Goal: Information Seeking & Learning: Learn about a topic

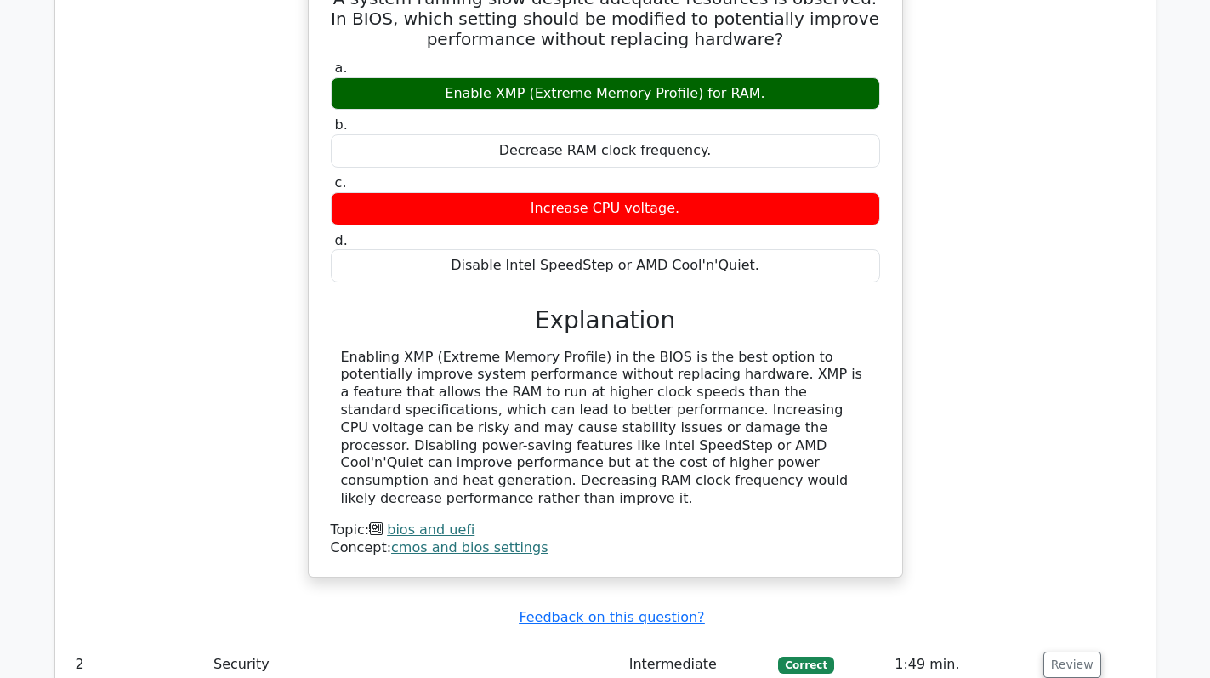
scroll to position [1667, 0]
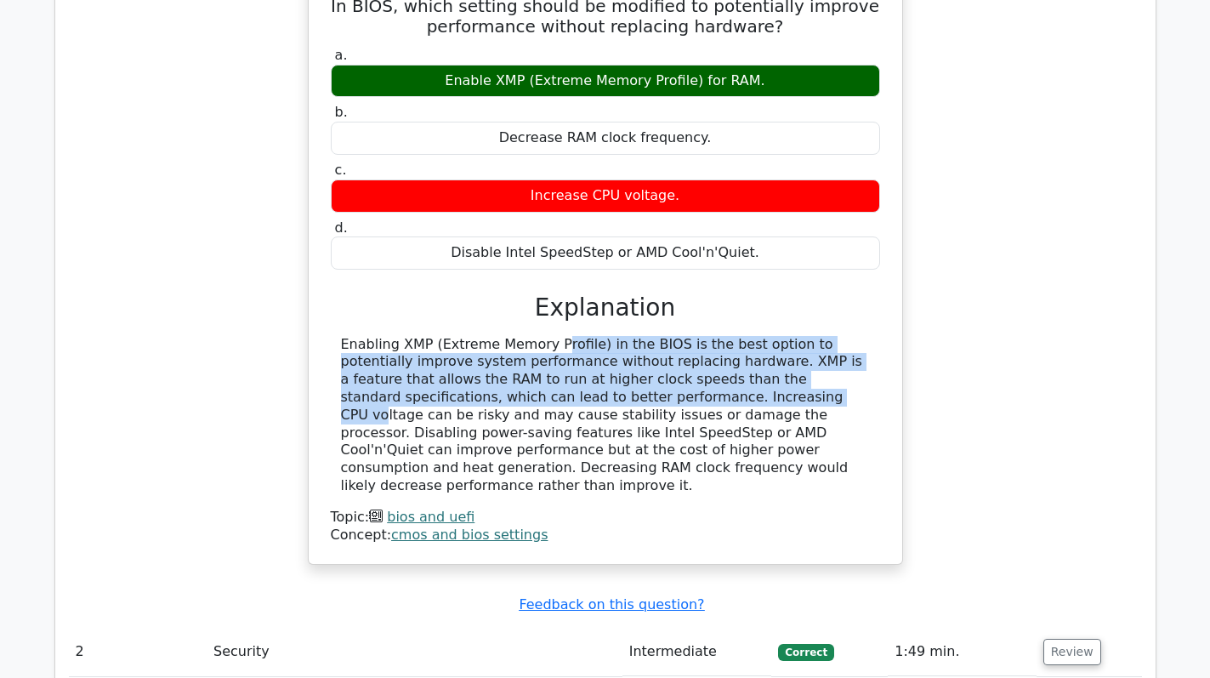
drag, startPoint x: 429, startPoint y: 278, endPoint x: 480, endPoint y: 329, distance: 71.6
click at [480, 336] on div "Enabling XMP (Extreme Memory Profile) in the BIOS is the best option to potenti…" at bounding box center [605, 415] width 529 height 159
copy div "(Extreme Memory Profile) in the BIOS is the best option to potentially improve …"
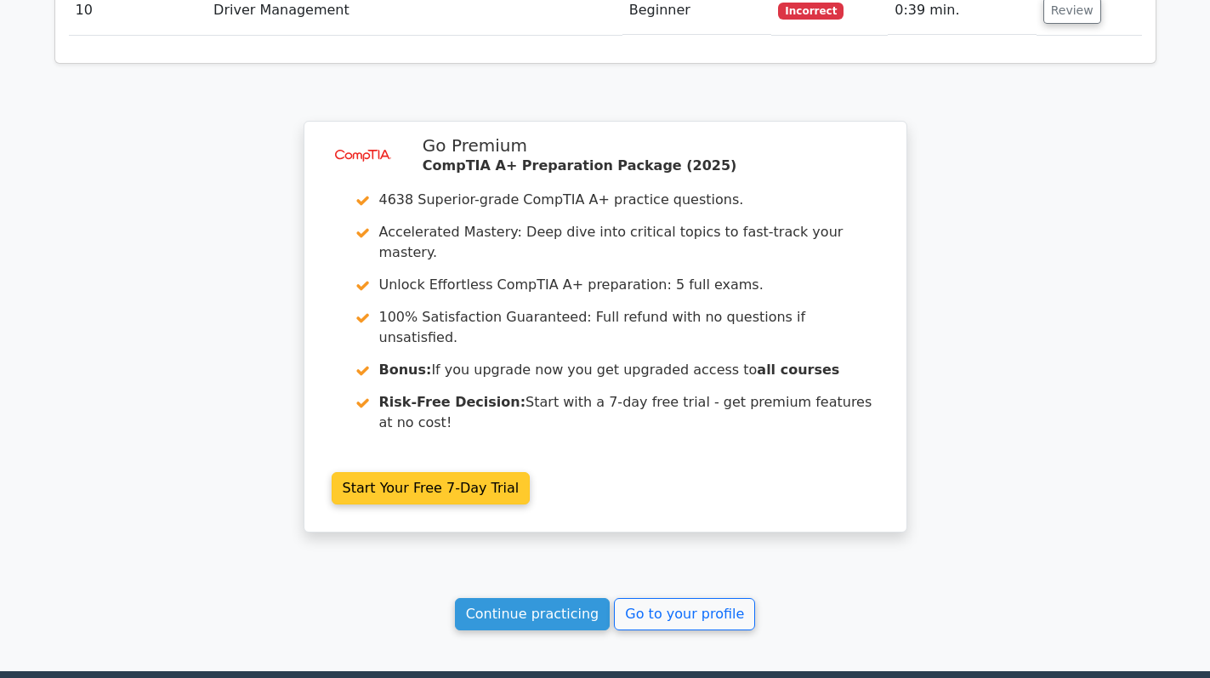
scroll to position [2773, 0]
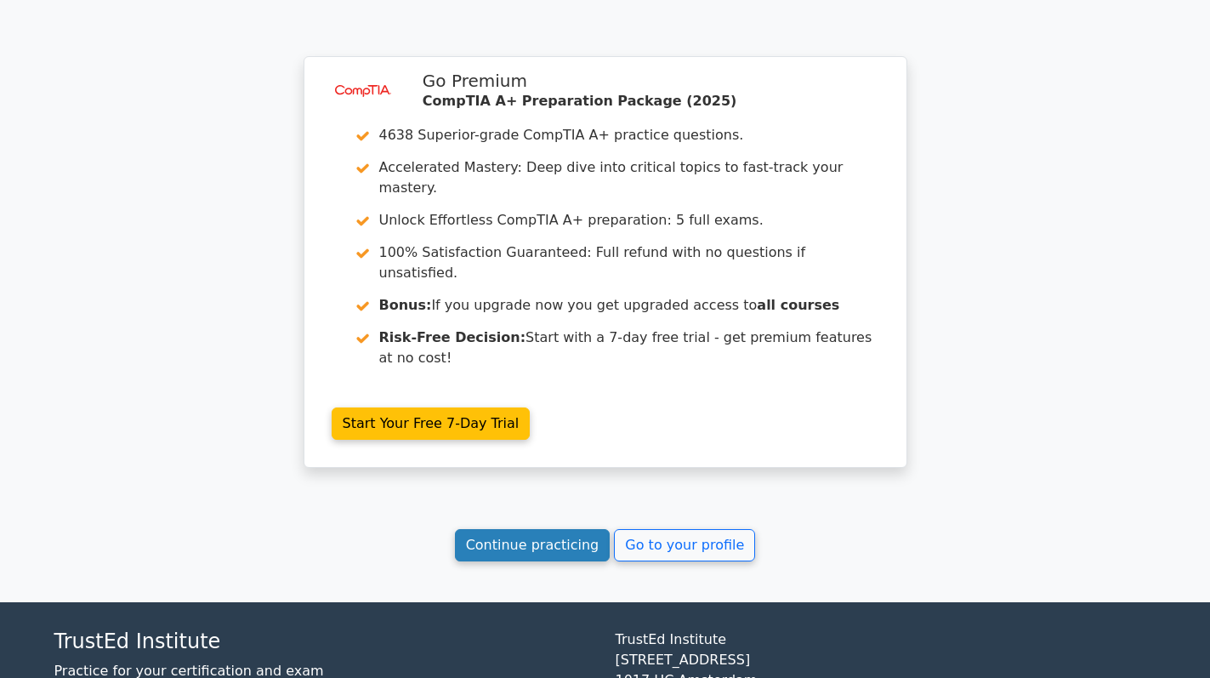
click at [541, 529] on link "Continue practicing" at bounding box center [533, 545] width 156 height 32
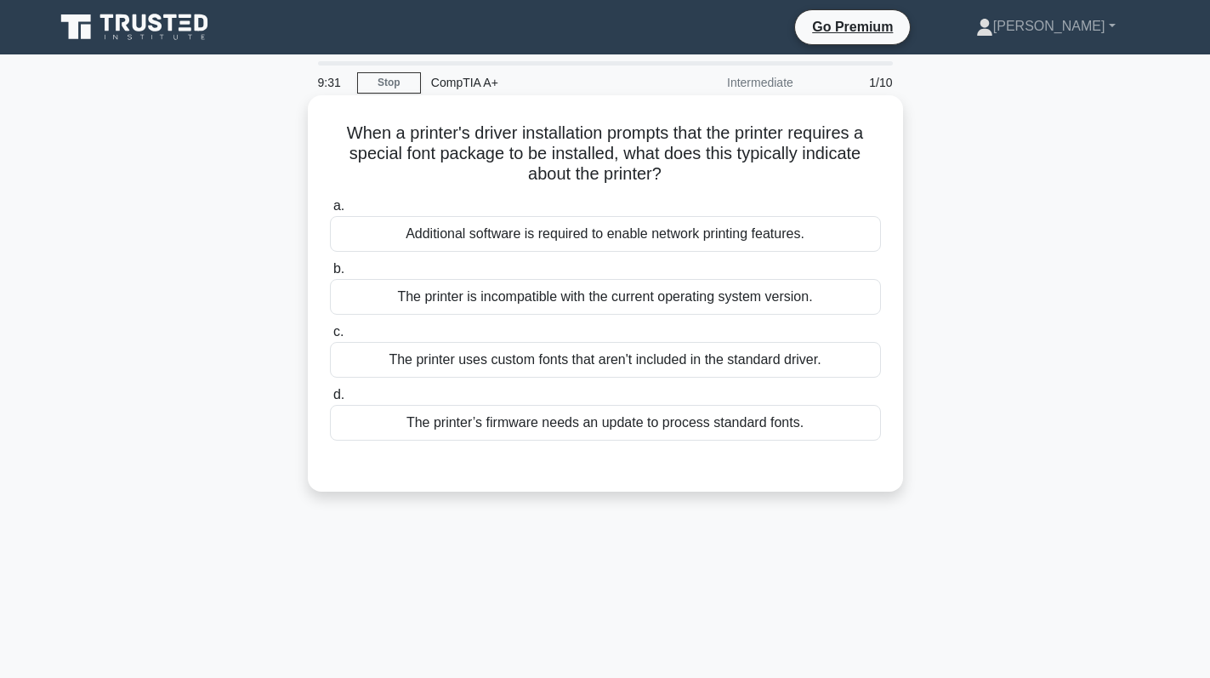
click at [801, 230] on div "Additional software is required to enable network printing features." at bounding box center [605, 234] width 551 height 36
click at [330, 212] on input "a. Additional software is required to enable network printing features." at bounding box center [330, 206] width 0 height 11
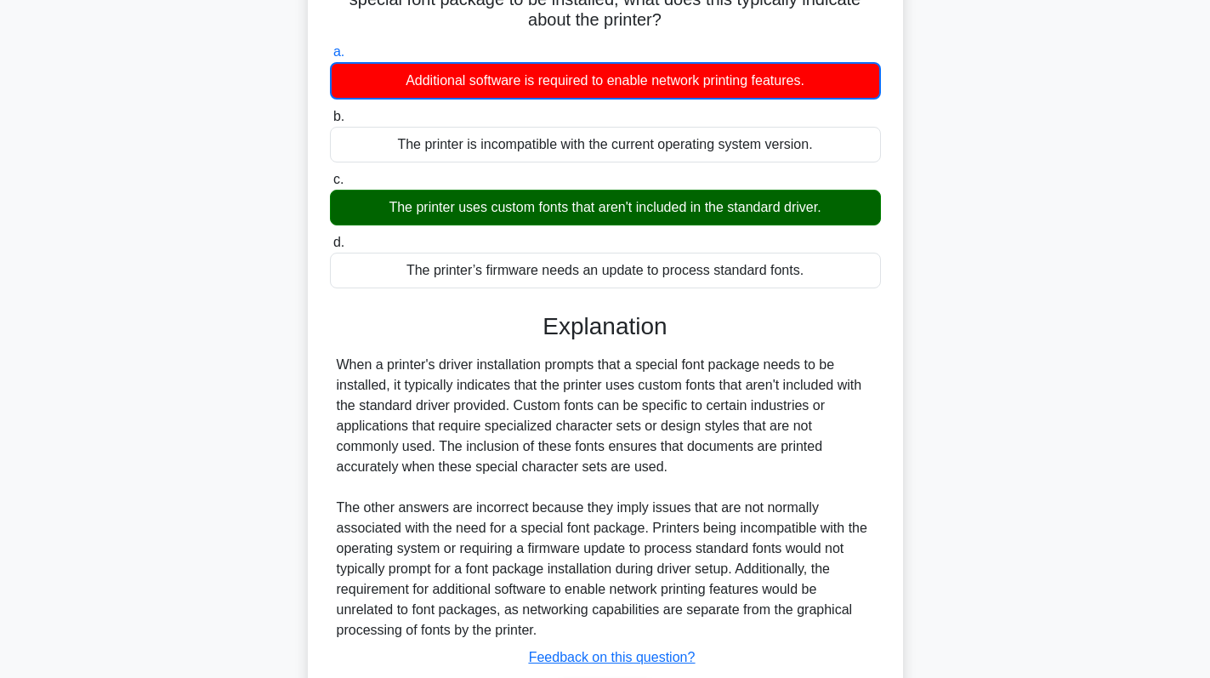
scroll to position [271, 0]
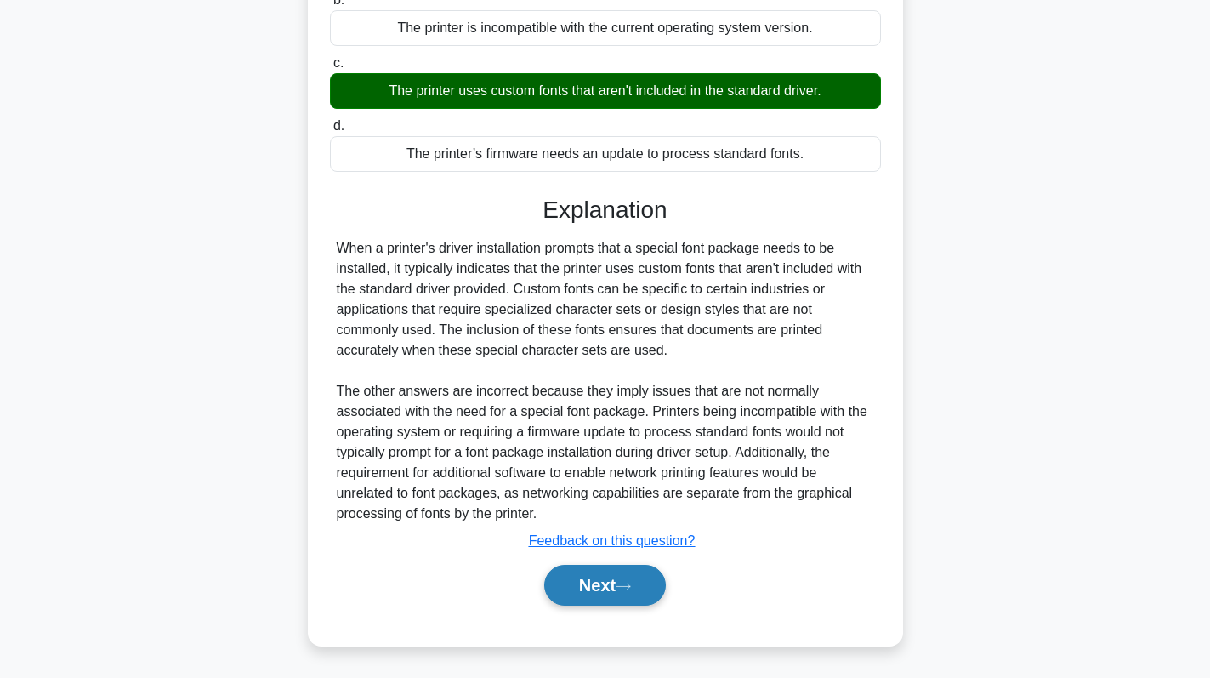
click at [580, 578] on button "Next" at bounding box center [605, 585] width 122 height 41
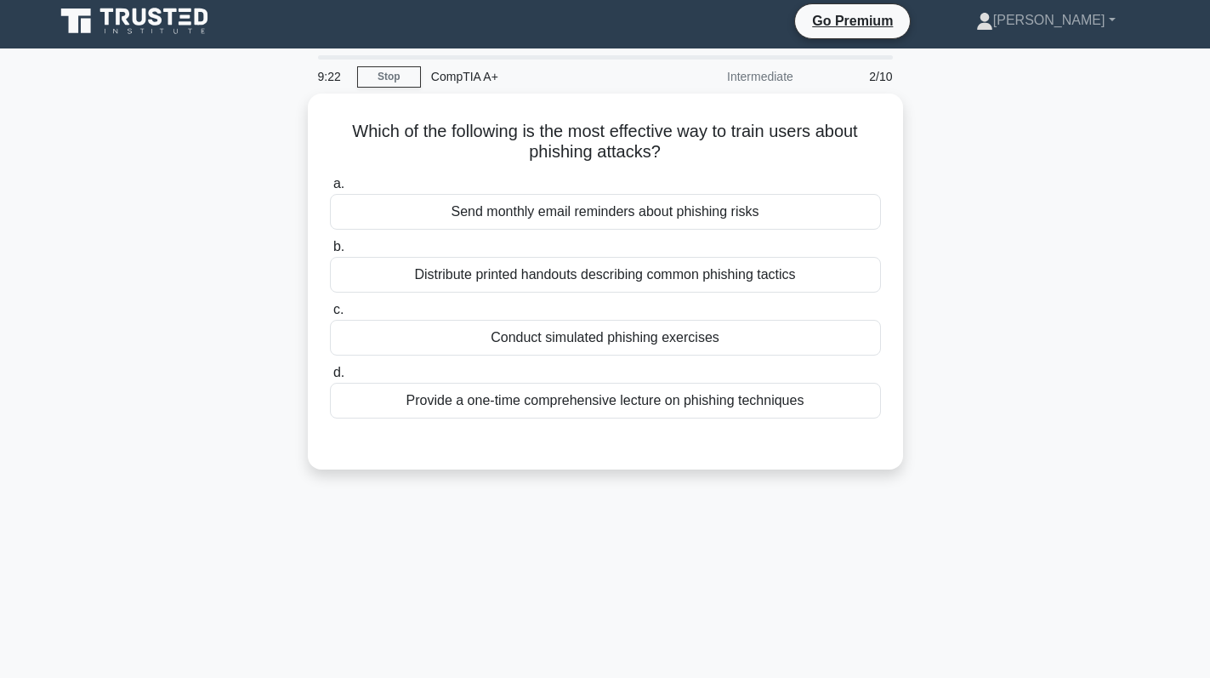
scroll to position [0, 0]
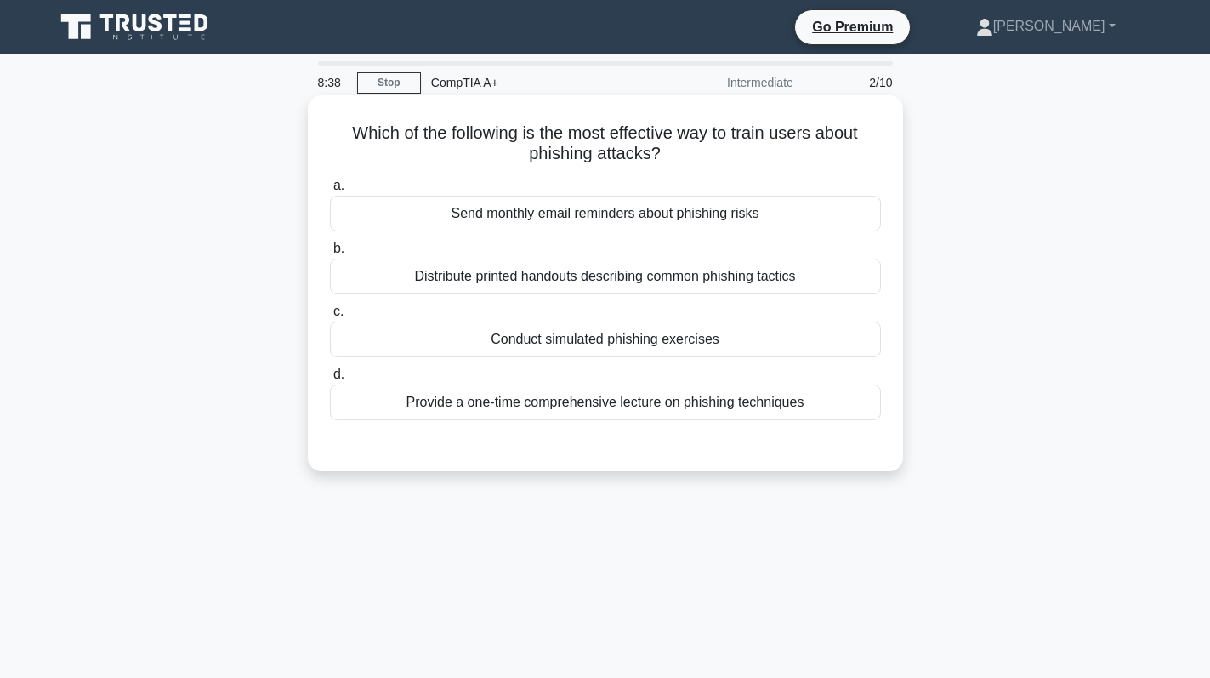
click at [692, 344] on div "Conduct simulated phishing exercises" at bounding box center [605, 339] width 551 height 36
click at [330, 317] on input "c. Conduct simulated phishing exercises" at bounding box center [330, 311] width 0 height 11
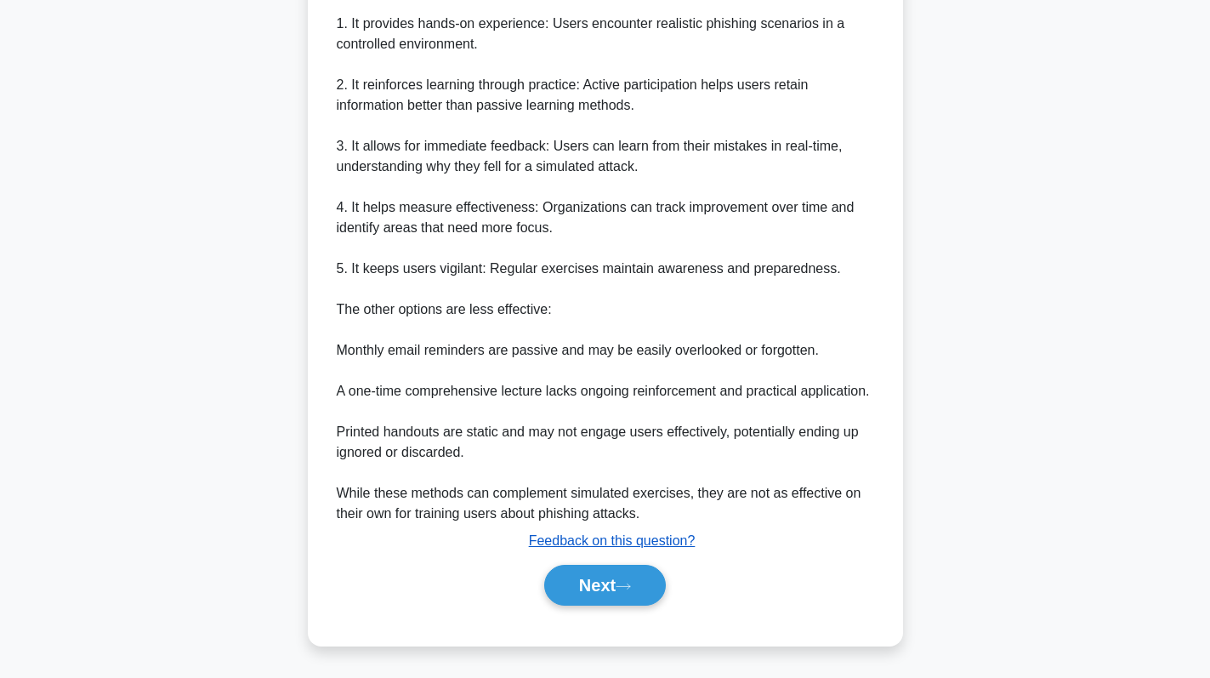
scroll to position [535, 0]
click at [615, 592] on button "Next" at bounding box center [605, 585] width 122 height 41
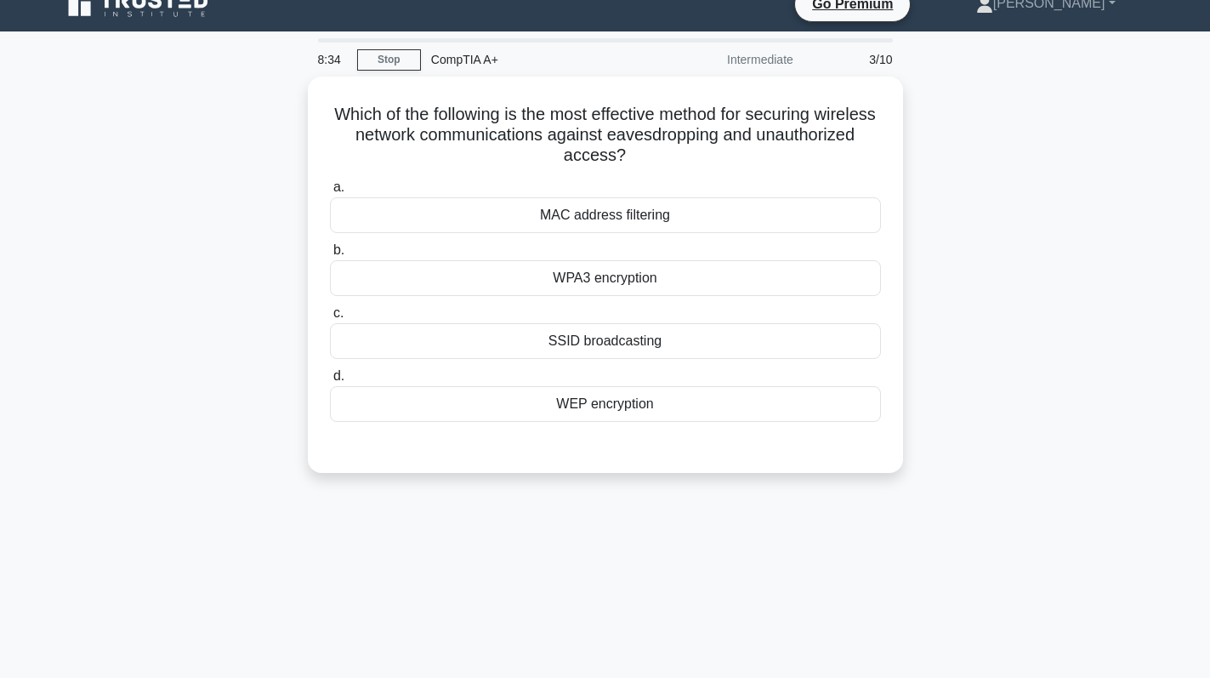
scroll to position [0, 0]
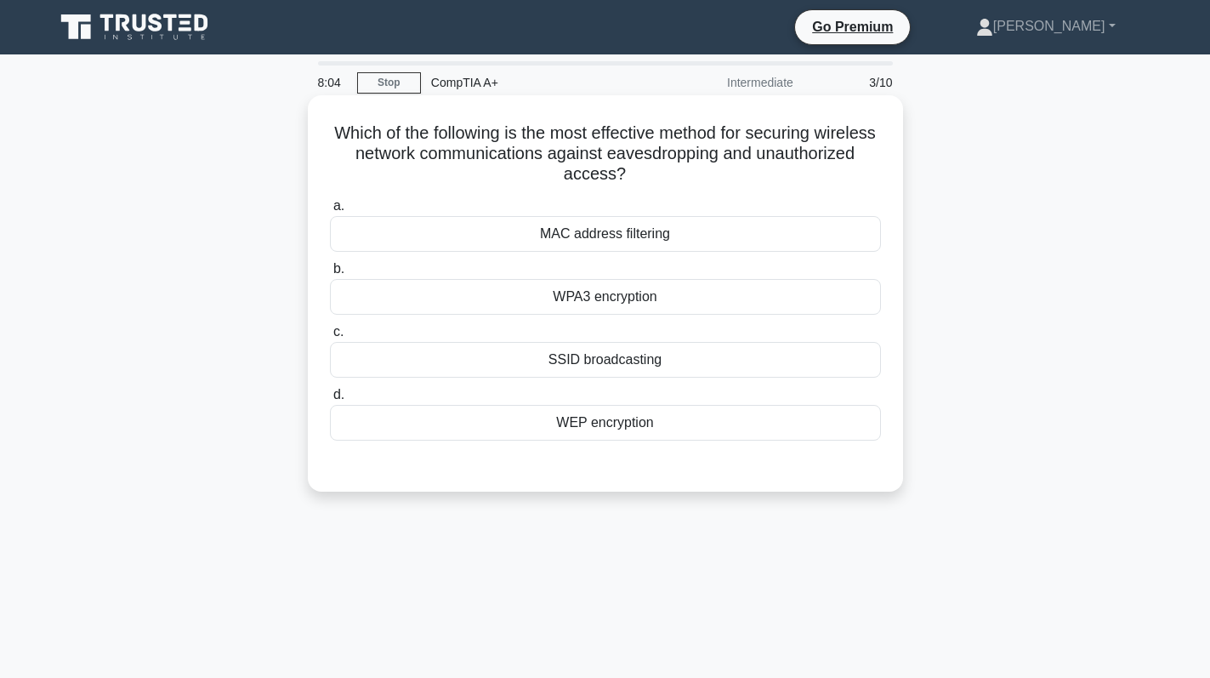
click at [692, 282] on div "WPA3 encryption" at bounding box center [605, 297] width 551 height 36
click at [330, 275] on input "b. WPA3 encryption" at bounding box center [330, 269] width 0 height 11
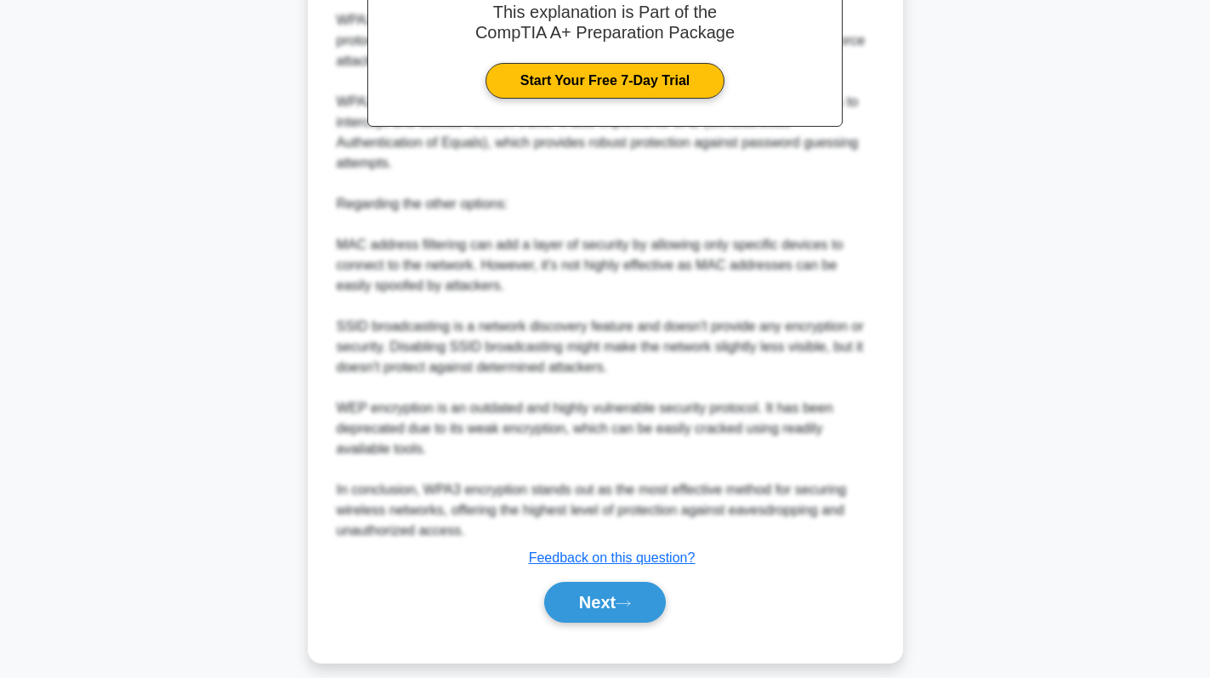
scroll to position [576, 0]
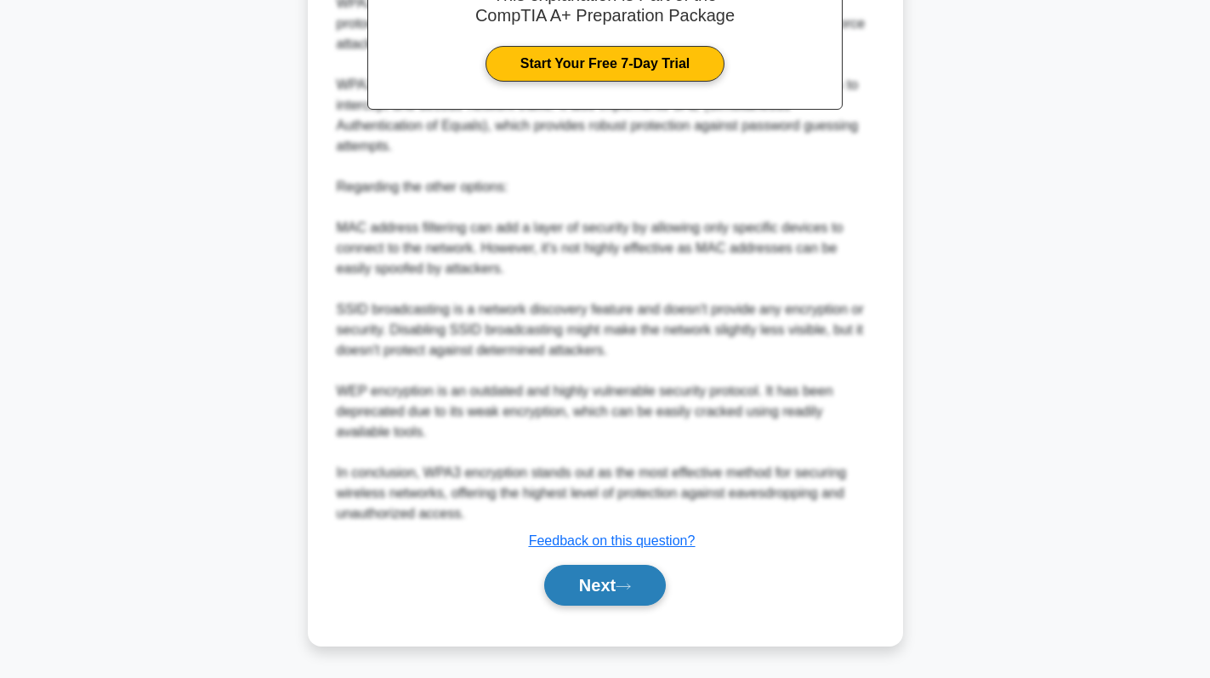
click at [622, 575] on button "Next" at bounding box center [605, 585] width 122 height 41
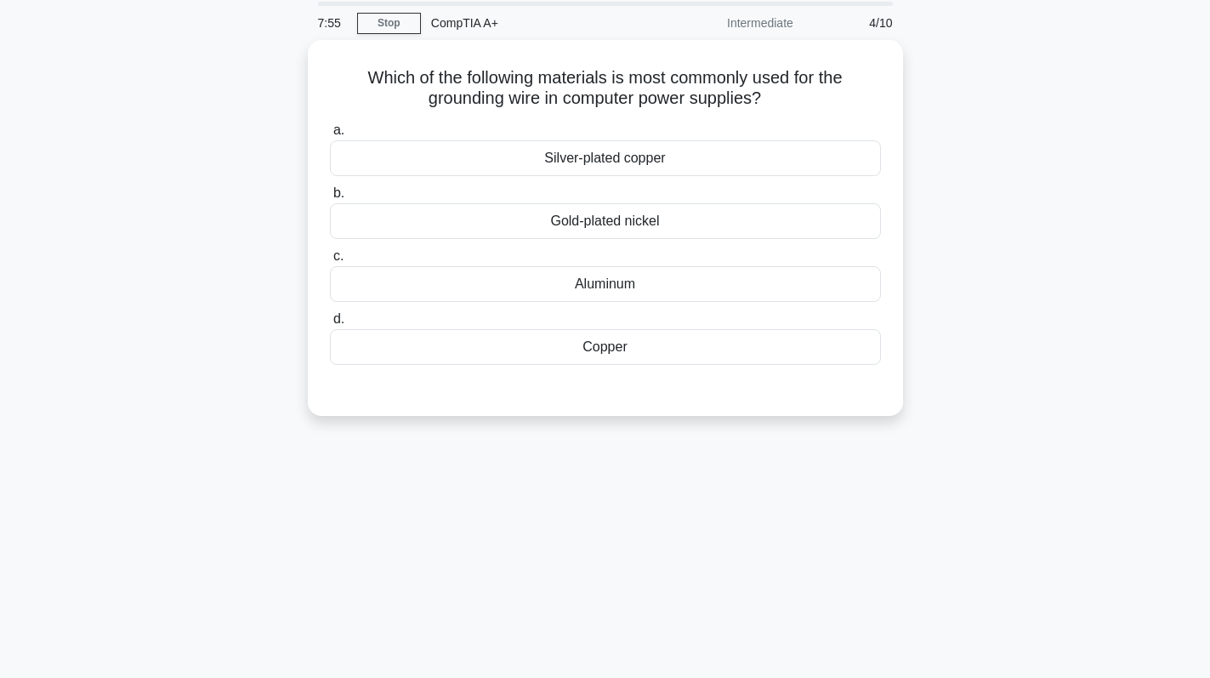
scroll to position [85, 0]
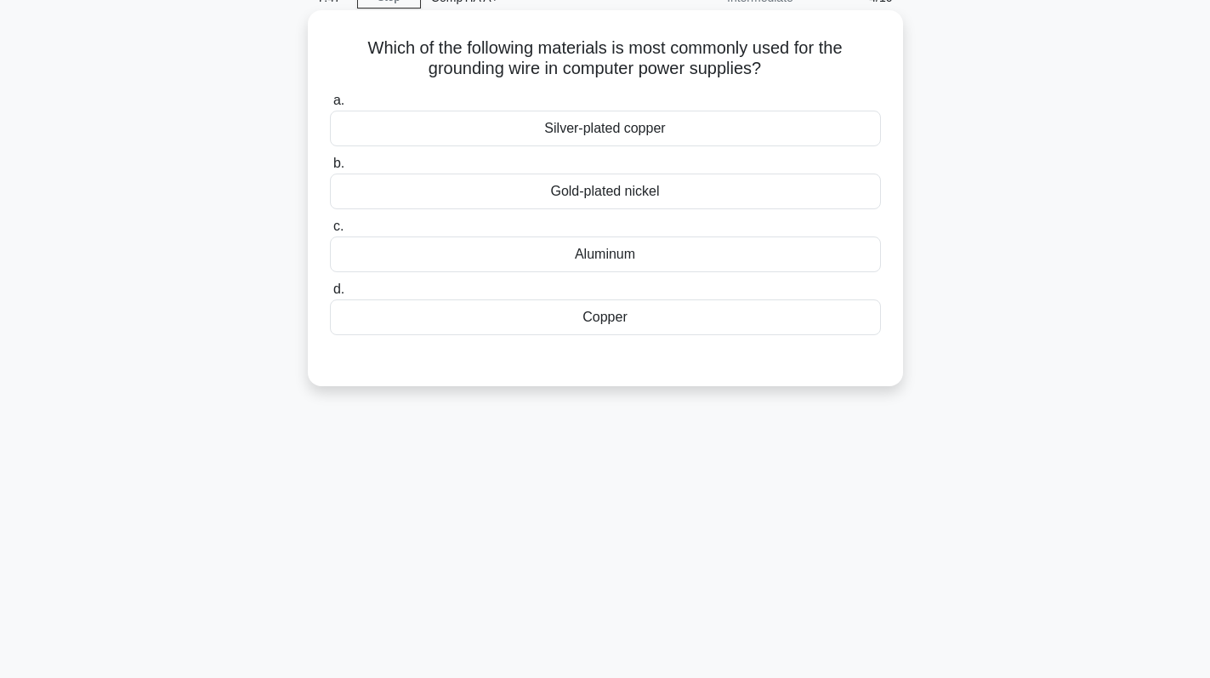
click at [721, 328] on div "Copper" at bounding box center [605, 317] width 551 height 36
click at [330, 295] on input "d. Copper" at bounding box center [330, 289] width 0 height 11
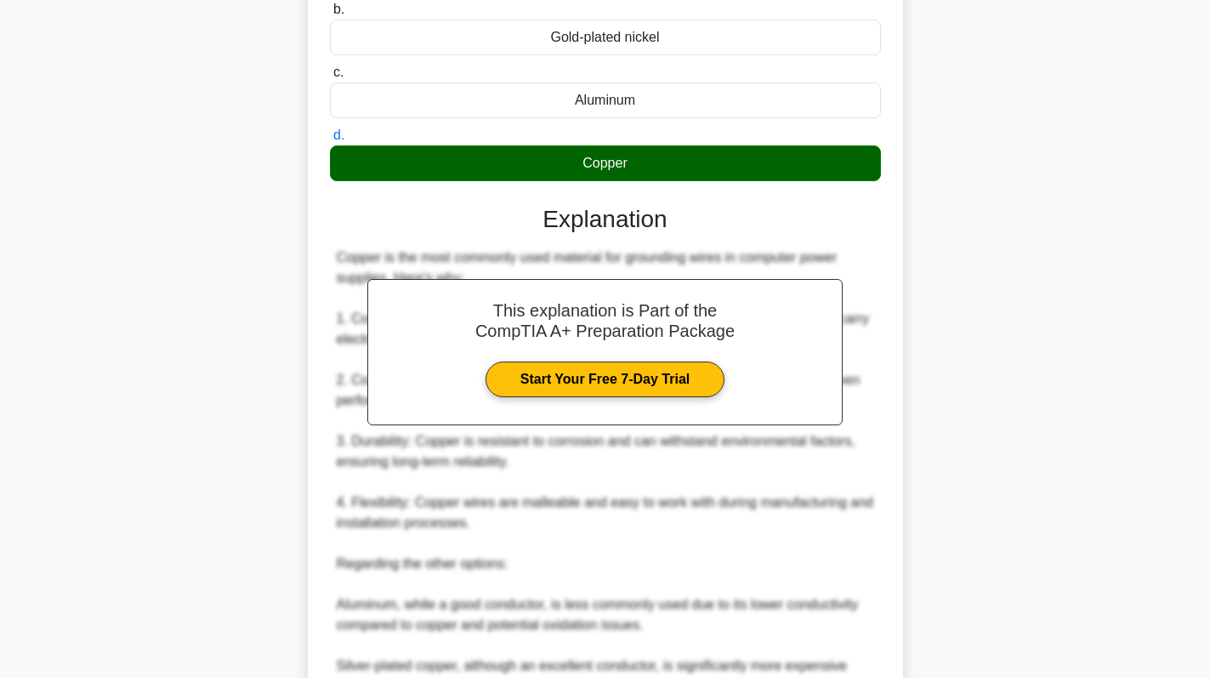
scroll to position [474, 0]
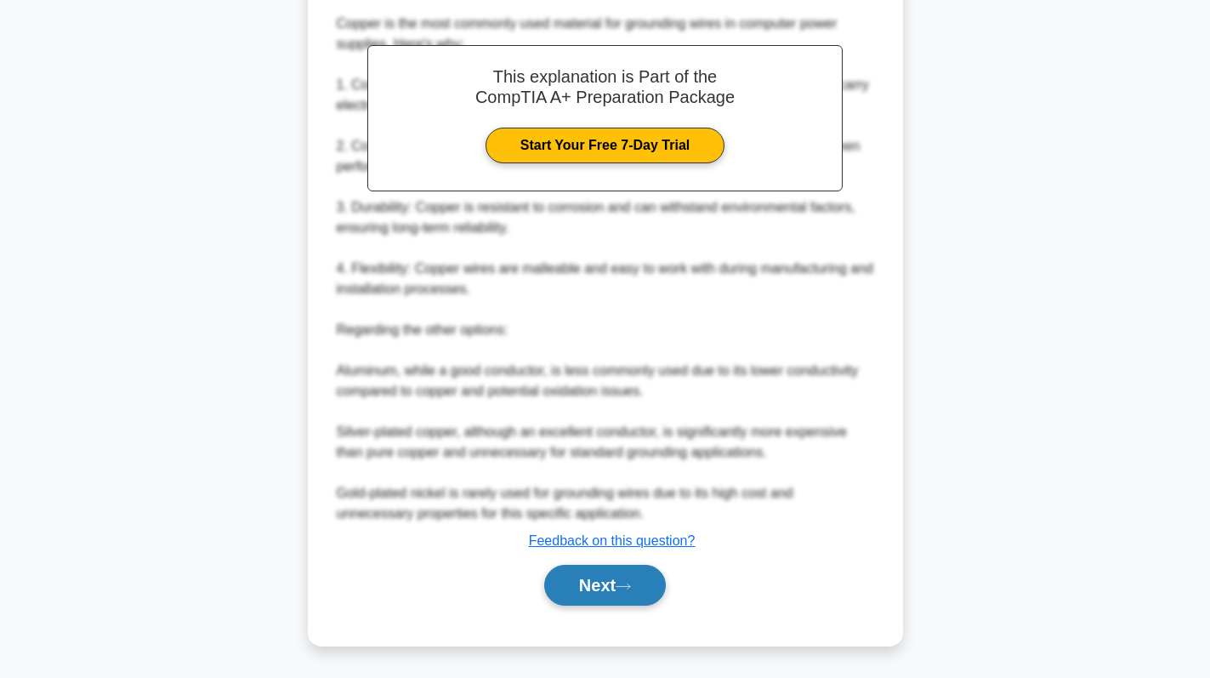
click at [608, 587] on button "Next" at bounding box center [605, 585] width 122 height 41
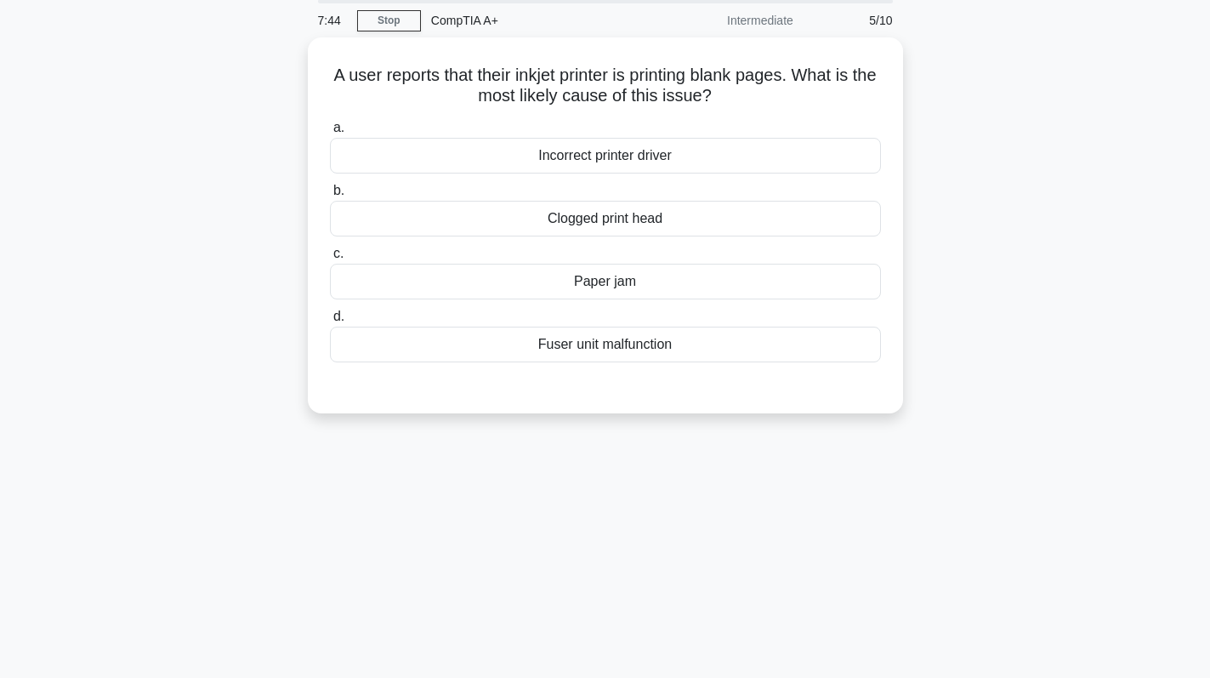
scroll to position [85, 0]
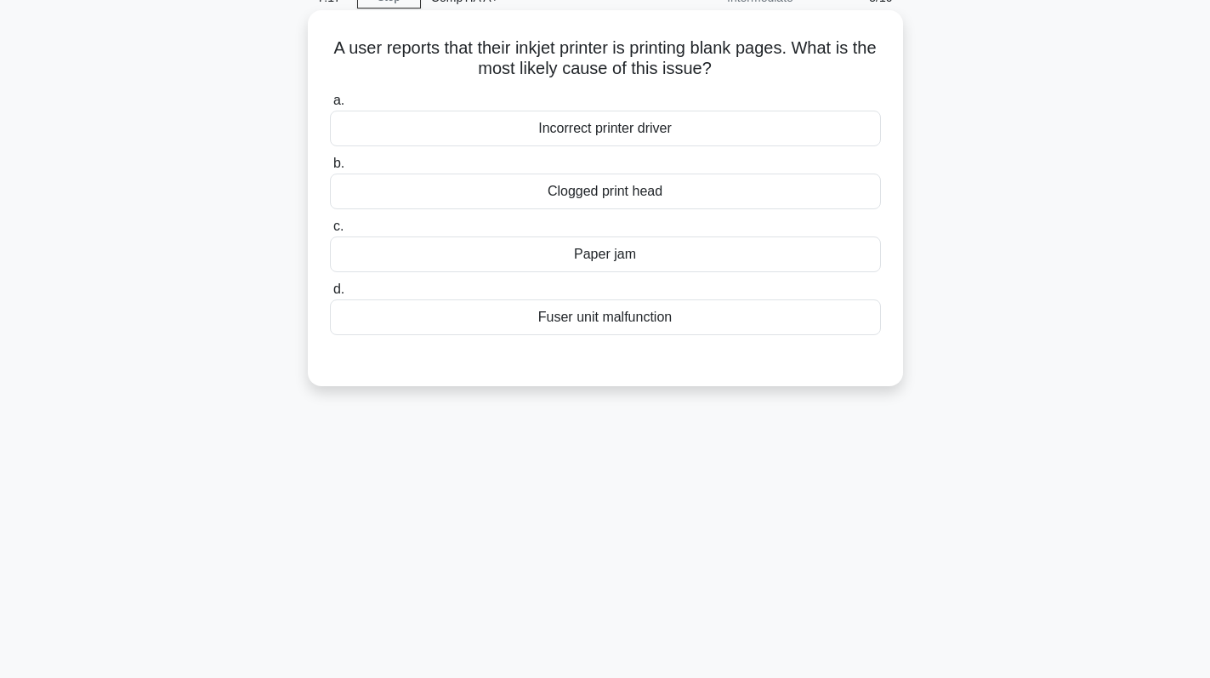
drag, startPoint x: 530, startPoint y: 189, endPoint x: 673, endPoint y: 191, distance: 143.7
click at [673, 191] on div "Clogged print head" at bounding box center [605, 191] width 551 height 36
copy div "Clogged print head"
click at [690, 195] on div "Clogged print head" at bounding box center [605, 191] width 551 height 36
click at [330, 169] on input "b. Clogged print head" at bounding box center [330, 163] width 0 height 11
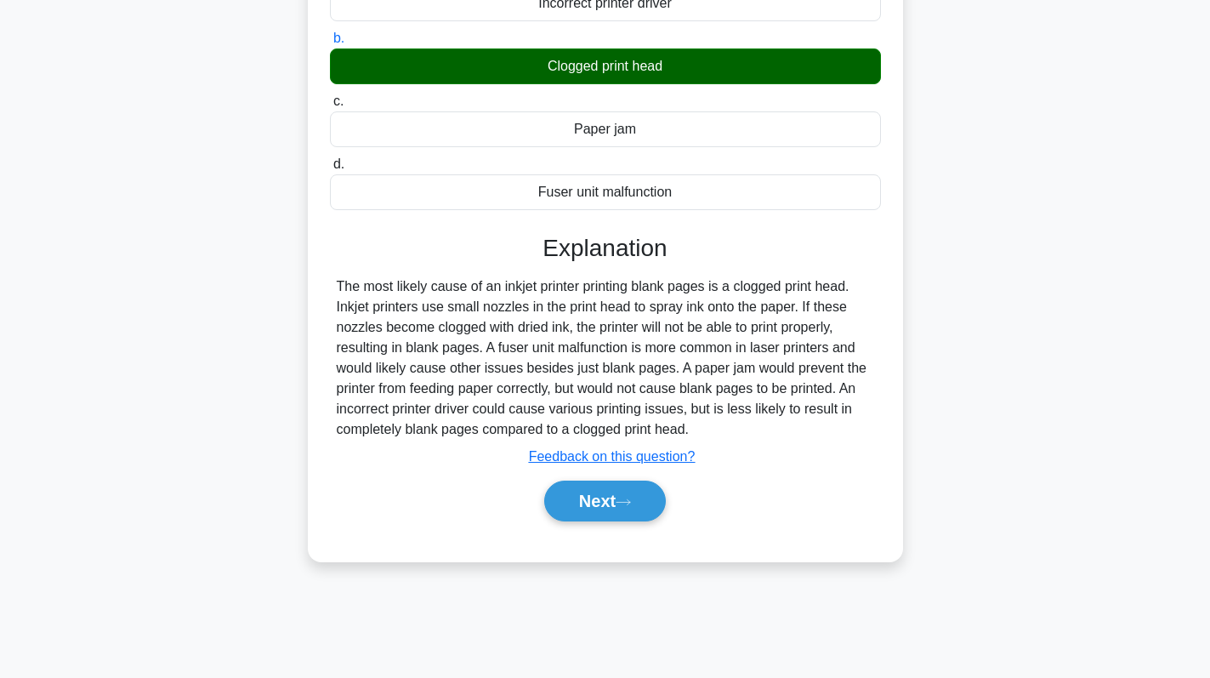
scroll to position [156, 0]
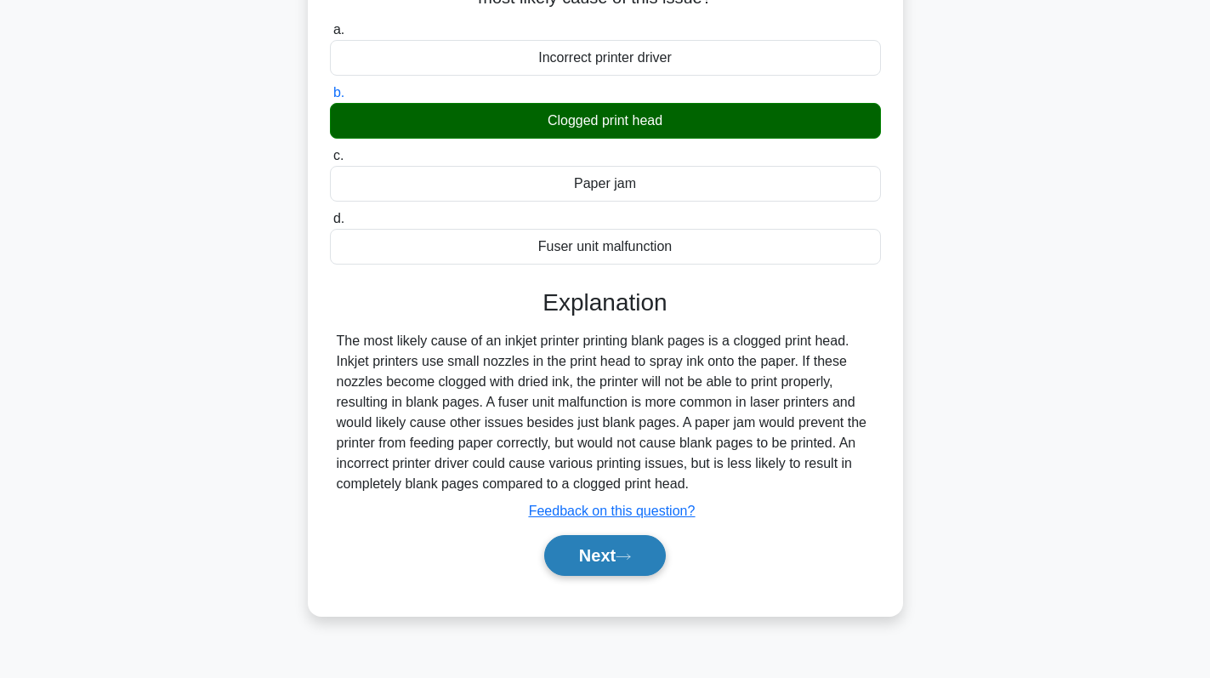
click at [628, 559] on icon at bounding box center [623, 556] width 15 height 9
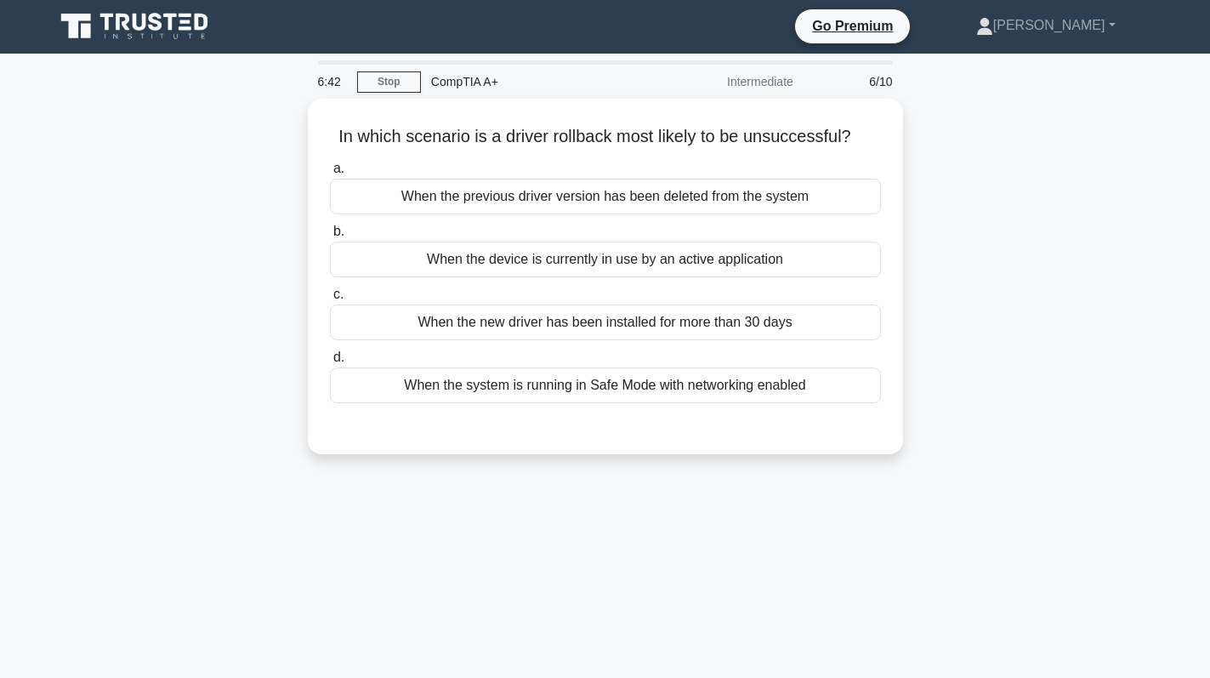
scroll to position [0, 0]
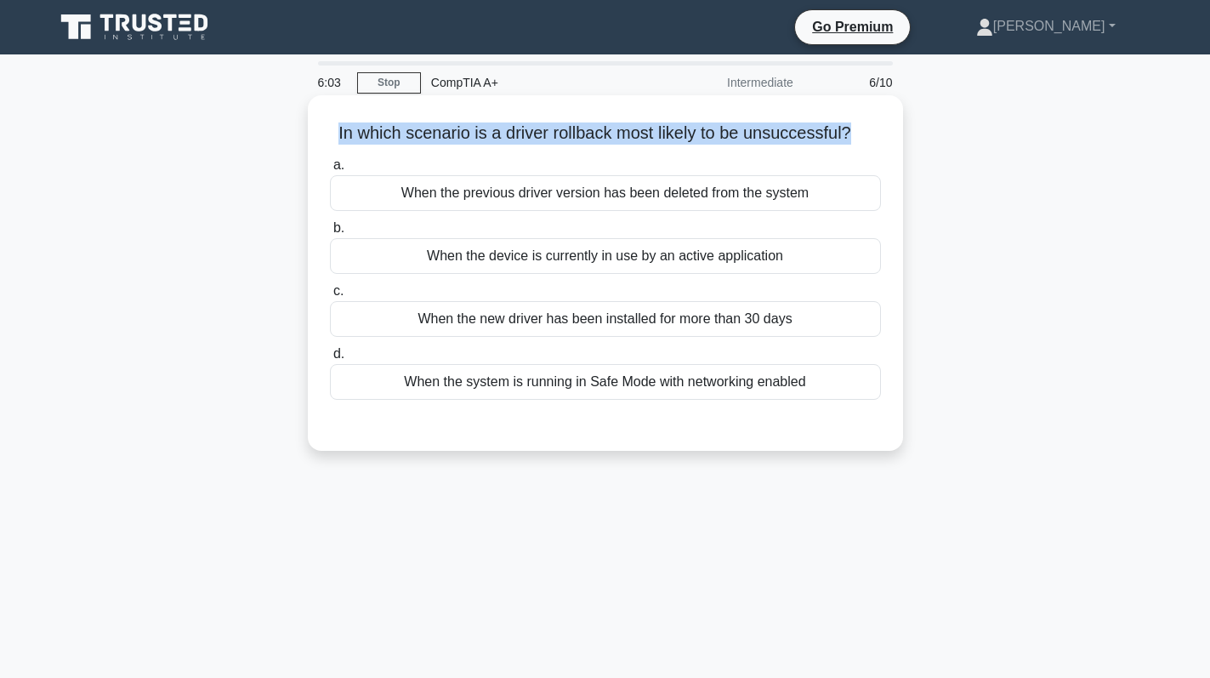
drag, startPoint x: 327, startPoint y: 136, endPoint x: 853, endPoint y: 133, distance: 525.5
click at [850, 131] on h5 "In which scenario is a driver rollback most likely to be unsuccessful? .spinner…" at bounding box center [605, 133] width 554 height 22
copy h5 "In which scenario is a driver rollback most likely to be unsuccessful?"
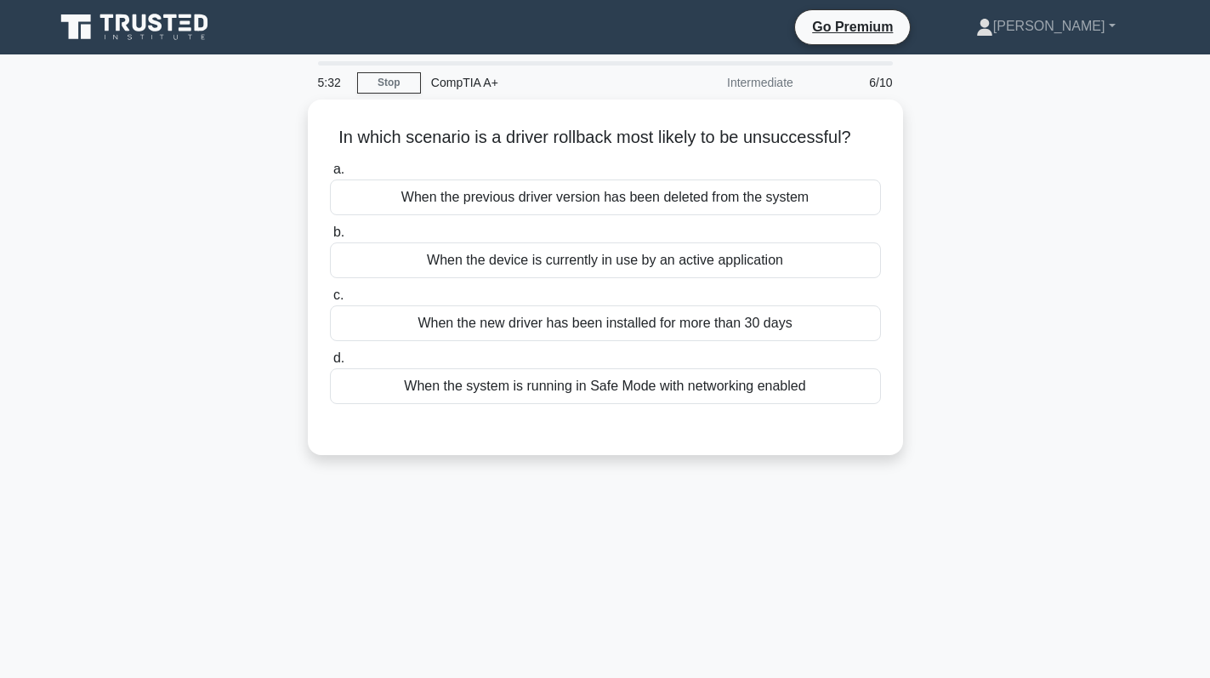
click at [1041, 278] on div "In which scenario is a driver rollback most likely to be unsuccessful? .spinner…" at bounding box center [605, 287] width 1122 height 376
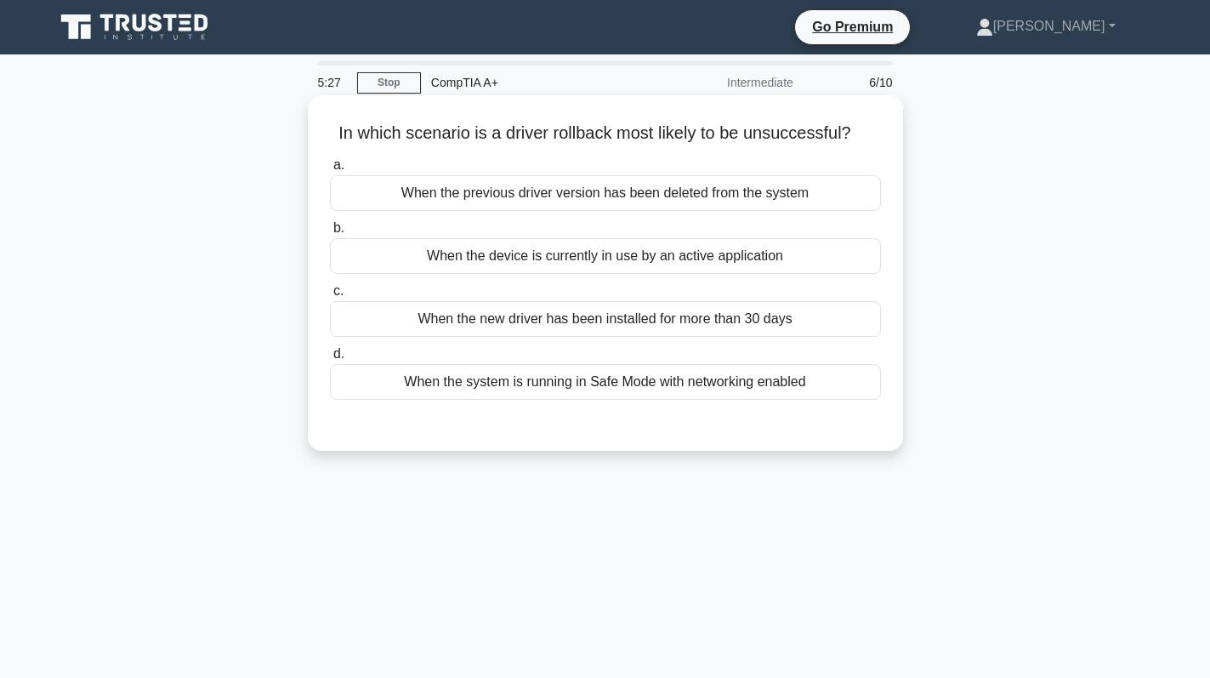
click at [724, 384] on div "When the system is running in Safe Mode with networking enabled" at bounding box center [605, 382] width 551 height 36
click at [330, 360] on input "d. When the system is running in Safe Mode with networking enabled" at bounding box center [330, 354] width 0 height 11
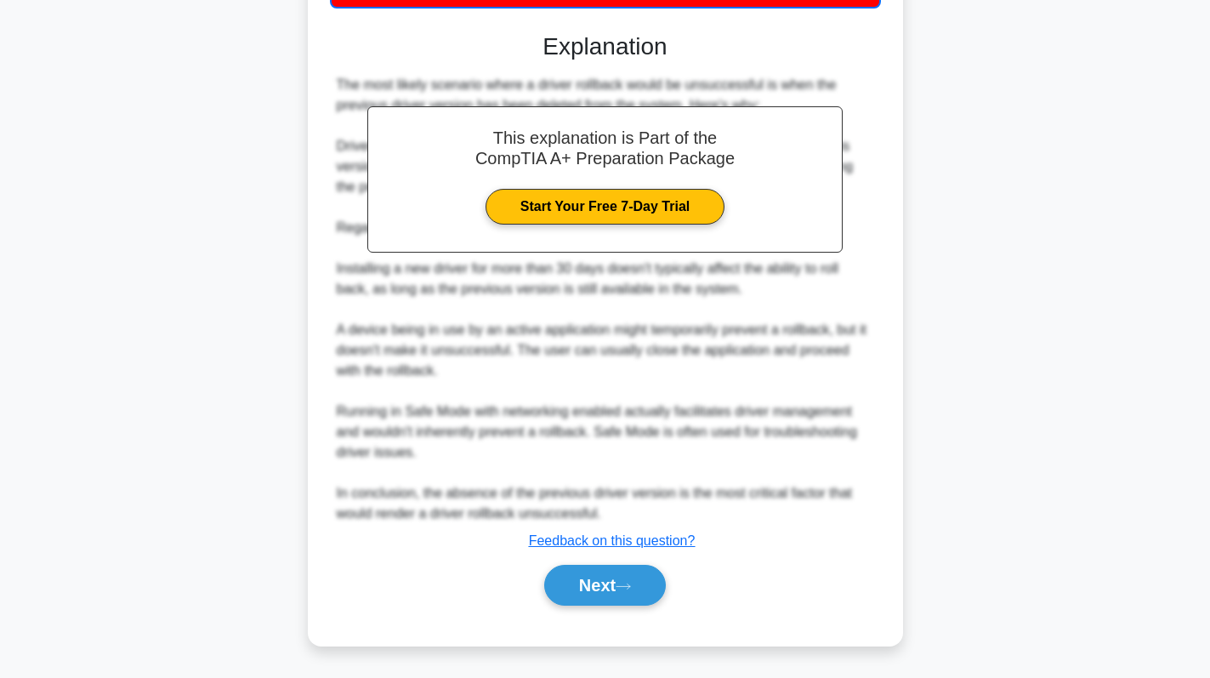
scroll to position [394, 0]
click at [616, 583] on button "Next" at bounding box center [605, 585] width 122 height 41
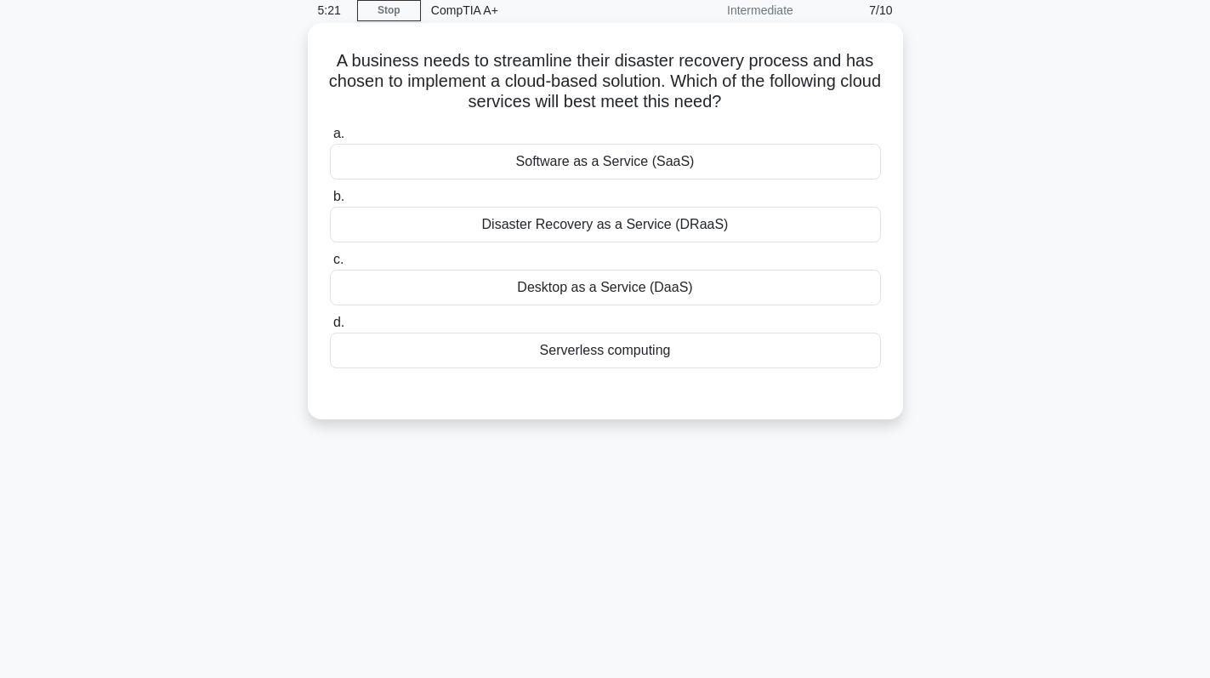
scroll to position [0, 0]
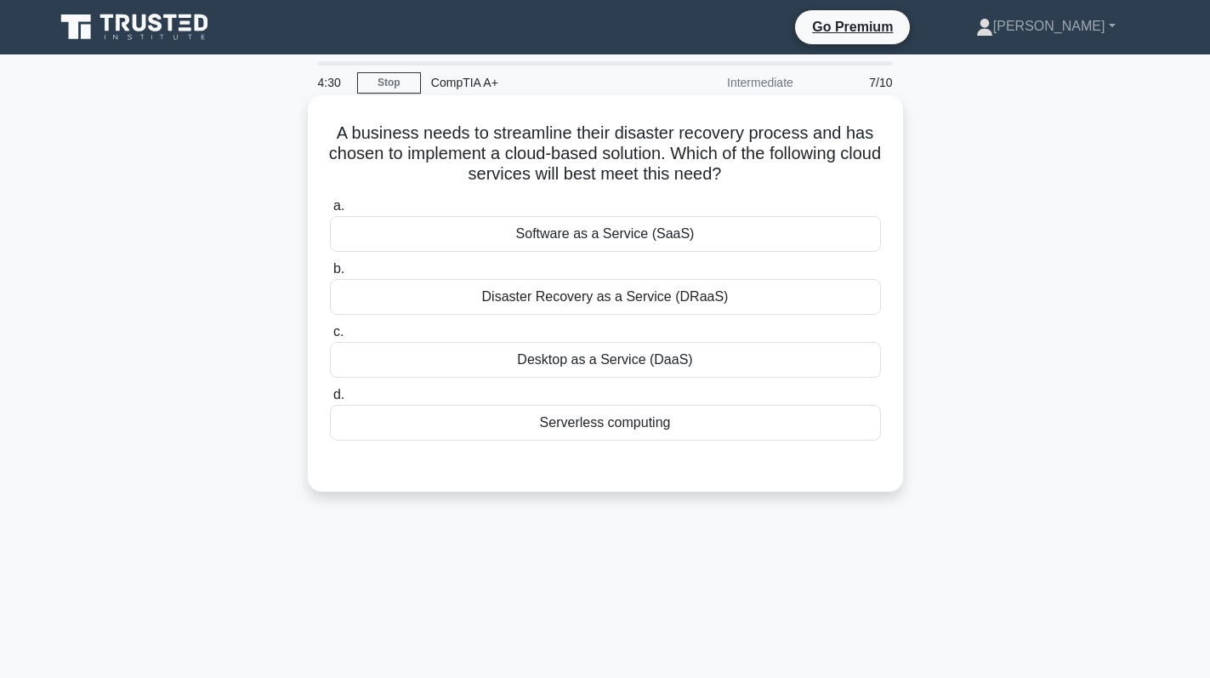
click at [733, 293] on div "Disaster Recovery as a Service (DRaaS)" at bounding box center [605, 297] width 551 height 36
click at [330, 275] on input "b. Disaster Recovery as a Service (DRaaS)" at bounding box center [330, 269] width 0 height 11
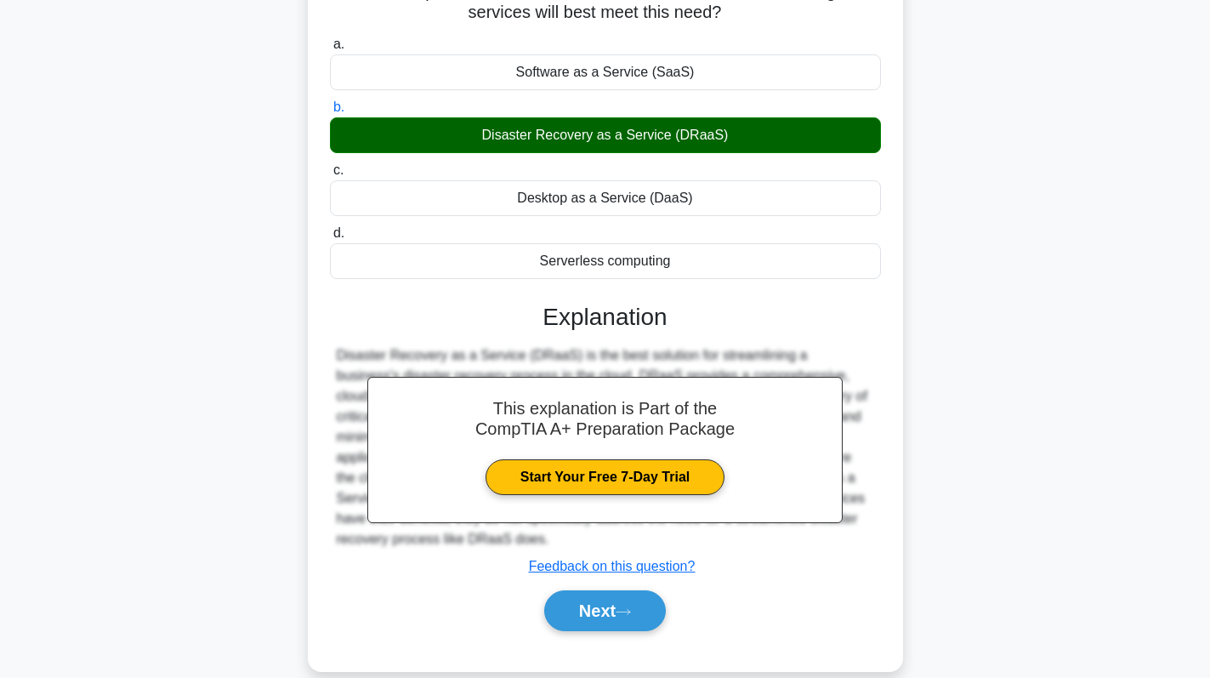
scroll to position [170, 0]
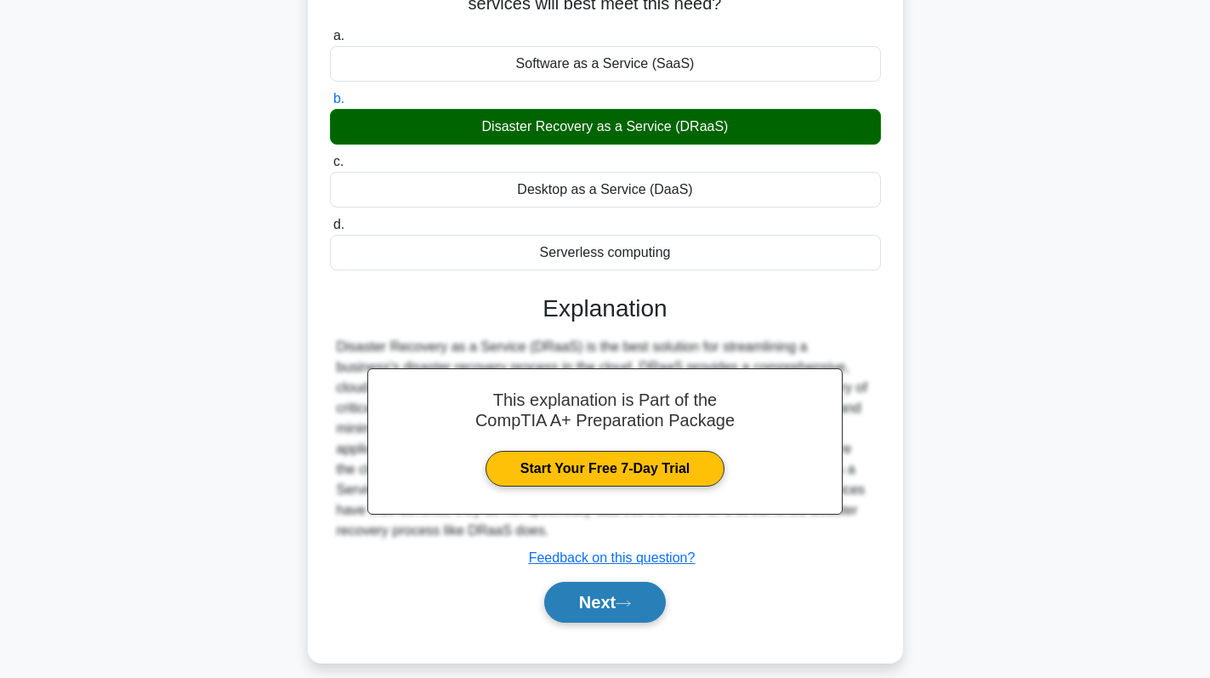
click at [649, 591] on button "Next" at bounding box center [605, 602] width 122 height 41
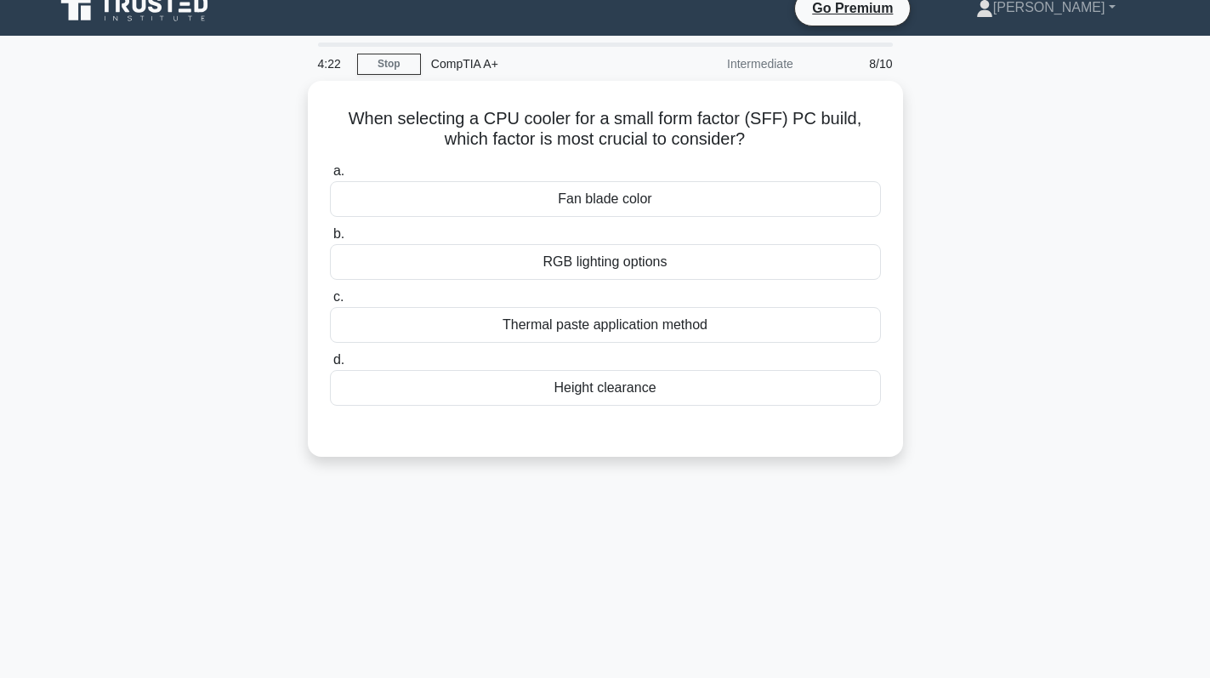
scroll to position [0, 0]
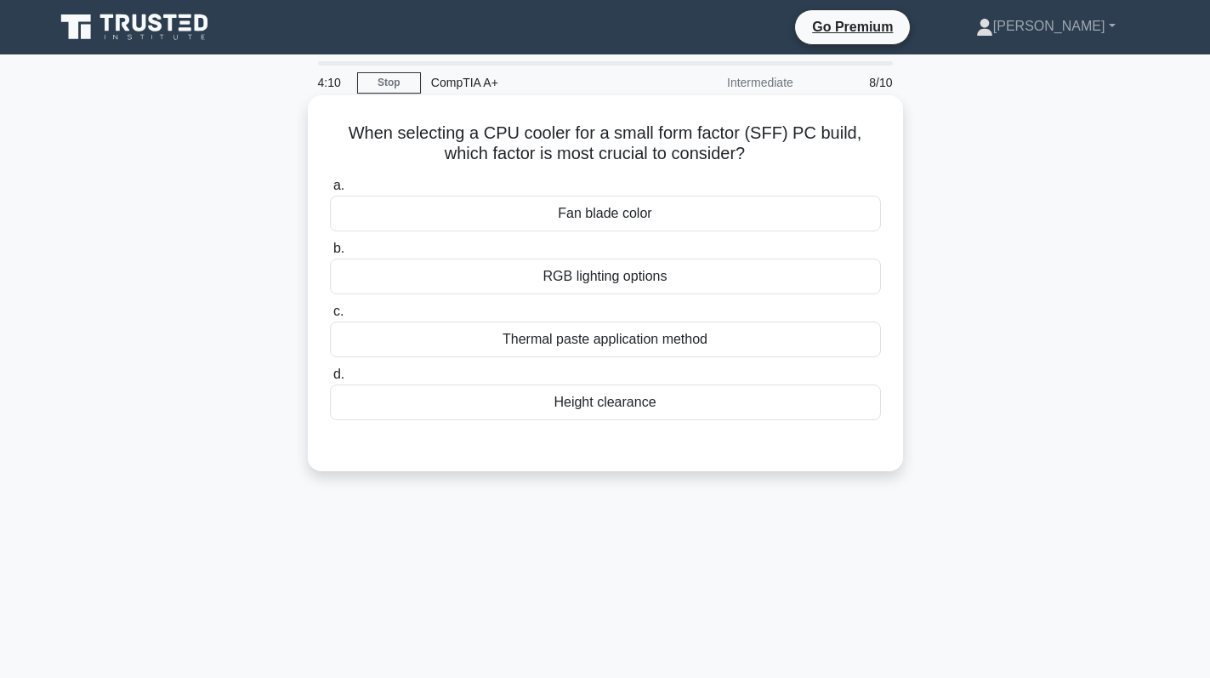
click at [675, 399] on div "Height clearance" at bounding box center [605, 402] width 551 height 36
click at [330, 380] on input "d. Height clearance" at bounding box center [330, 374] width 0 height 11
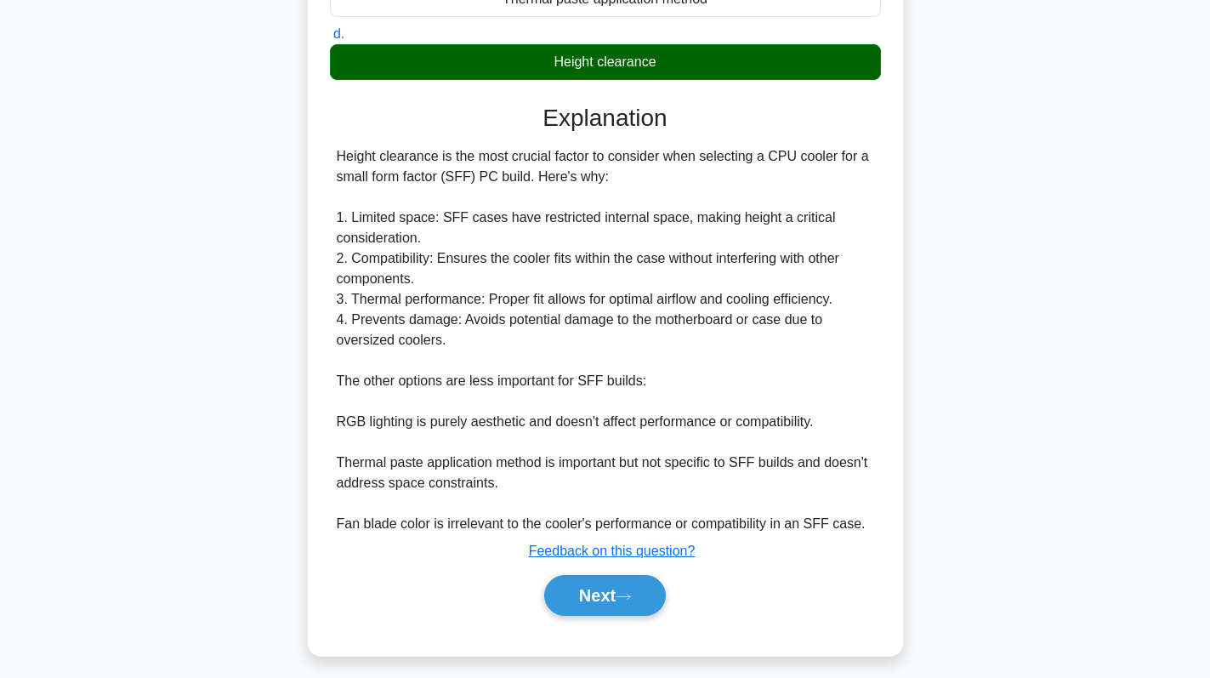
scroll to position [351, 0]
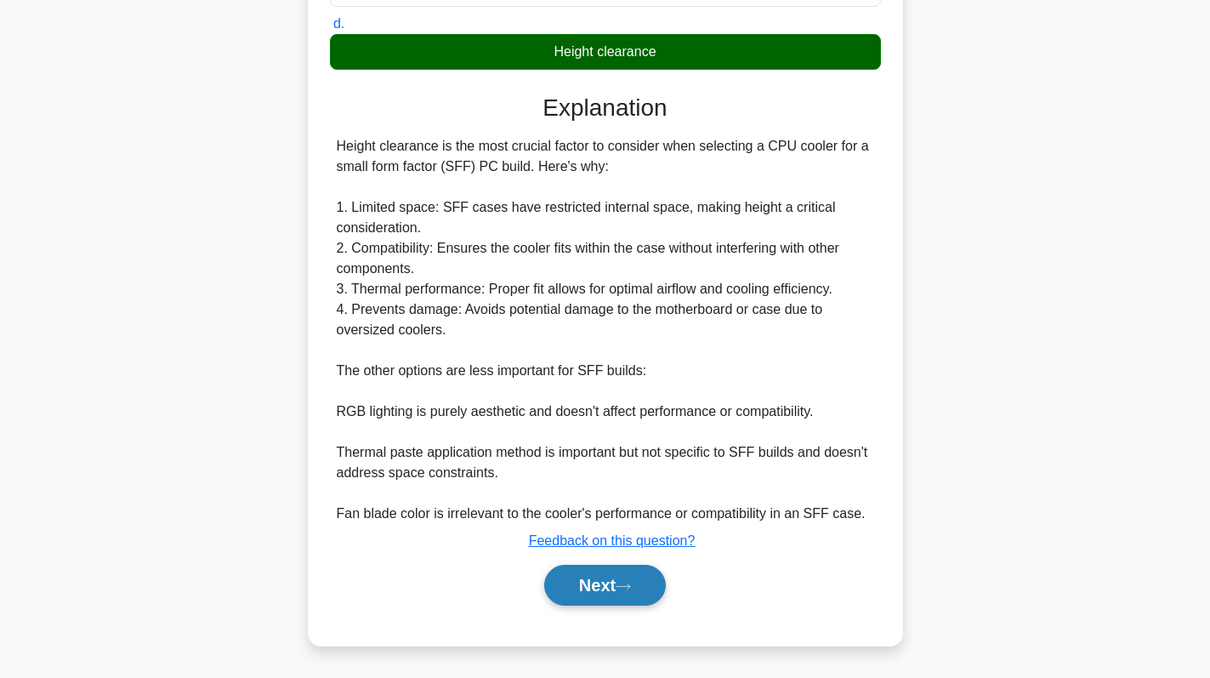
click at [577, 591] on button "Next" at bounding box center [605, 585] width 122 height 41
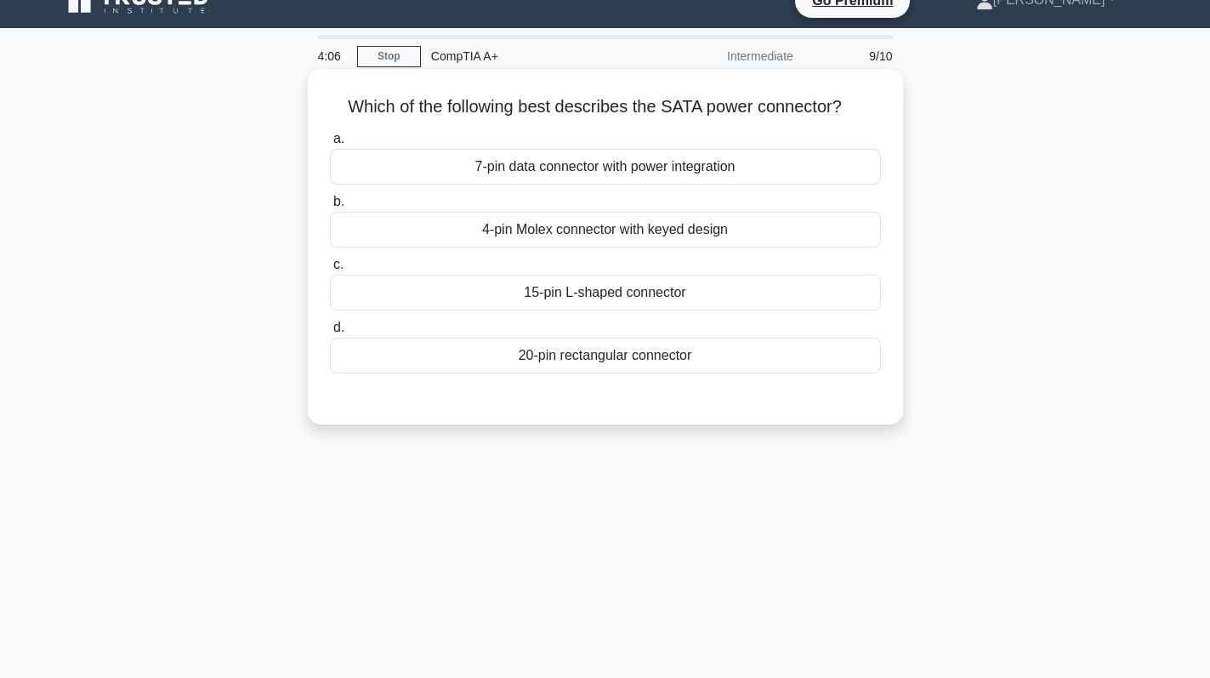
scroll to position [0, 0]
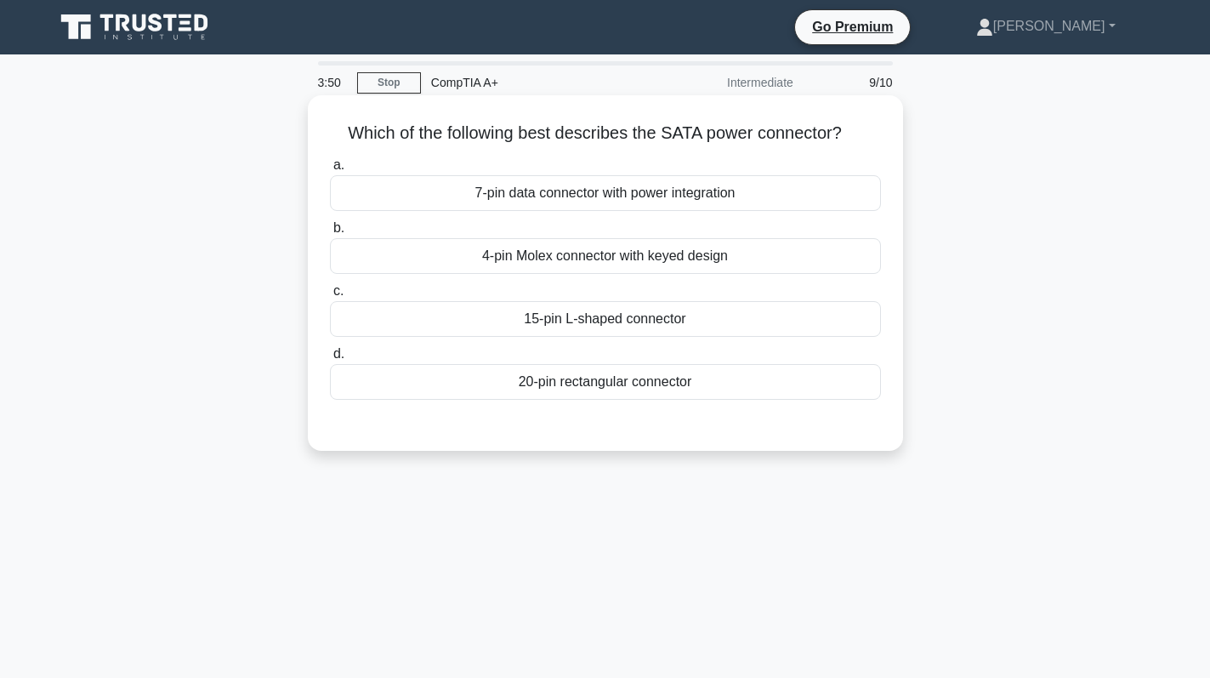
click at [712, 321] on div "15-pin L-shaped connector" at bounding box center [605, 319] width 551 height 36
click at [330, 297] on input "c. 15-pin L-shaped connector" at bounding box center [330, 291] width 0 height 11
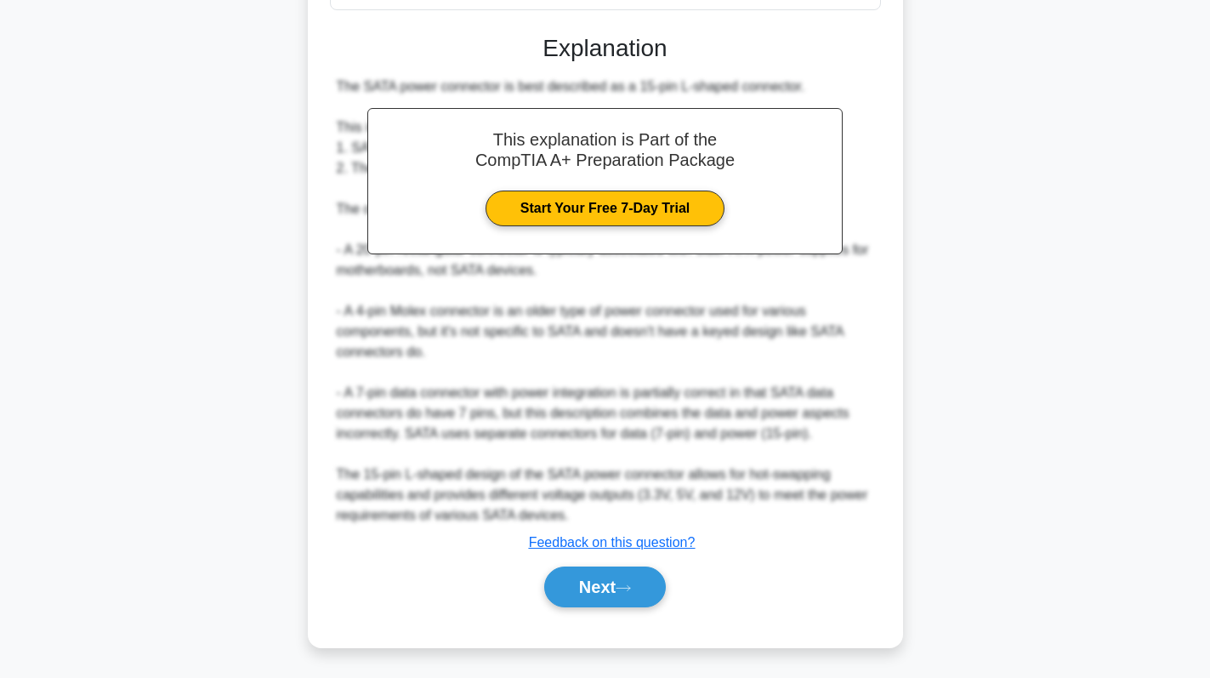
scroll to position [392, 0]
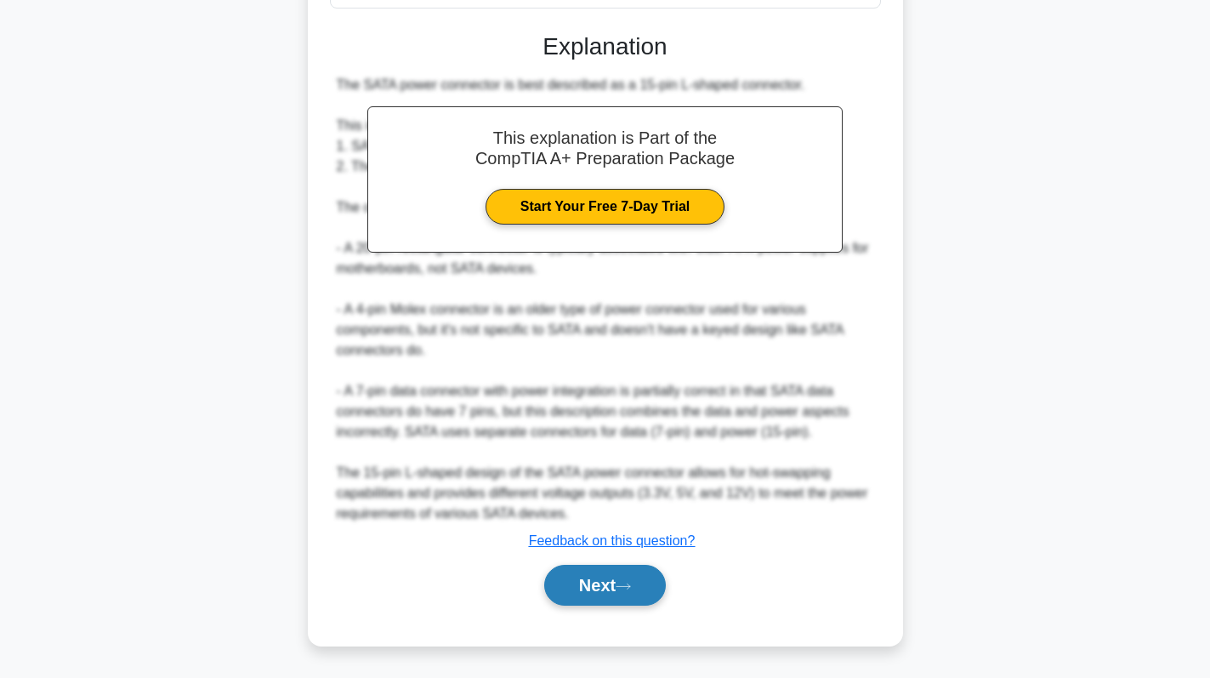
click at [594, 576] on button "Next" at bounding box center [605, 585] width 122 height 41
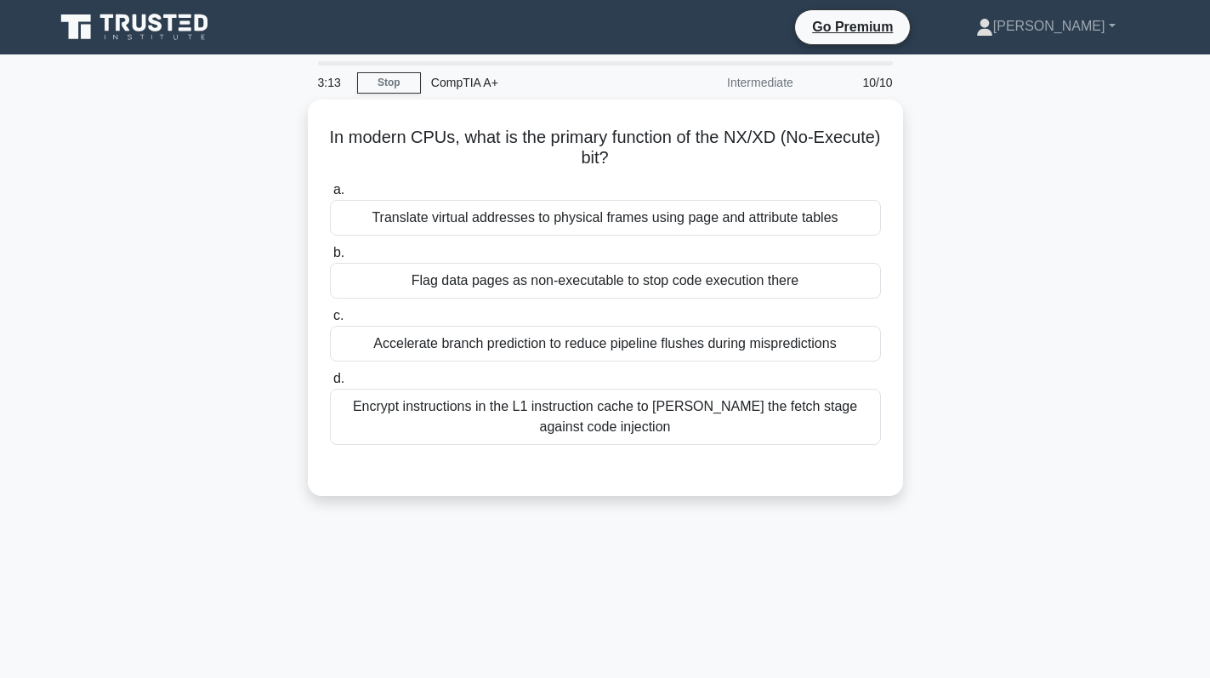
scroll to position [85, 0]
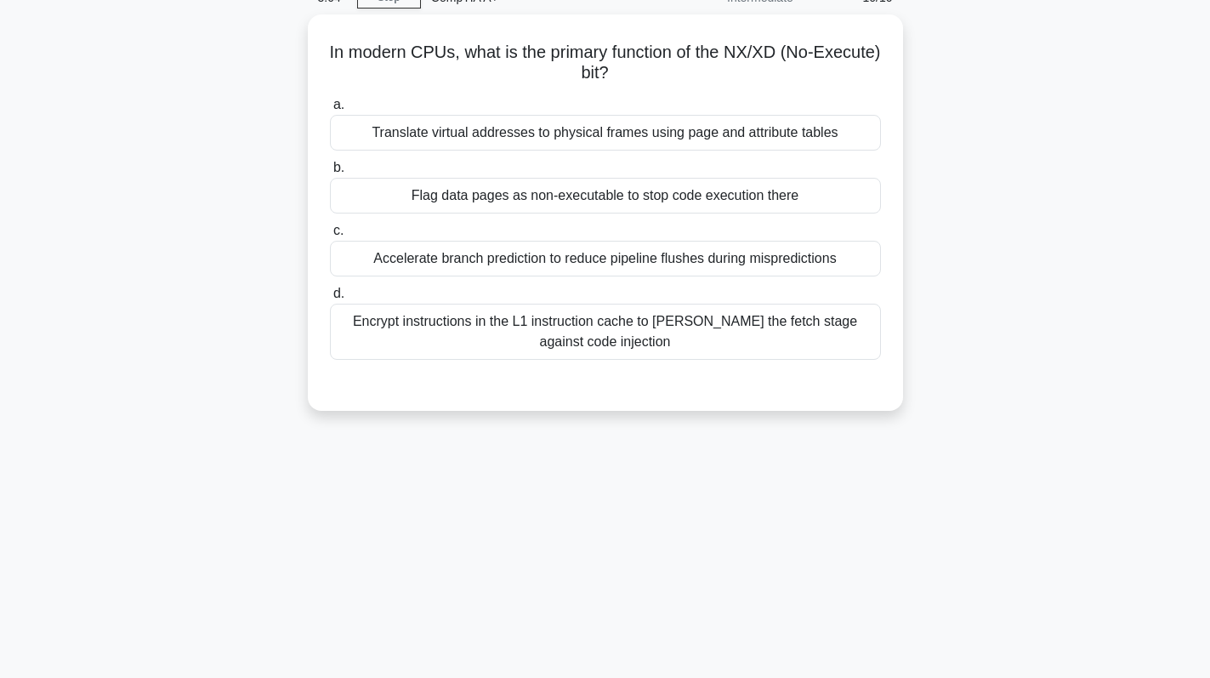
click at [1077, 197] on div "In modern CPUs, what is the primary function of the NX/XD (No-Execute) bit? .sp…" at bounding box center [605, 222] width 1122 height 417
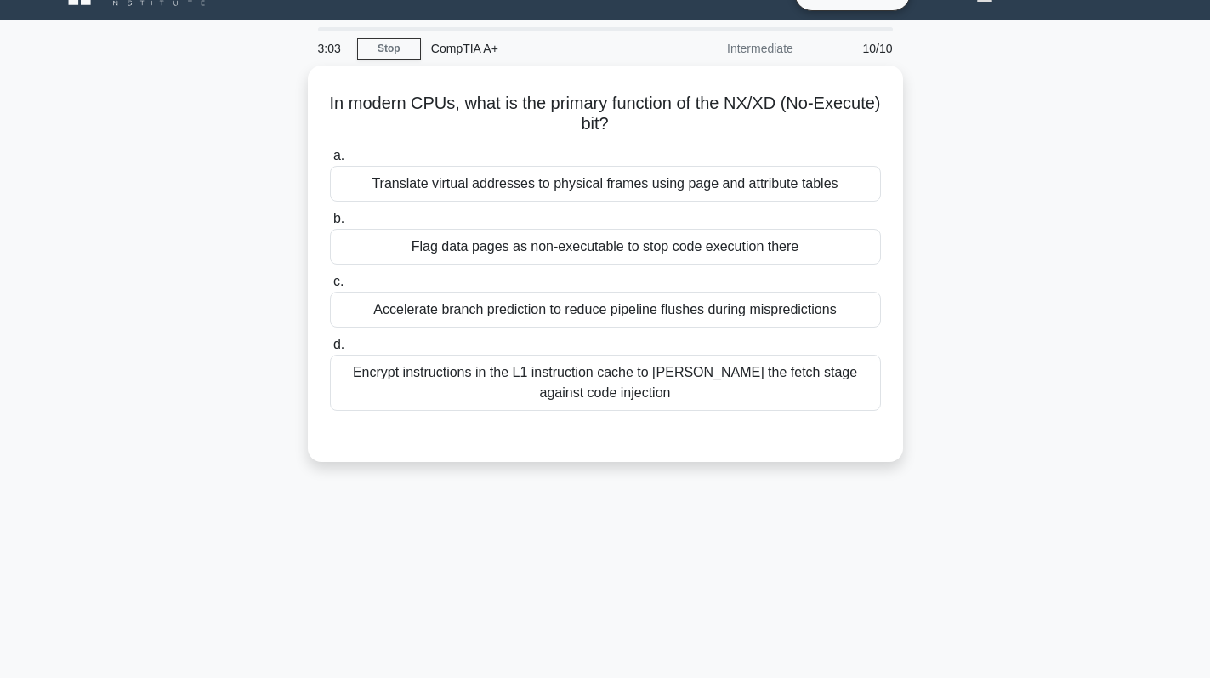
scroll to position [0, 0]
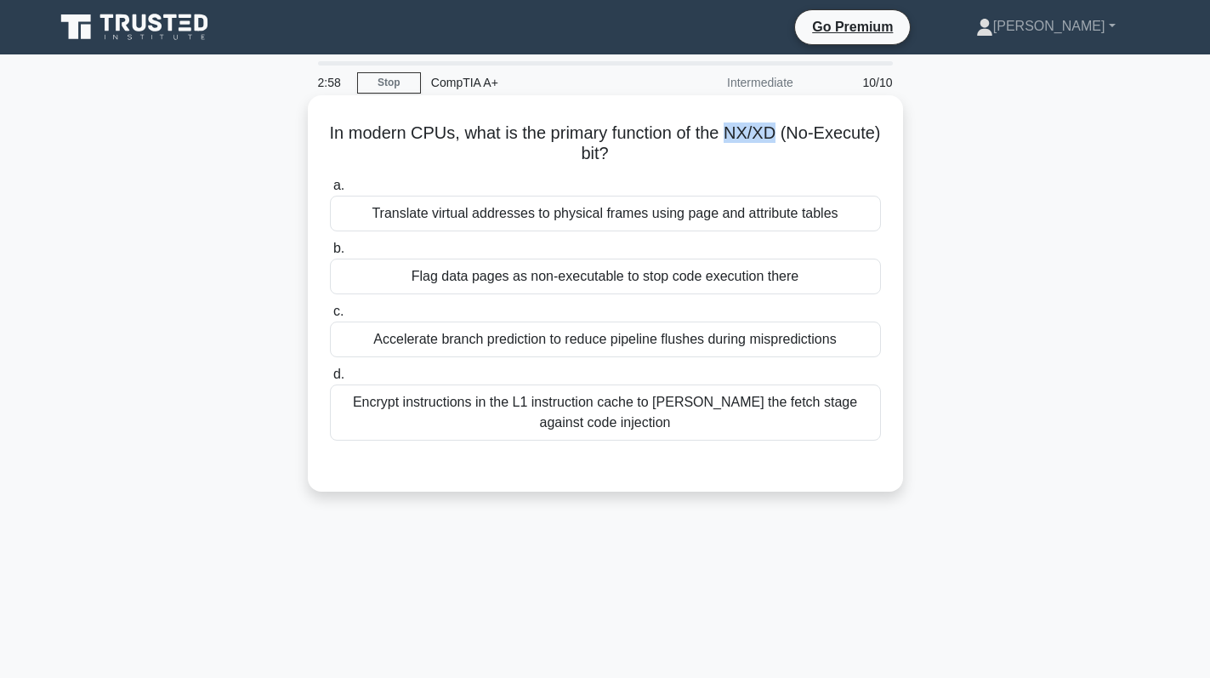
drag, startPoint x: 762, startPoint y: 128, endPoint x: 812, endPoint y: 136, distance: 50.9
click at [812, 136] on h5 "In modern CPUs, what is the primary function of the NX/XD (No-Execute) bit? .sp…" at bounding box center [605, 143] width 554 height 43
copy h5 "NX/XD"
click at [699, 282] on div "Flag data pages as non-executable to stop code execution there" at bounding box center [605, 276] width 551 height 36
click at [330, 254] on input "b. Flag data pages as non-executable to stop code execution there" at bounding box center [330, 248] width 0 height 11
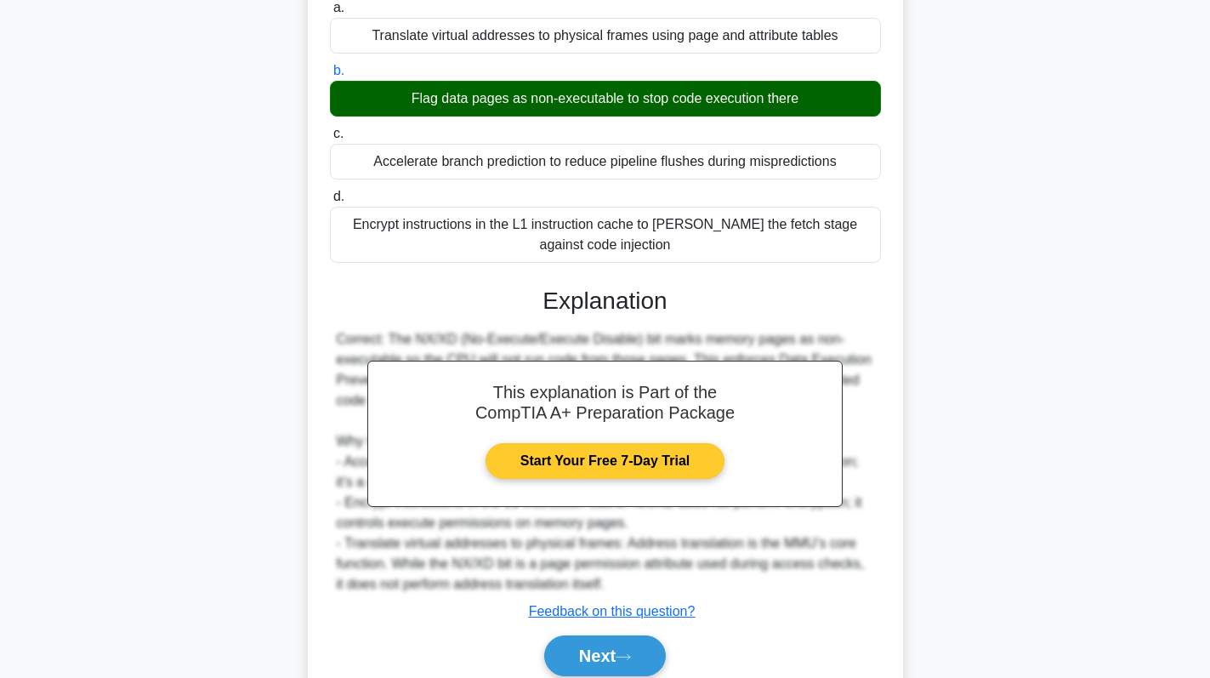
scroll to position [249, 0]
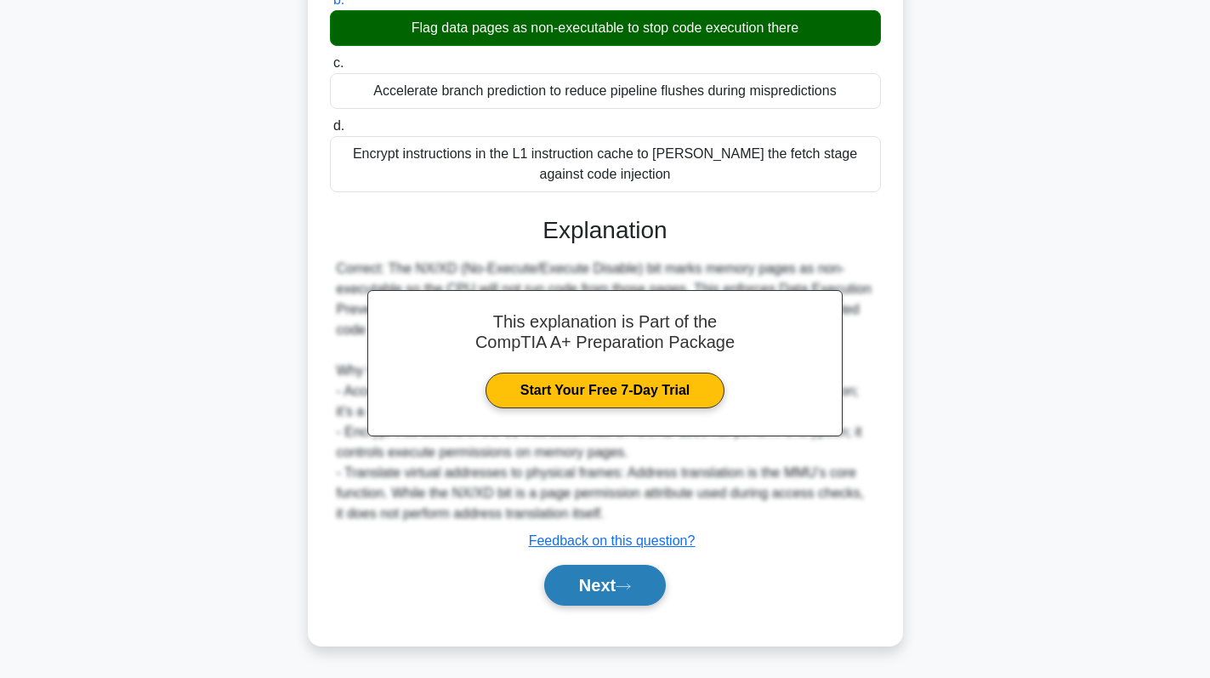
click at [622, 584] on button "Next" at bounding box center [605, 585] width 122 height 41
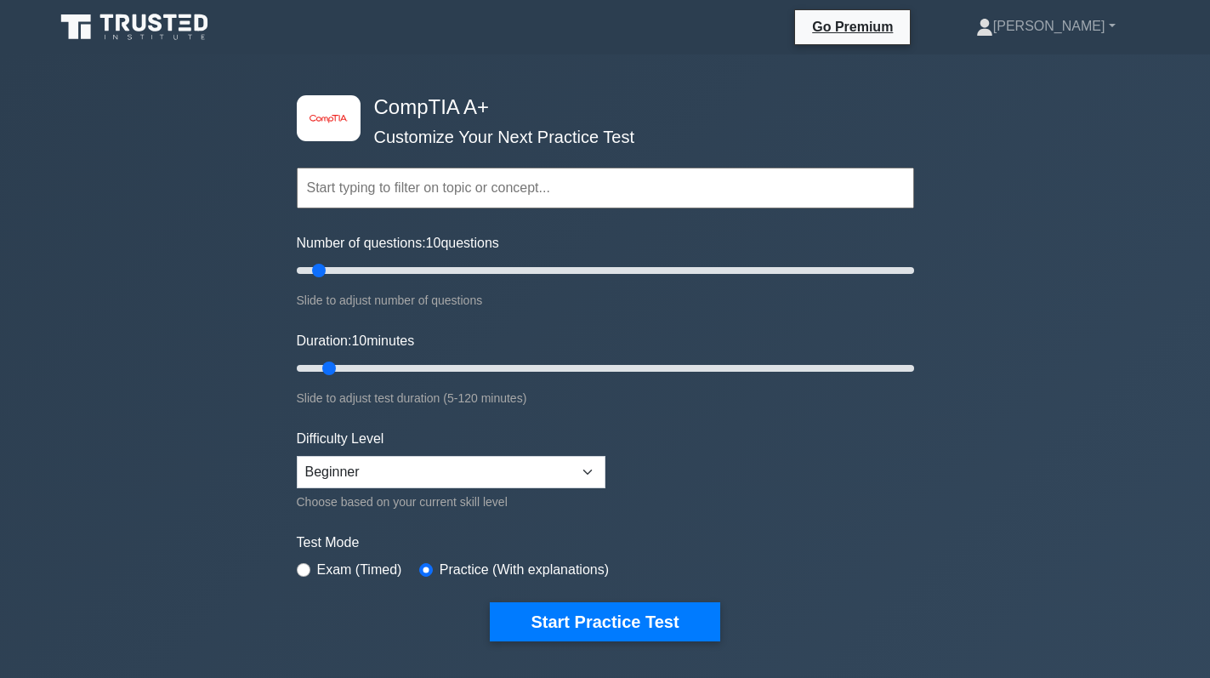
click at [618, 640] on div "image/svg+xml CompTIA A+ Customize Your Next Practice Test Topics Hardware Oper…" at bounding box center [606, 368] width 638 height 628
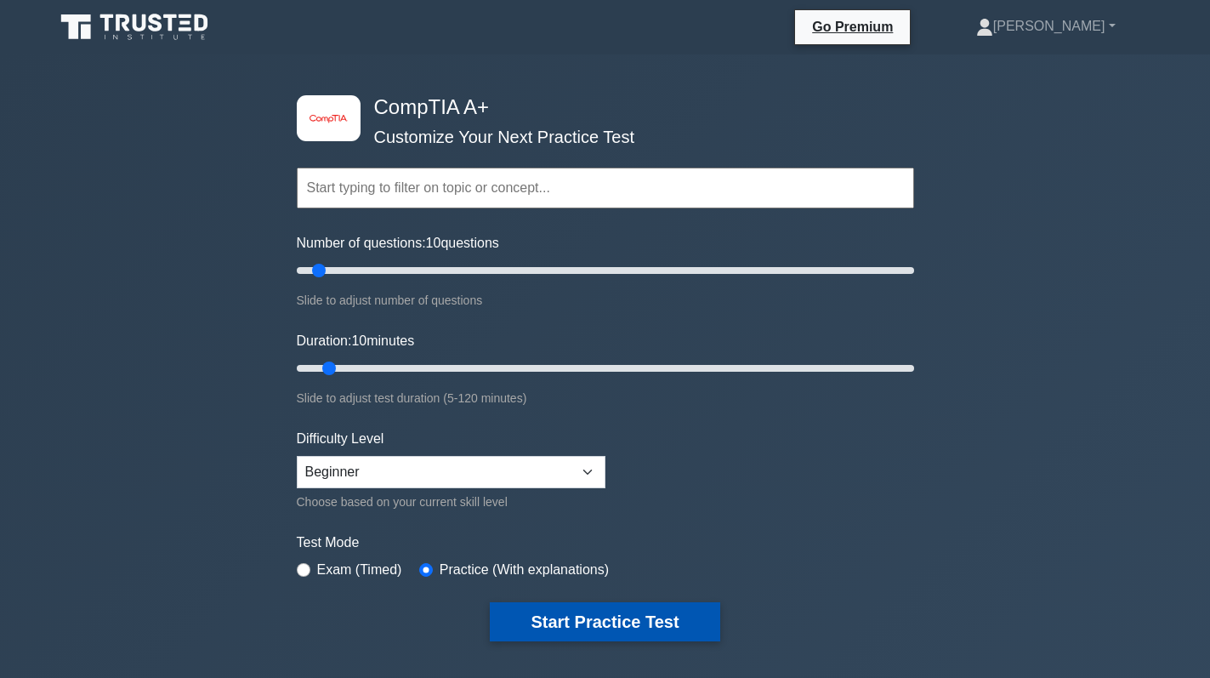
click at [591, 628] on button "Start Practice Test" at bounding box center [605, 621] width 230 height 39
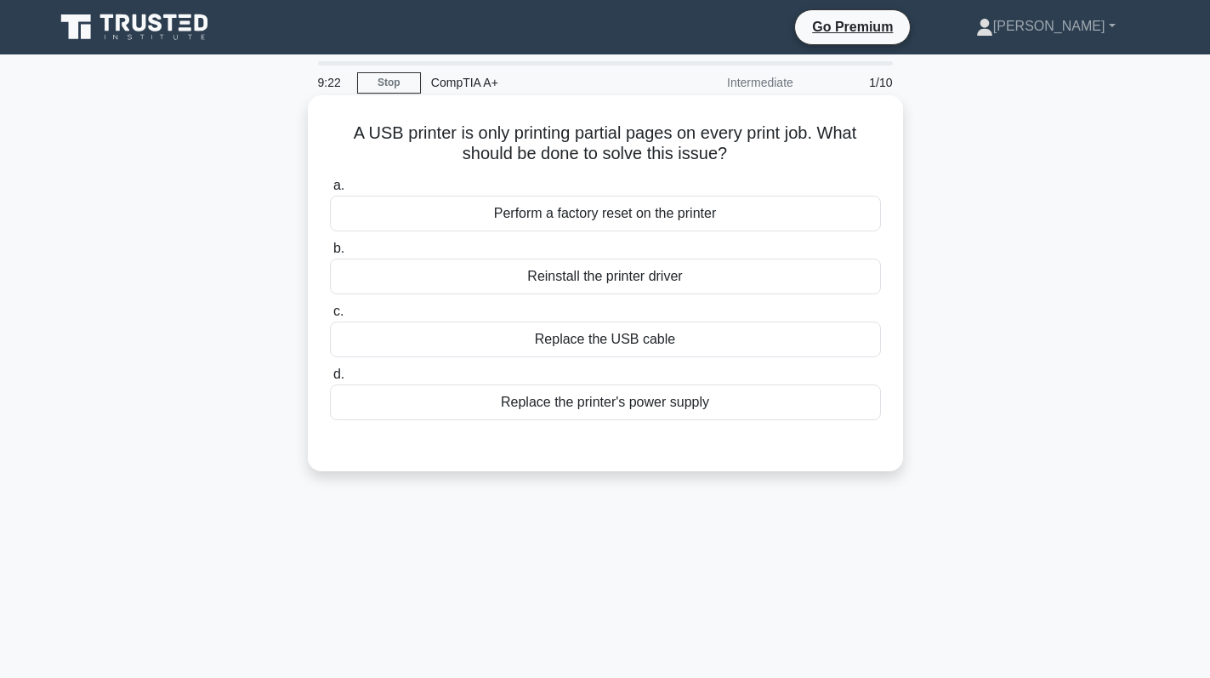
click at [667, 282] on div "Reinstall the printer driver" at bounding box center [605, 276] width 551 height 36
click at [330, 254] on input "b. Reinstall the printer driver" at bounding box center [330, 248] width 0 height 11
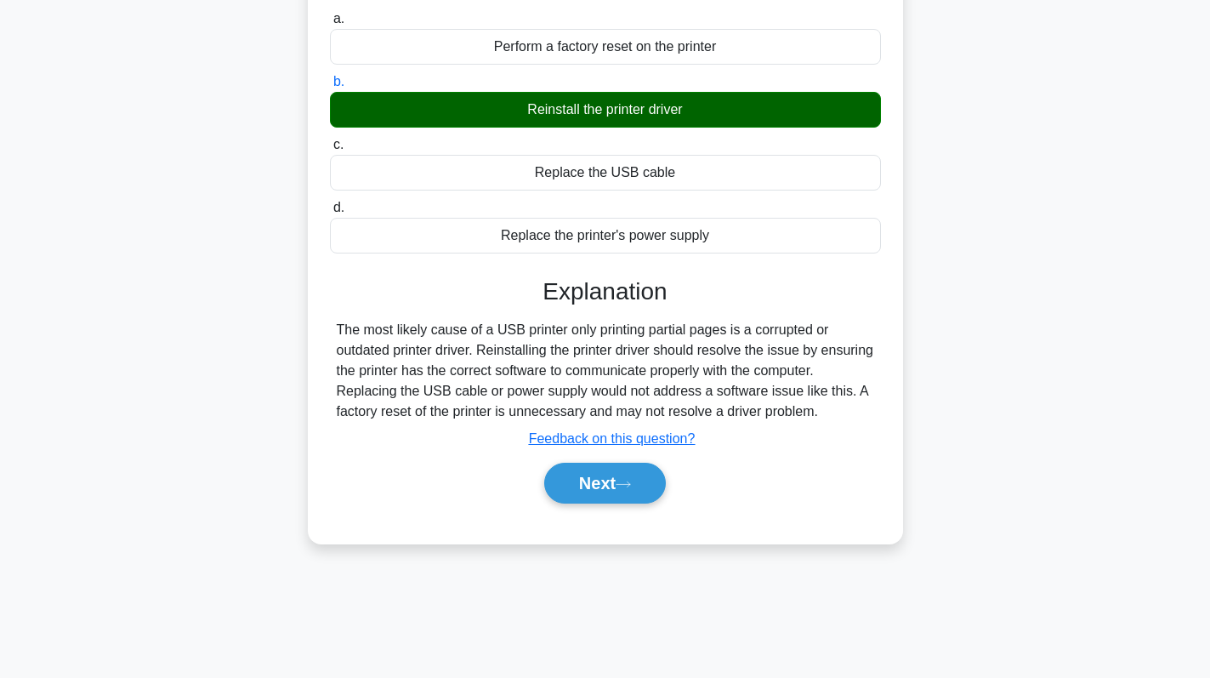
scroll to position [241, 0]
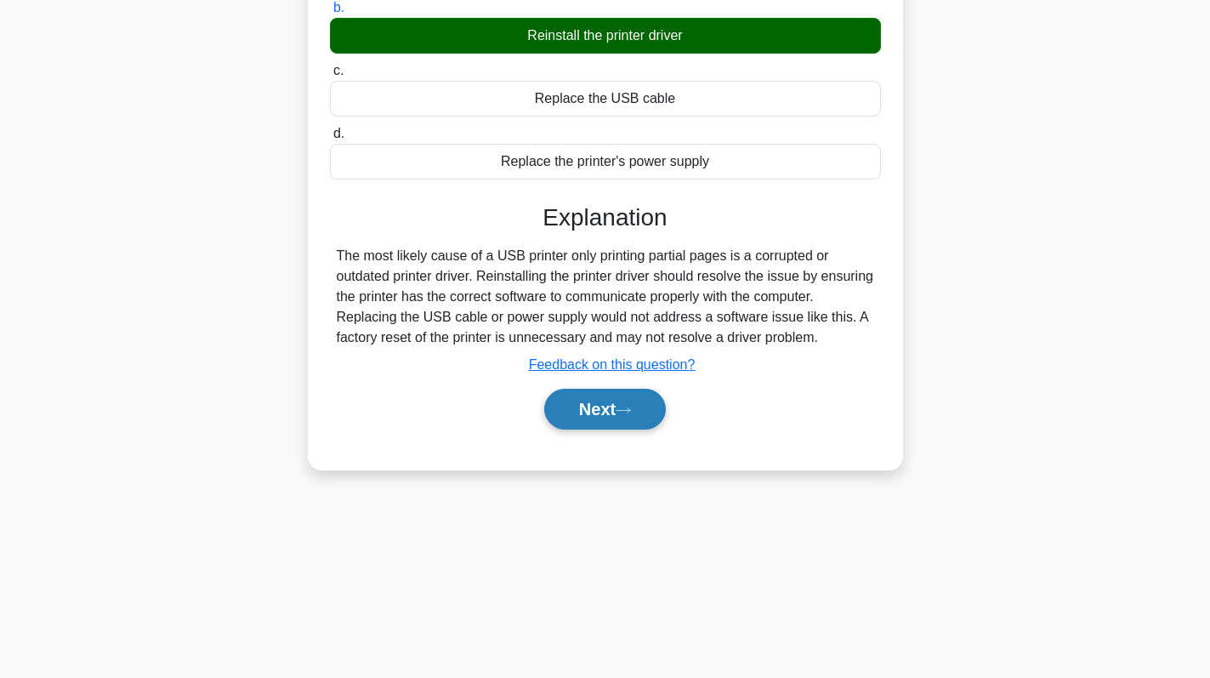
click at [615, 407] on button "Next" at bounding box center [605, 409] width 122 height 41
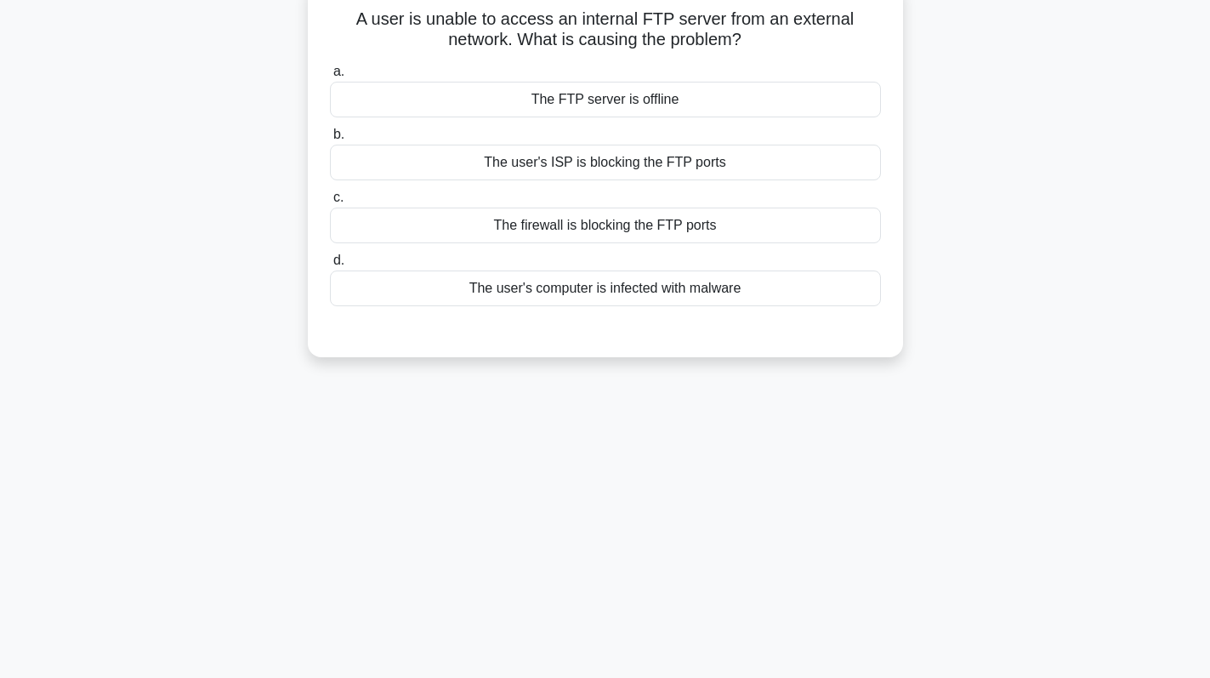
scroll to position [71, 0]
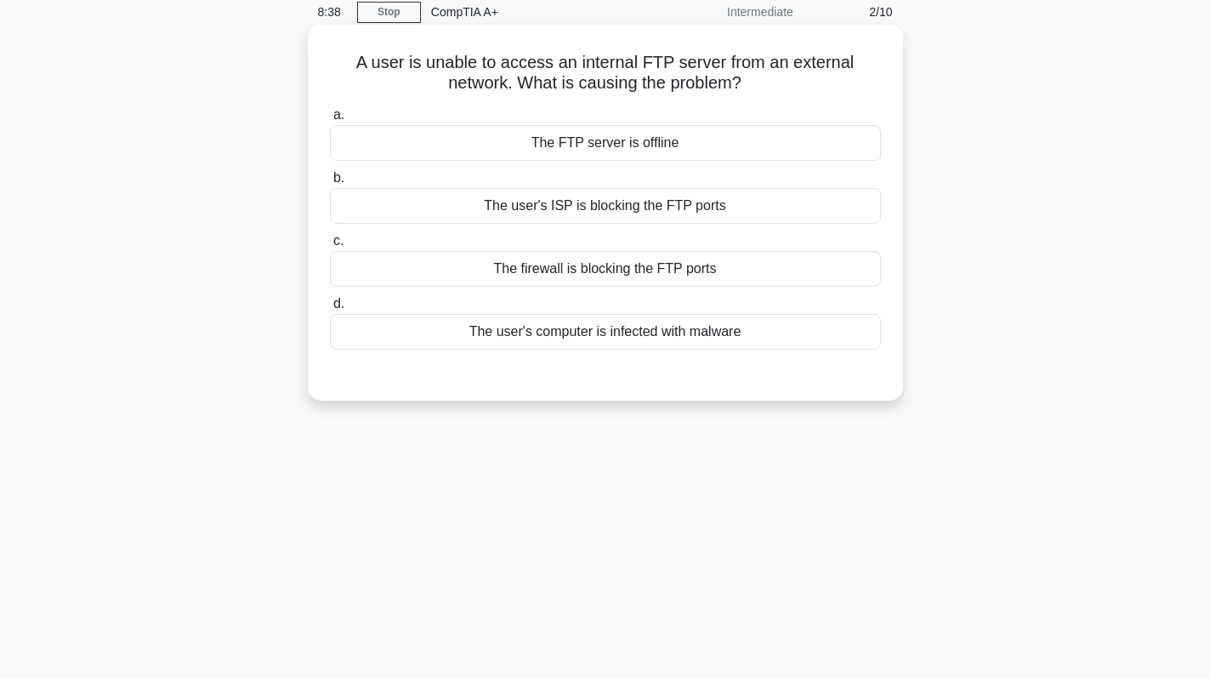
click at [753, 272] on div "The firewall is blocking the FTP ports" at bounding box center [605, 269] width 551 height 36
click at [330, 247] on input "c. The firewall is blocking the FTP ports" at bounding box center [330, 241] width 0 height 11
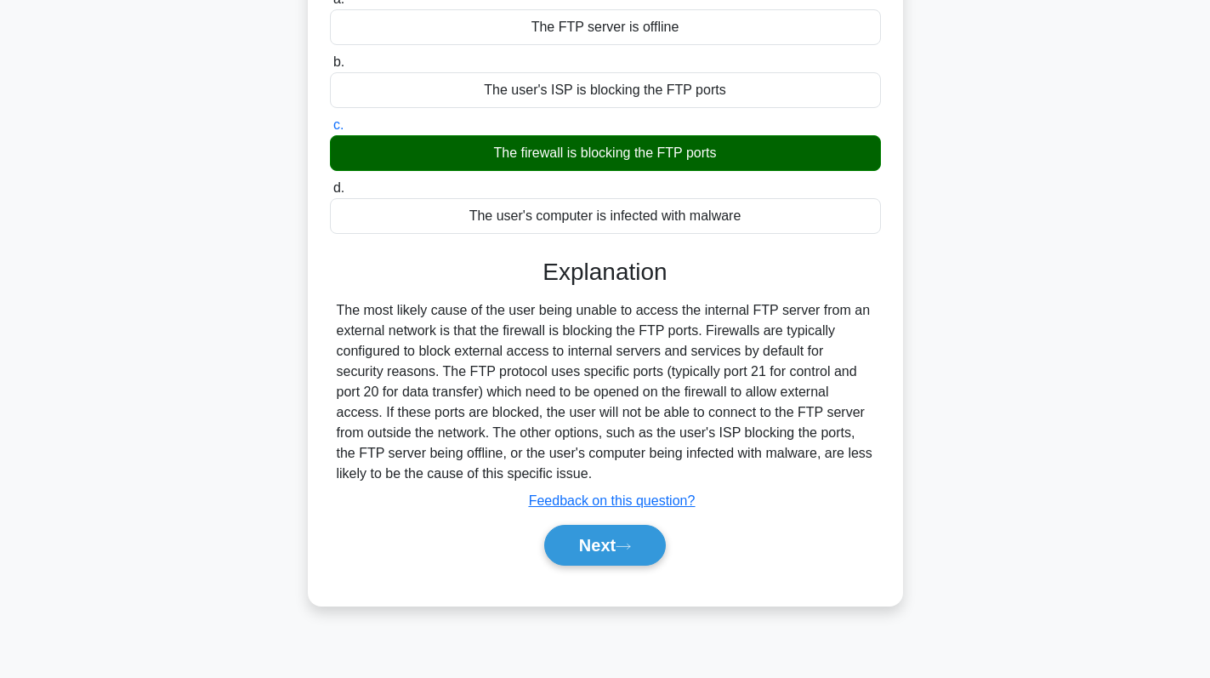
scroll to position [156, 0]
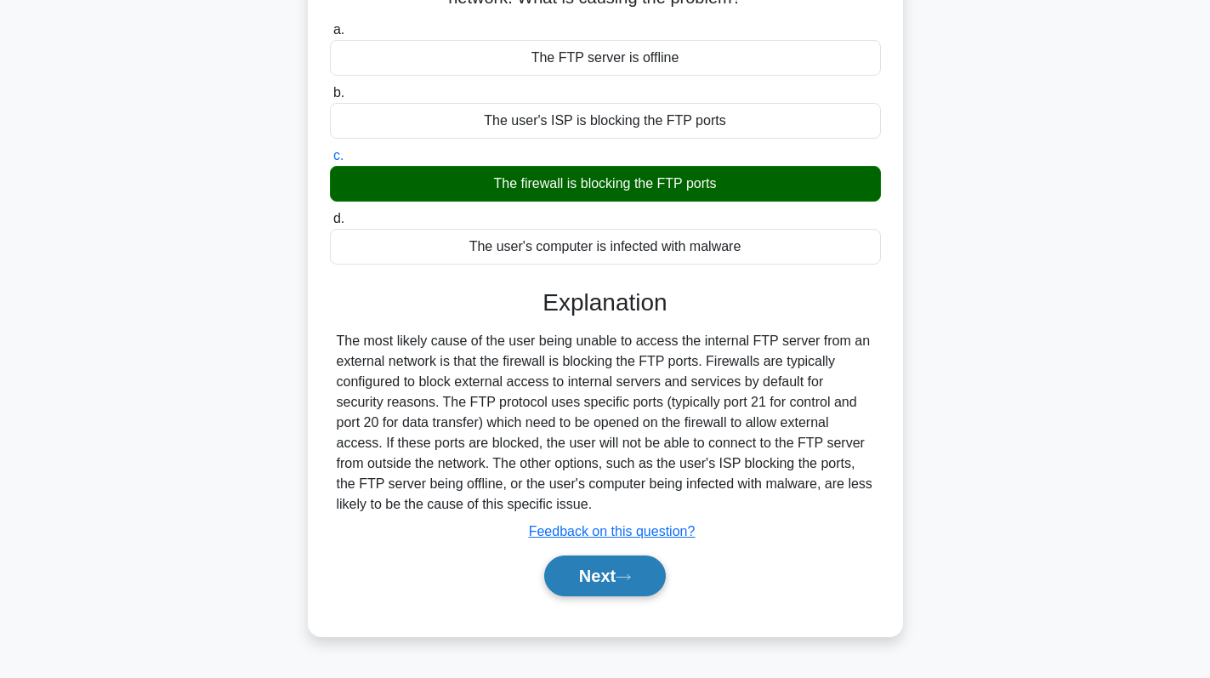
click at [610, 569] on button "Next" at bounding box center [605, 575] width 122 height 41
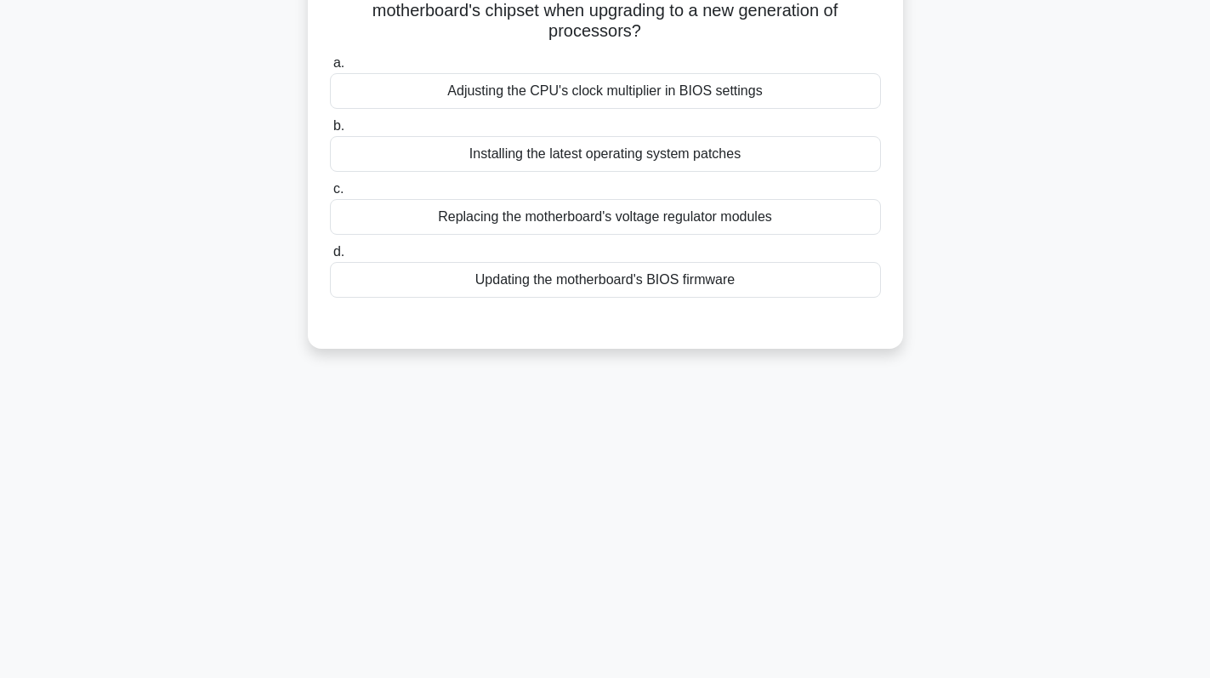
scroll to position [0, 0]
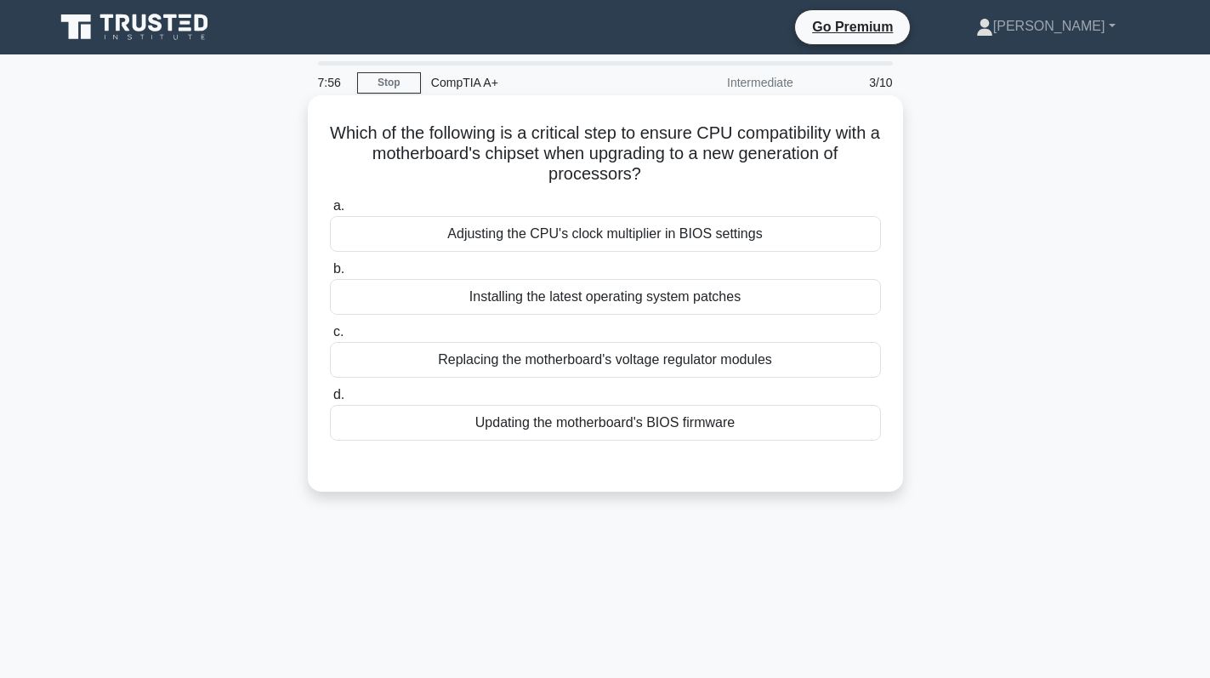
click at [669, 304] on div "Installing the latest operating system patches" at bounding box center [605, 297] width 551 height 36
click at [330, 275] on input "b. Installing the latest operating system patches" at bounding box center [330, 269] width 0 height 11
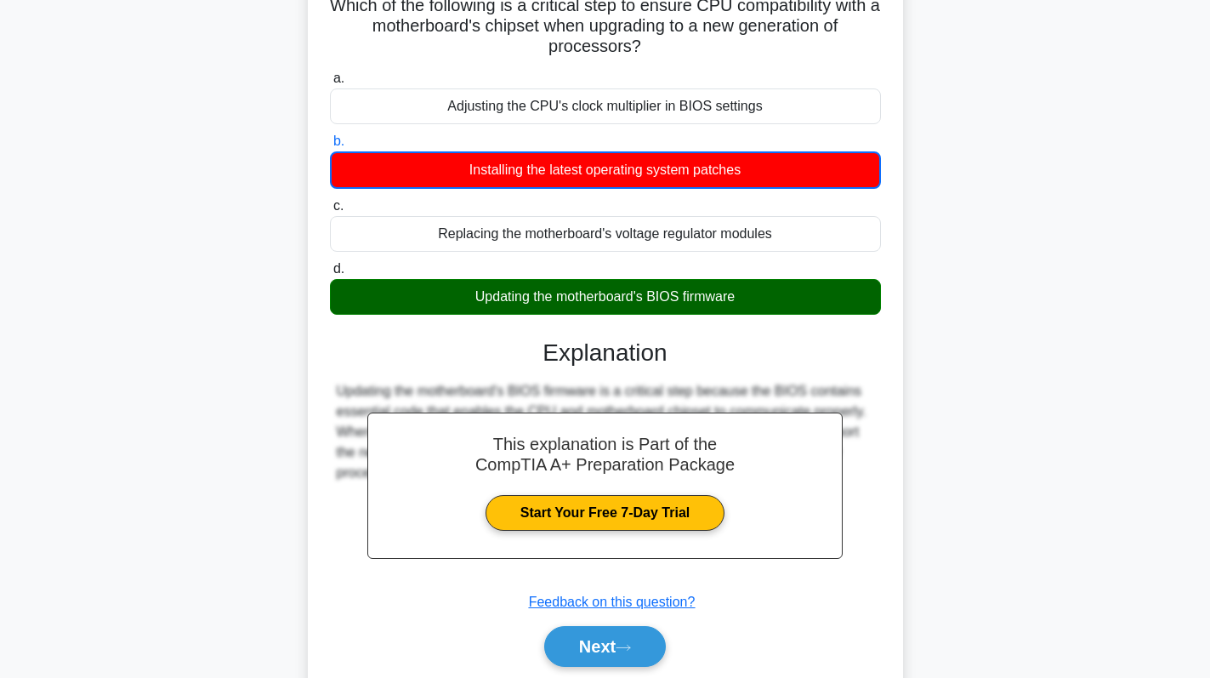
scroll to position [241, 0]
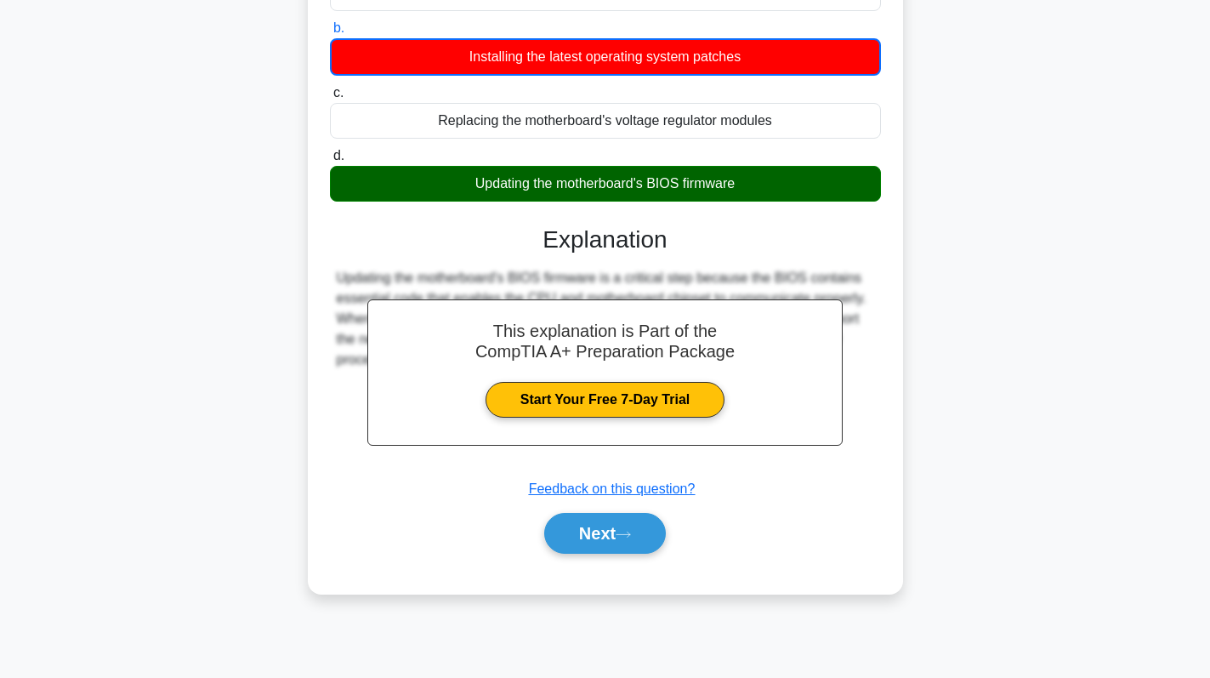
click at [555, 513] on div "Next" at bounding box center [605, 533] width 551 height 54
click at [666, 525] on button "Next" at bounding box center [605, 533] width 122 height 41
click at [645, 531] on div "7:52 Stop CompTIA A+ Intermediate 4/10 Which of the following is a critical ste…" at bounding box center [605, 246] width 1122 height 850
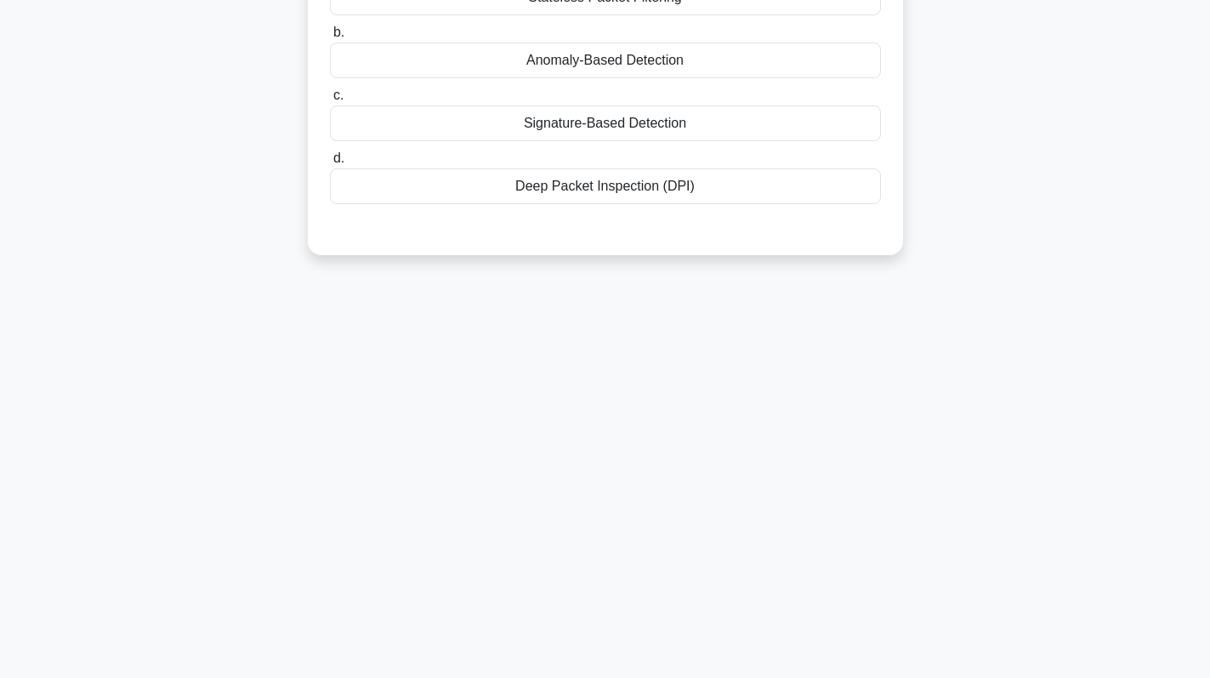
scroll to position [0, 0]
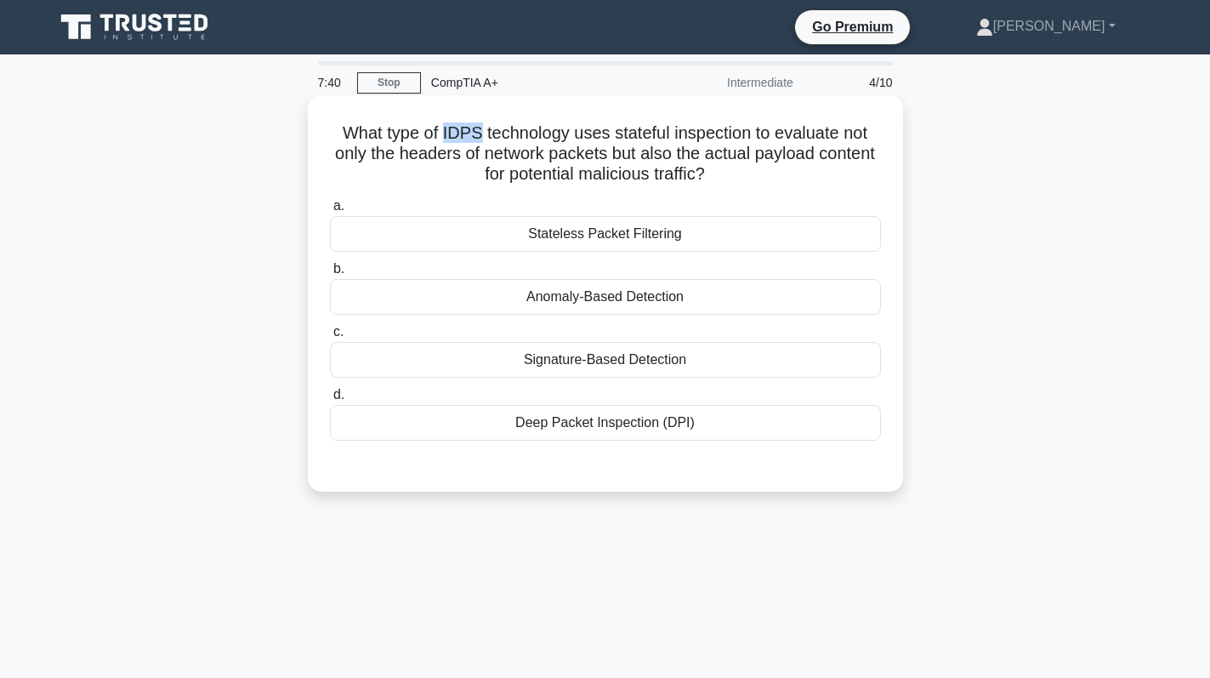
drag, startPoint x: 439, startPoint y: 138, endPoint x: 474, endPoint y: 132, distance: 35.4
click at [474, 132] on h5 "What type of IDPS technology uses stateful inspection to evaluate not only the …" at bounding box center [605, 153] width 554 height 63
copy h5 "IDPS"
click at [598, 425] on div "Deep Packet Inspection (DPI)" at bounding box center [605, 423] width 551 height 36
click at [330, 400] on input "d. Deep Packet Inspection (DPI)" at bounding box center [330, 394] width 0 height 11
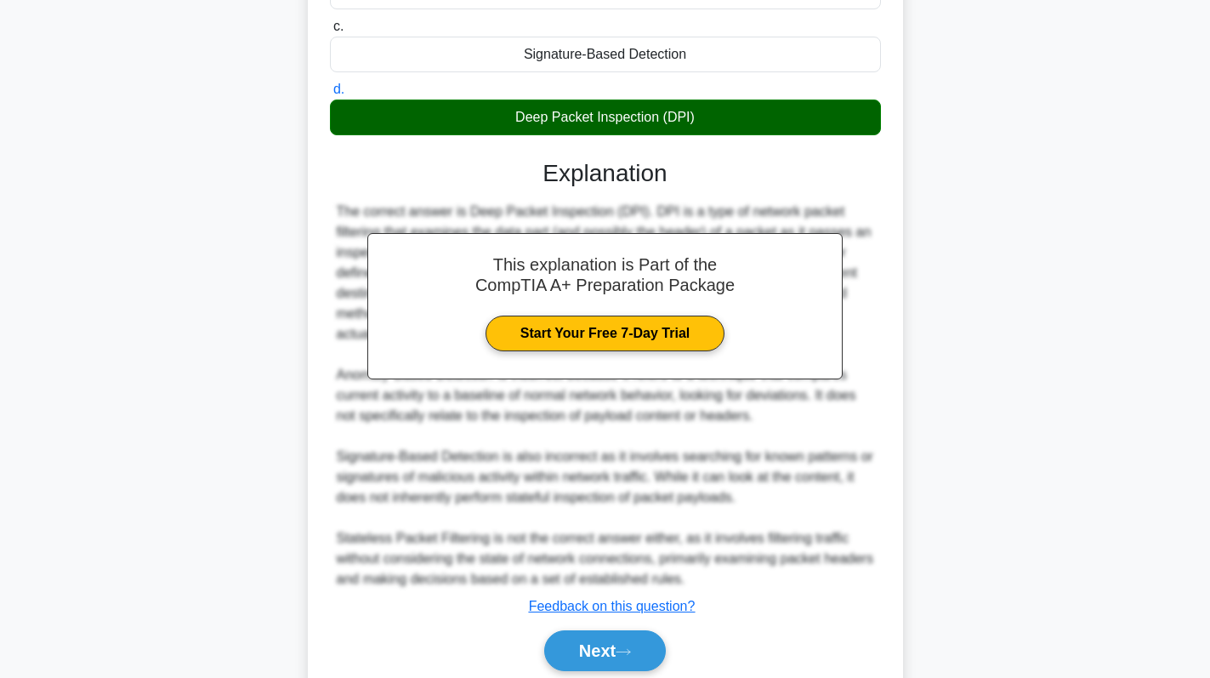
scroll to position [372, 0]
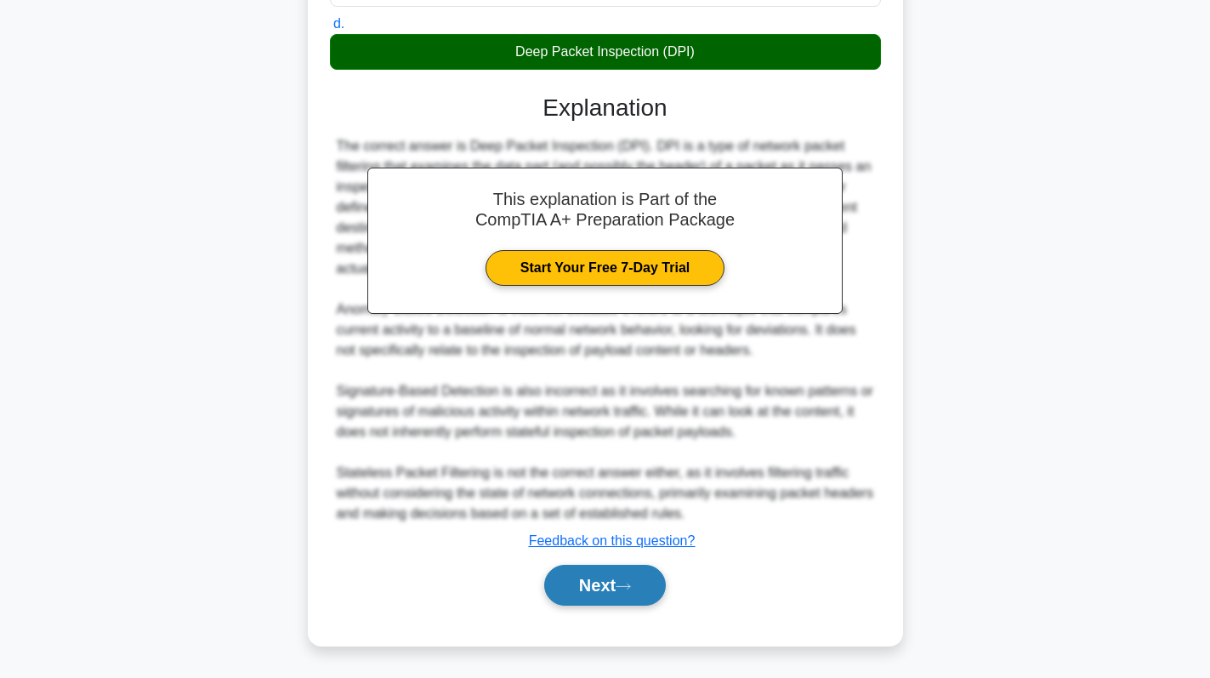
click at [604, 592] on button "Next" at bounding box center [605, 585] width 122 height 41
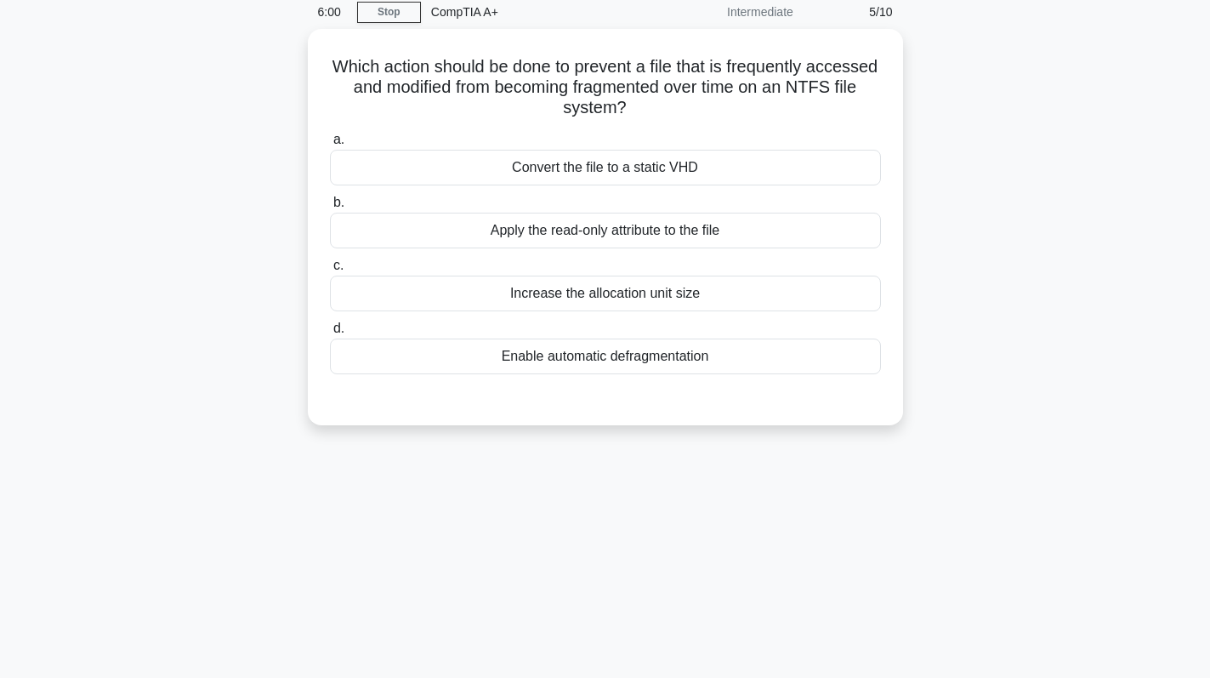
scroll to position [0, 0]
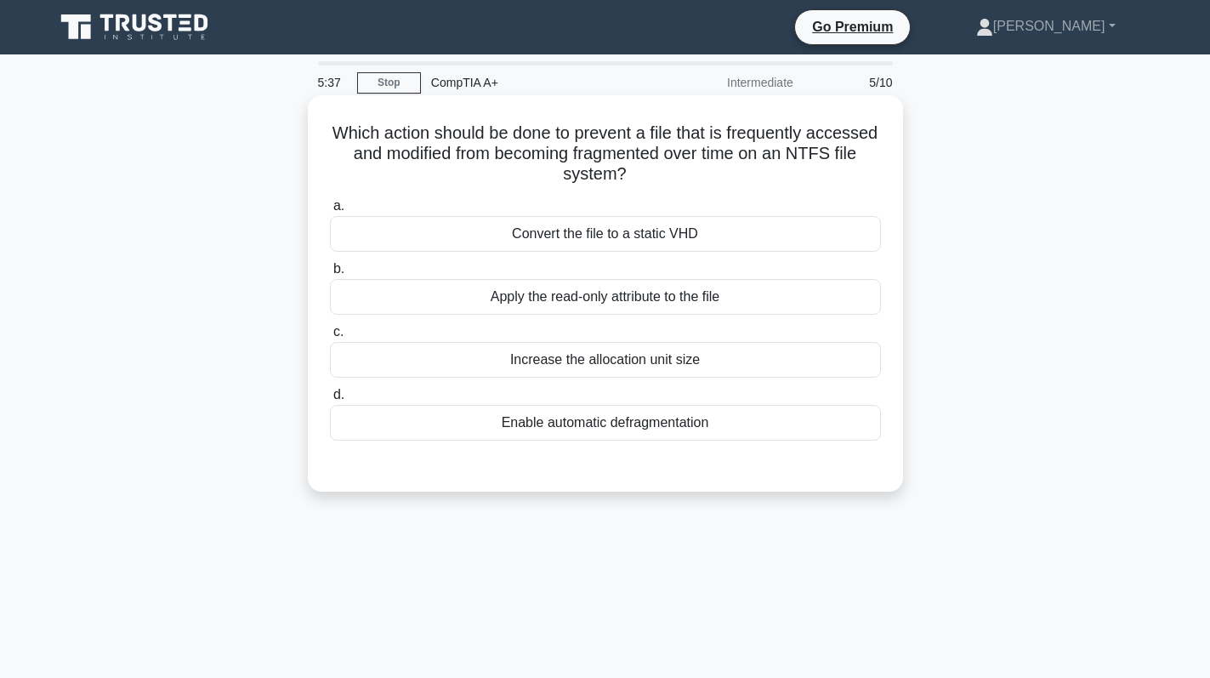
click at [726, 296] on div "Apply the read-only attribute to the file" at bounding box center [605, 297] width 551 height 36
click at [330, 275] on input "b. Apply the read-only attribute to the file" at bounding box center [330, 269] width 0 height 11
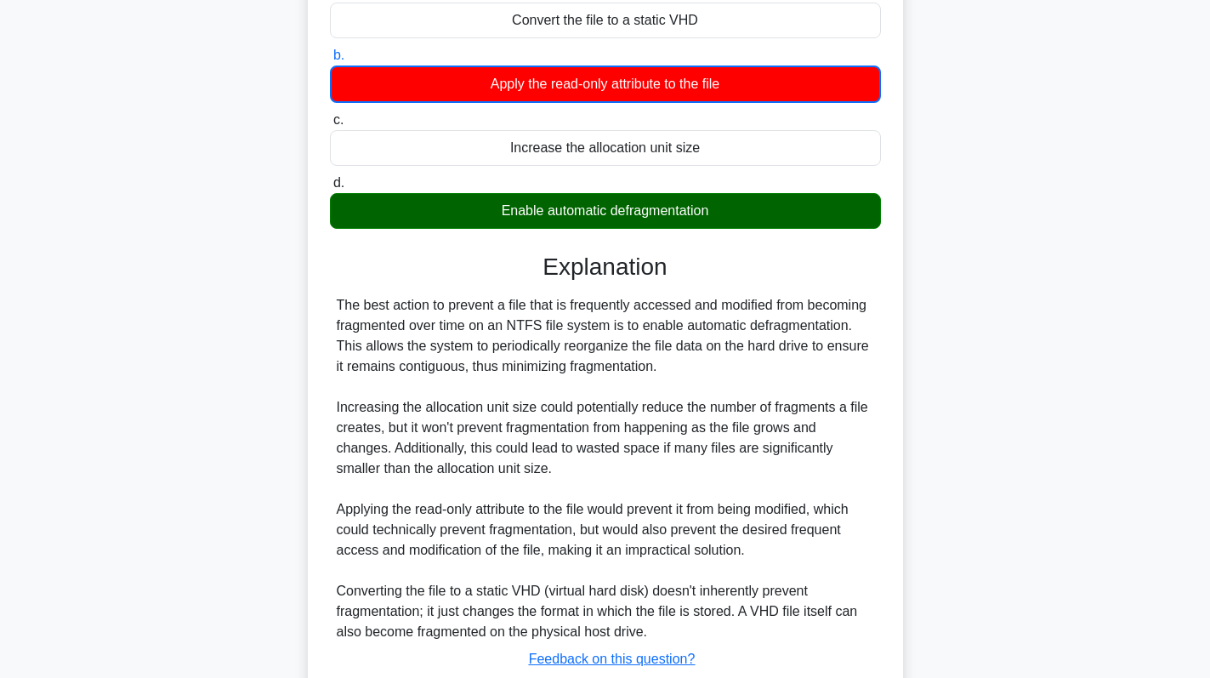
scroll to position [332, 0]
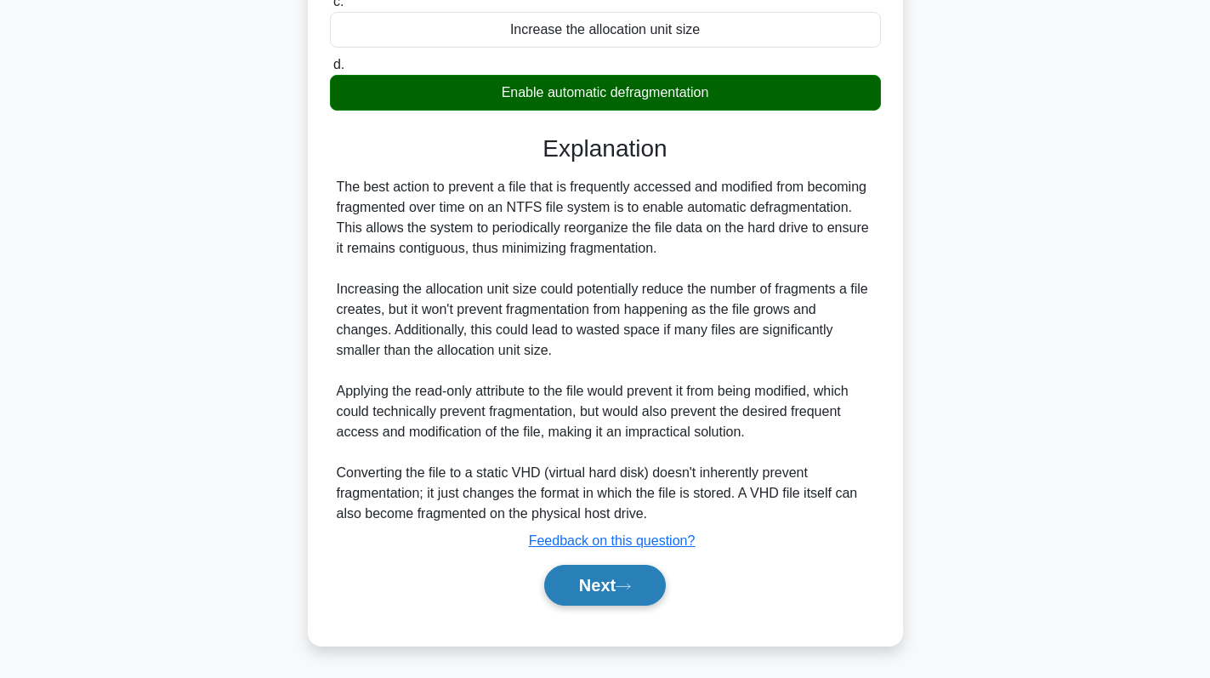
click at [618, 586] on button "Next" at bounding box center [605, 585] width 122 height 41
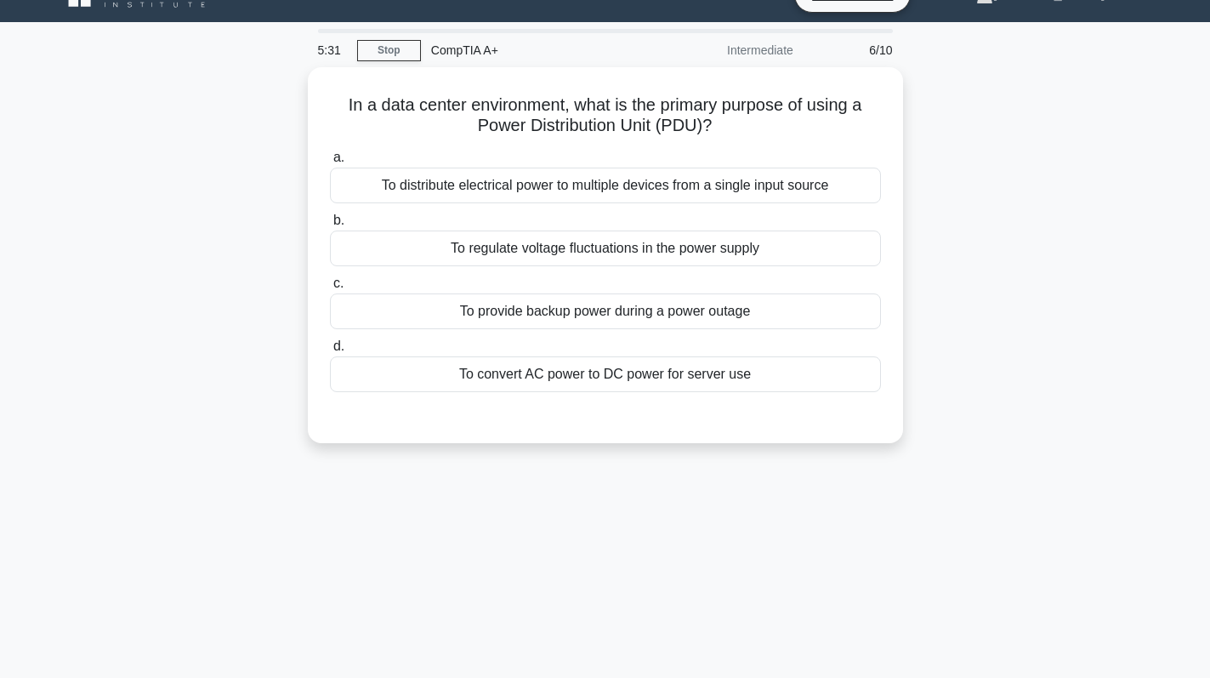
scroll to position [0, 0]
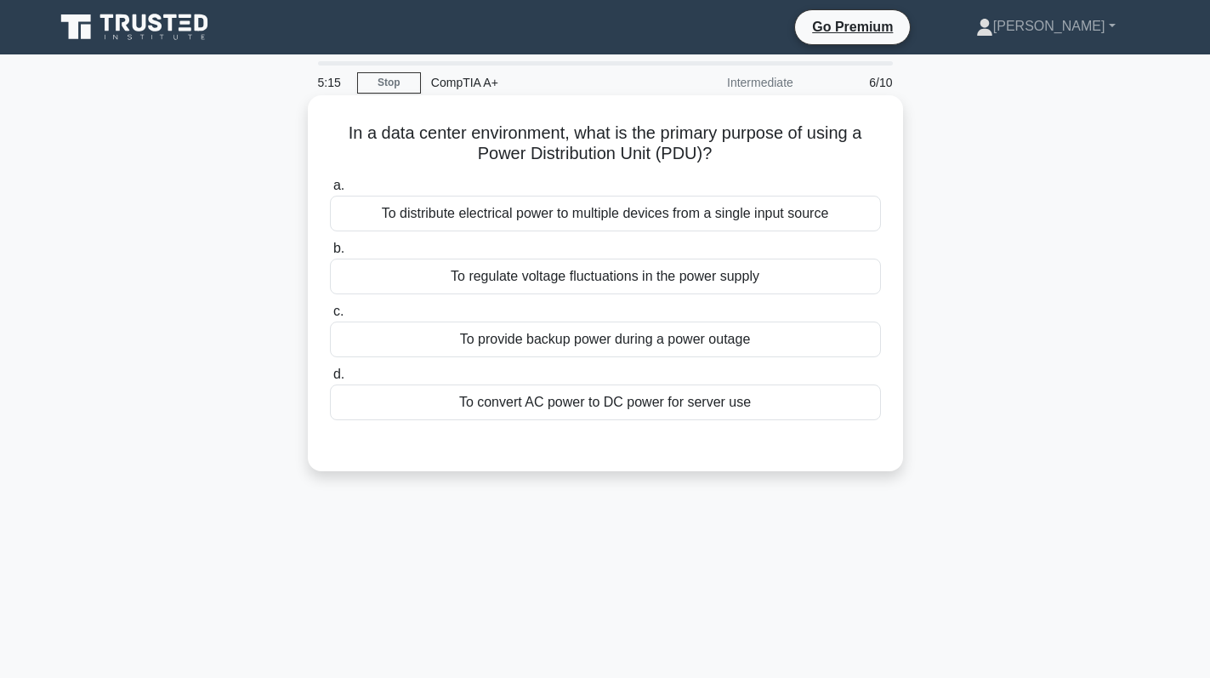
click at [764, 212] on div "To distribute electrical power to multiple devices from a single input source" at bounding box center [605, 214] width 551 height 36
click at [330, 191] on input "a. To distribute electrical power to multiple devices from a single input source" at bounding box center [330, 185] width 0 height 11
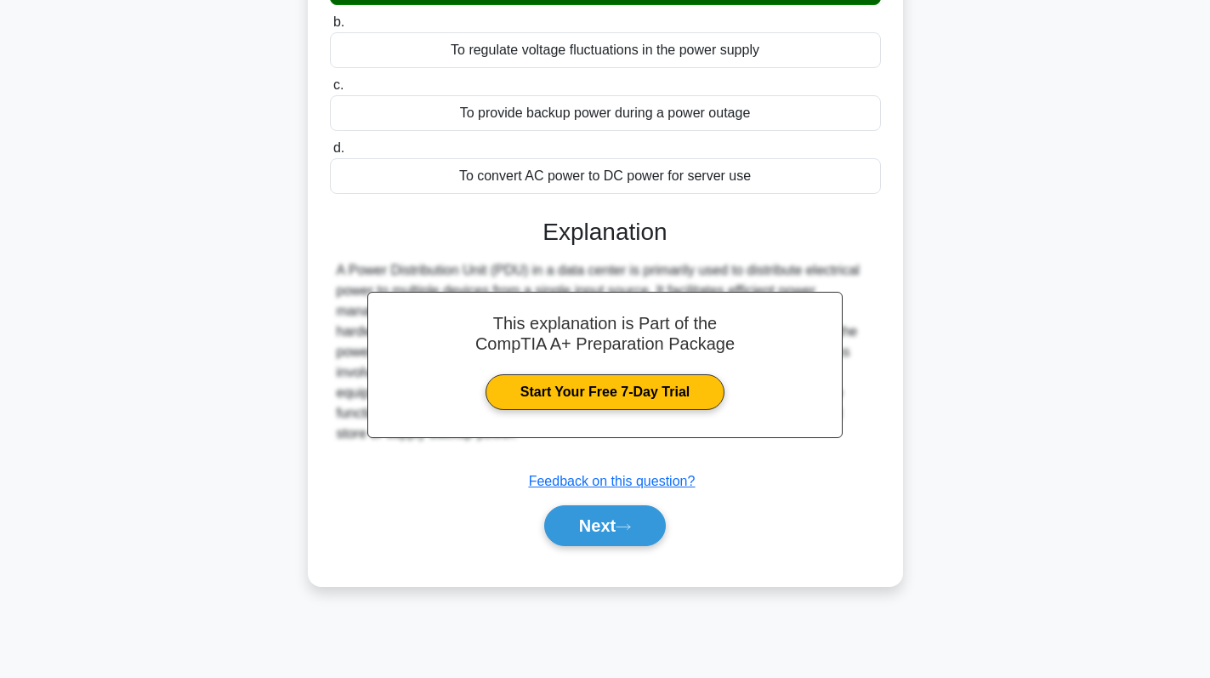
scroll to position [241, 0]
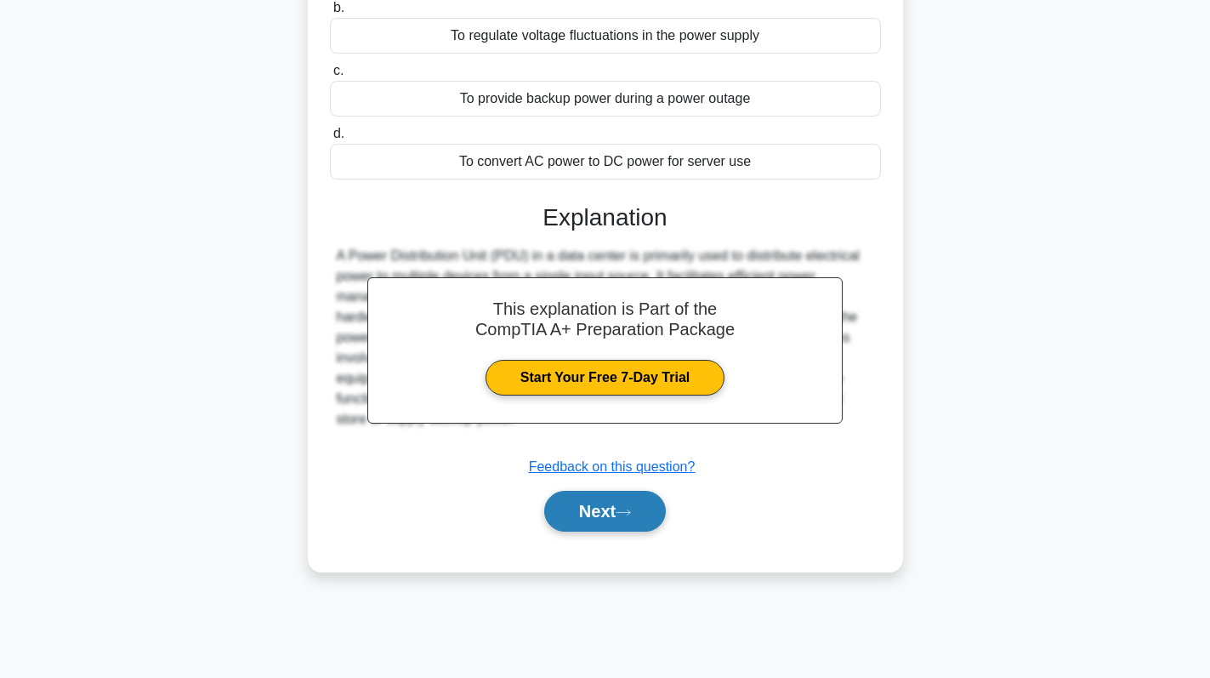
click at [621, 520] on button "Next" at bounding box center [605, 511] width 122 height 41
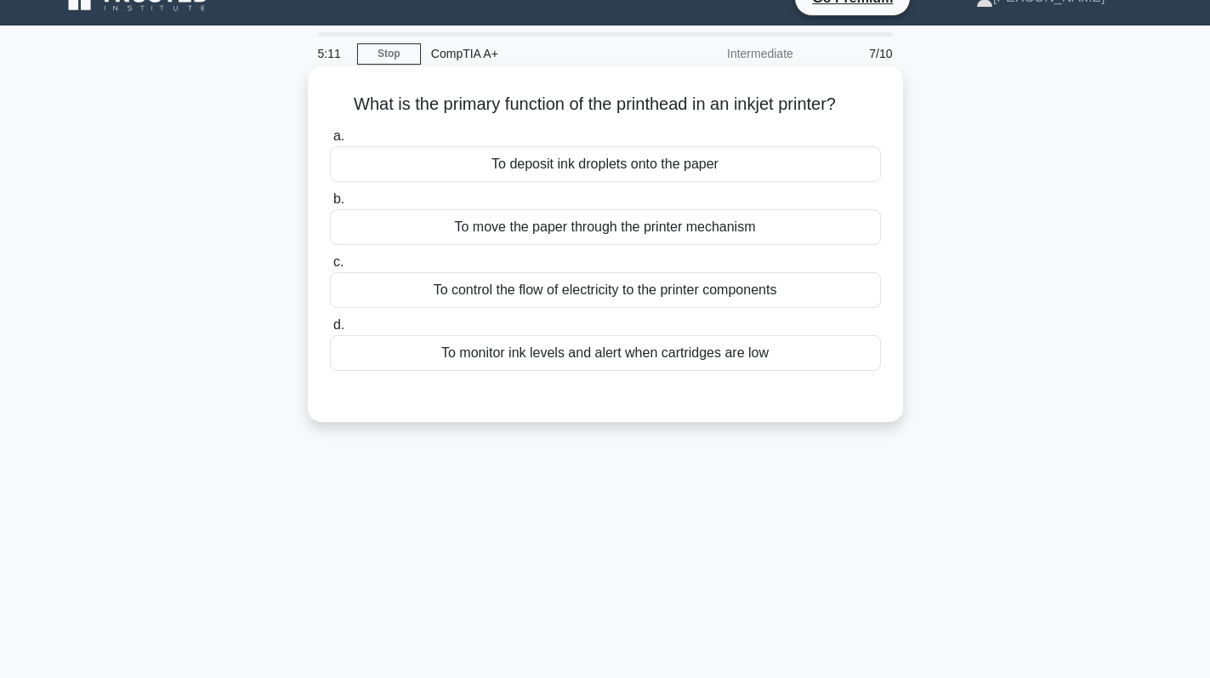
scroll to position [0, 0]
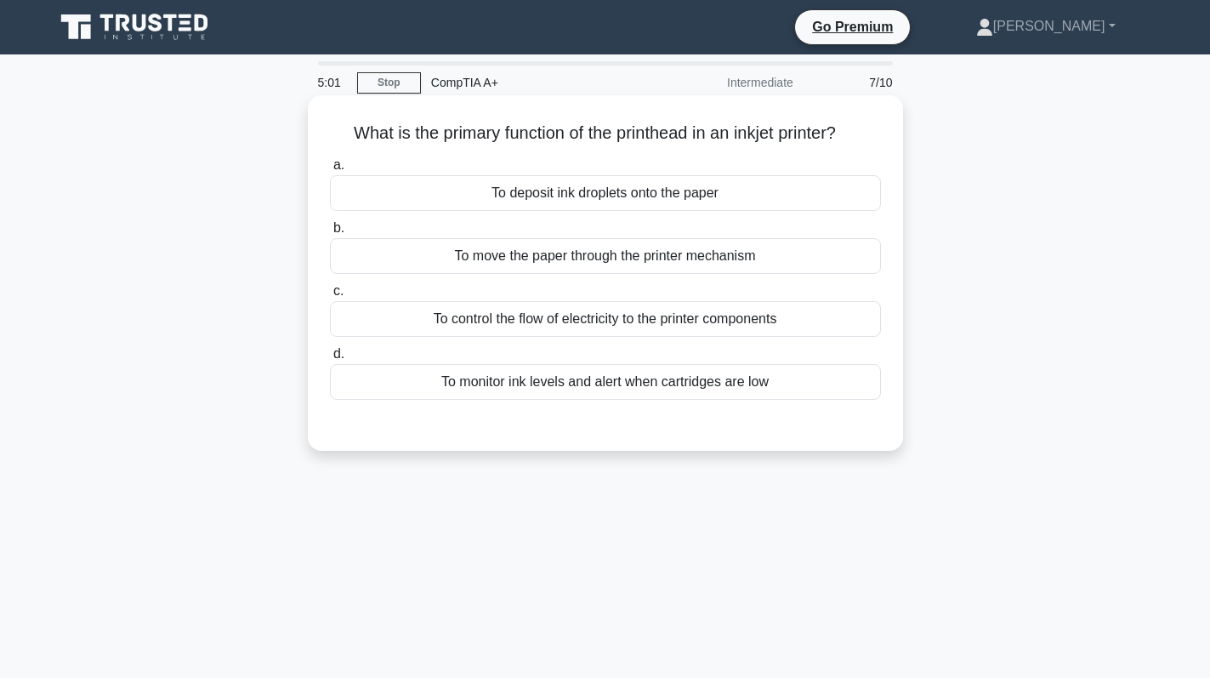
click at [729, 208] on div "To deposit ink droplets onto the paper" at bounding box center [605, 193] width 551 height 36
click at [330, 171] on input "a. To deposit ink droplets onto the paper" at bounding box center [330, 165] width 0 height 11
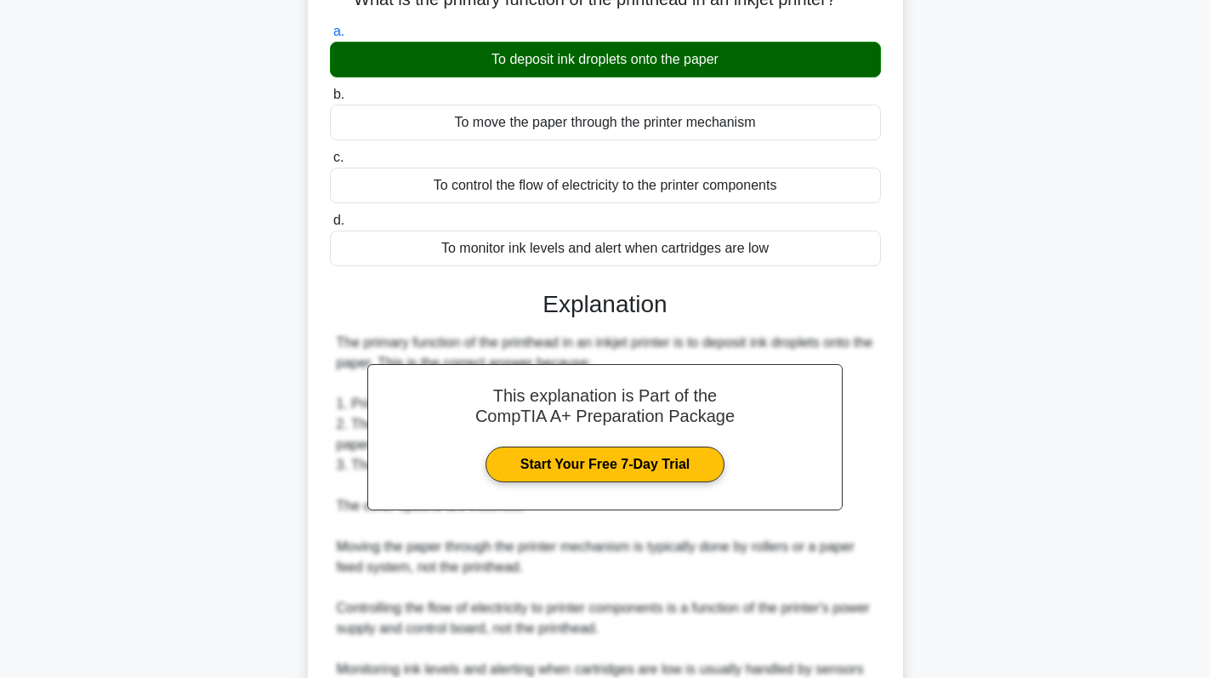
scroll to position [340, 0]
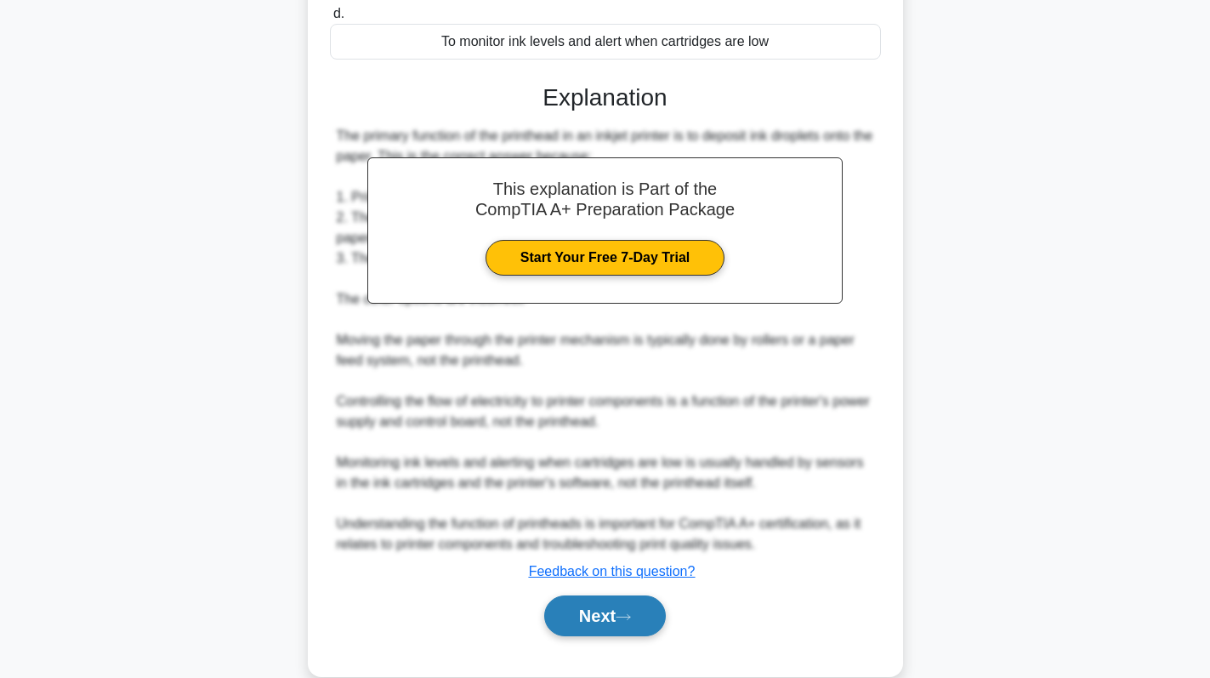
click at [637, 595] on button "Next" at bounding box center [605, 615] width 122 height 41
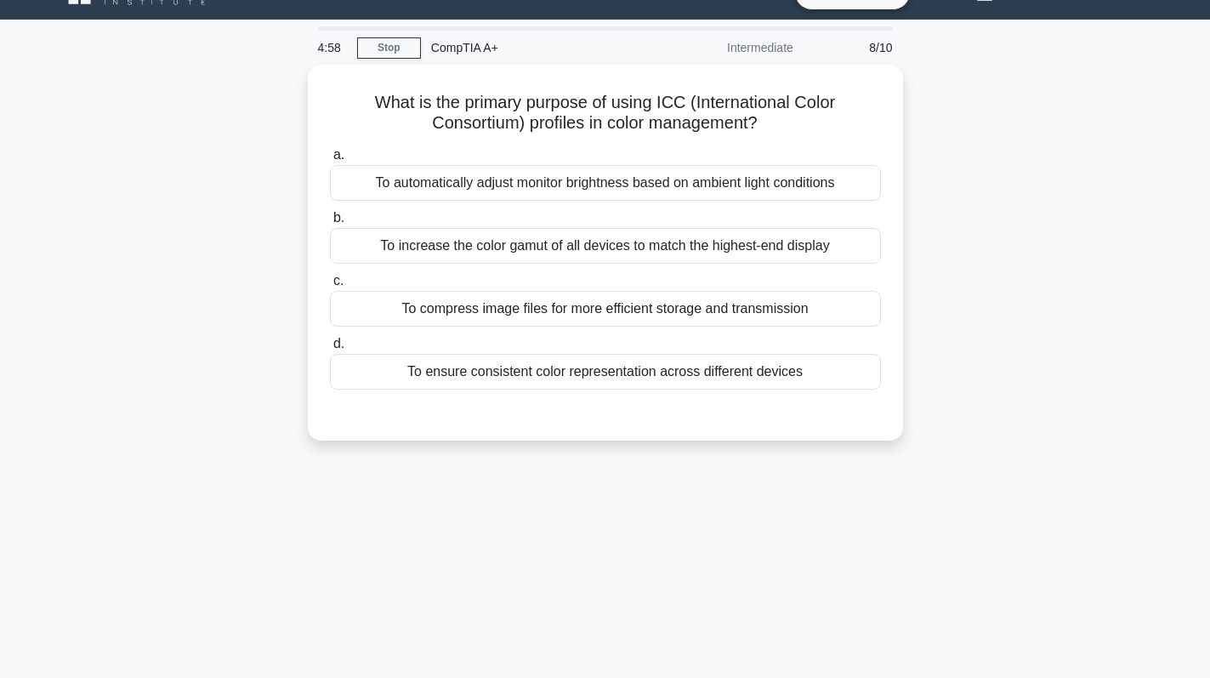
scroll to position [0, 0]
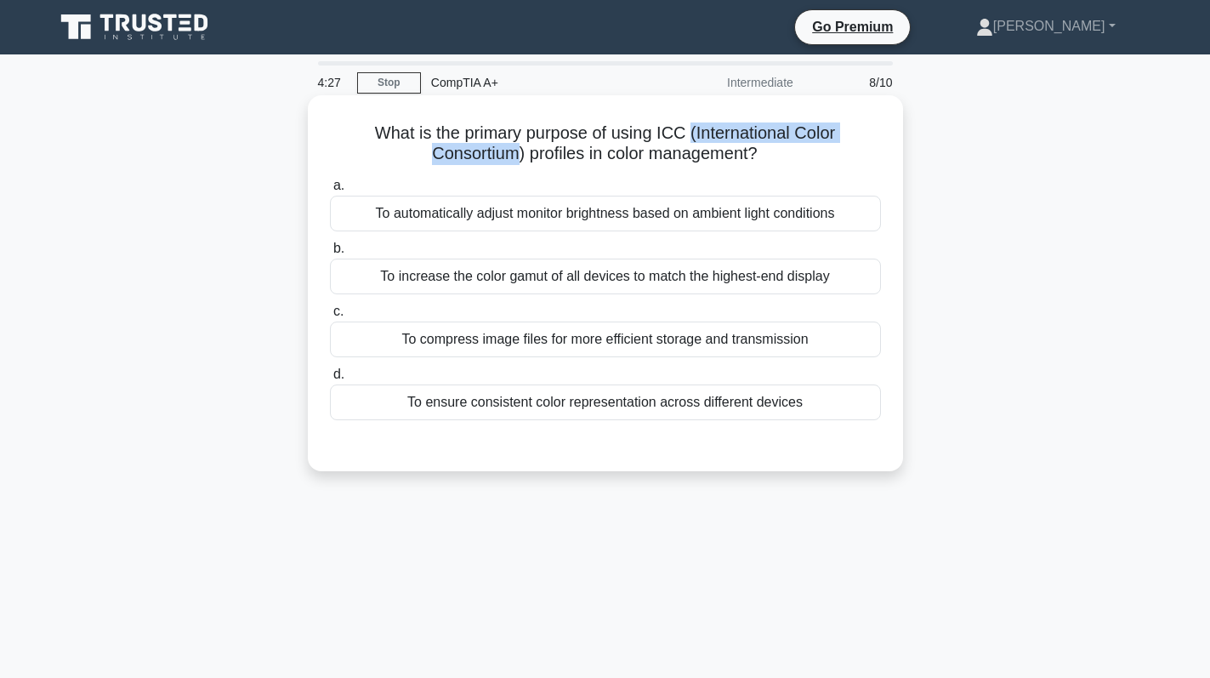
drag, startPoint x: 693, startPoint y: 124, endPoint x: 517, endPoint y: 167, distance: 181.1
click at [517, 167] on div "What is the primary purpose of using ICC (International Color Consortium) profi…" at bounding box center [606, 283] width 582 height 362
copy h5 "(International Color Consortium"
click at [614, 397] on div "To ensure consistent color representation across different devices" at bounding box center [605, 402] width 551 height 36
click at [330, 380] on input "d. To ensure consistent color representation across different devices" at bounding box center [330, 374] width 0 height 11
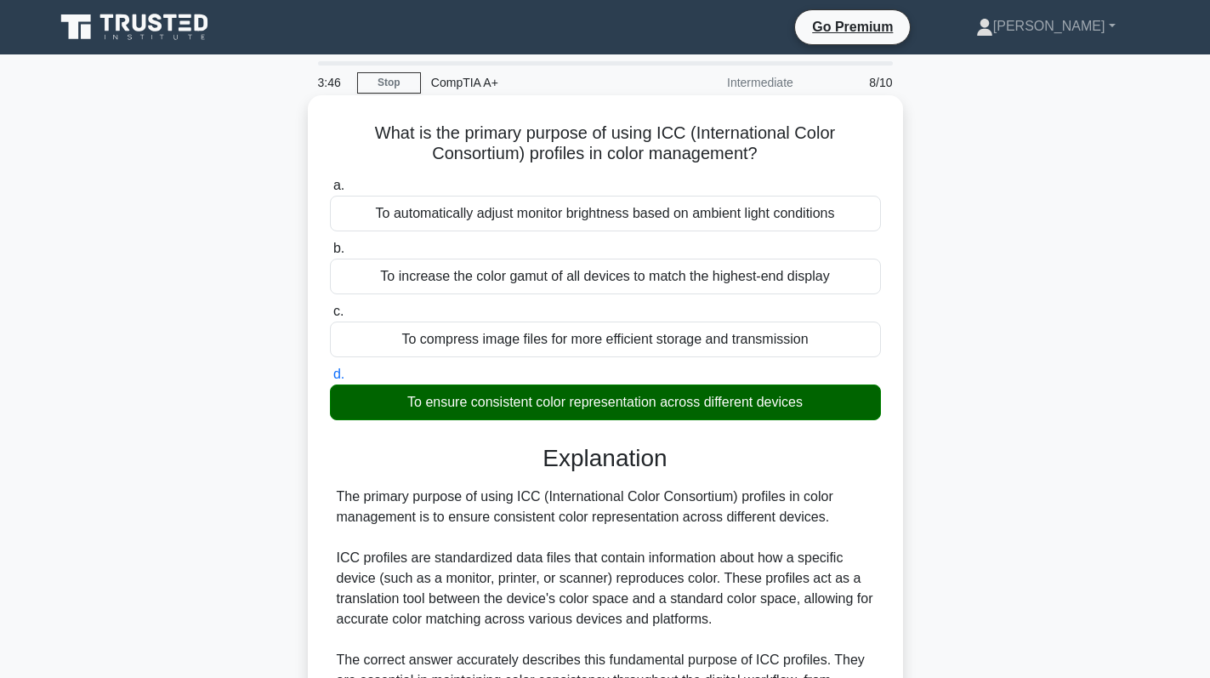
scroll to position [412, 0]
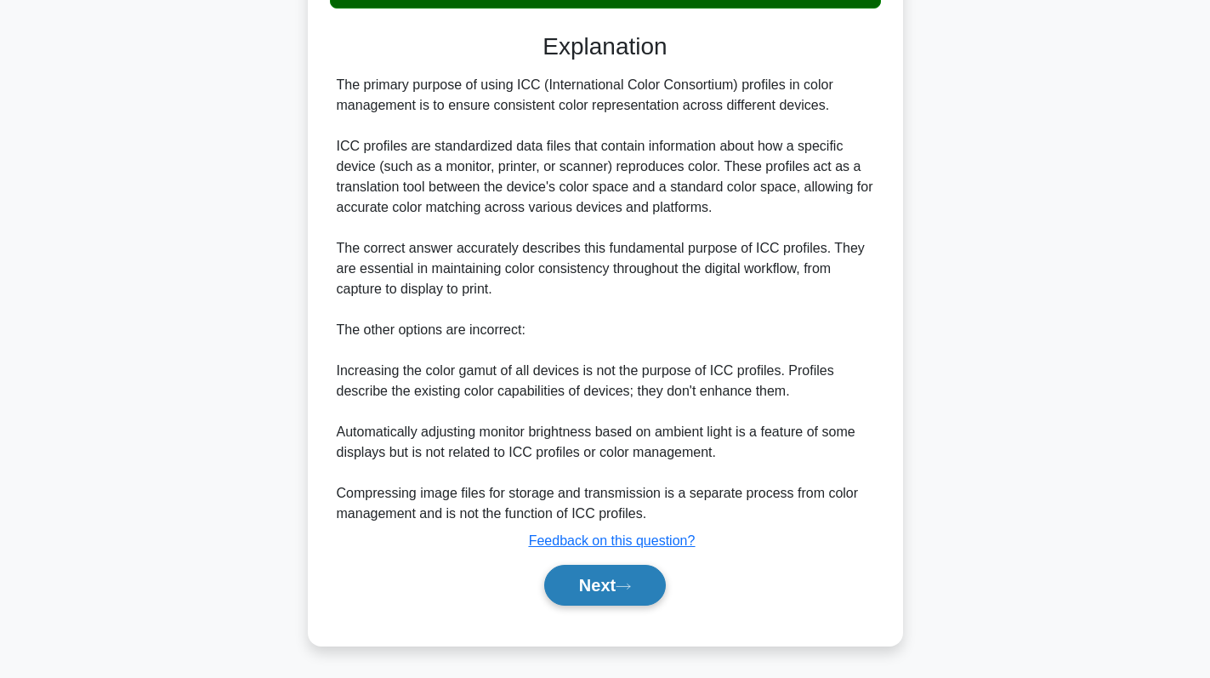
click at [569, 594] on button "Next" at bounding box center [605, 585] width 122 height 41
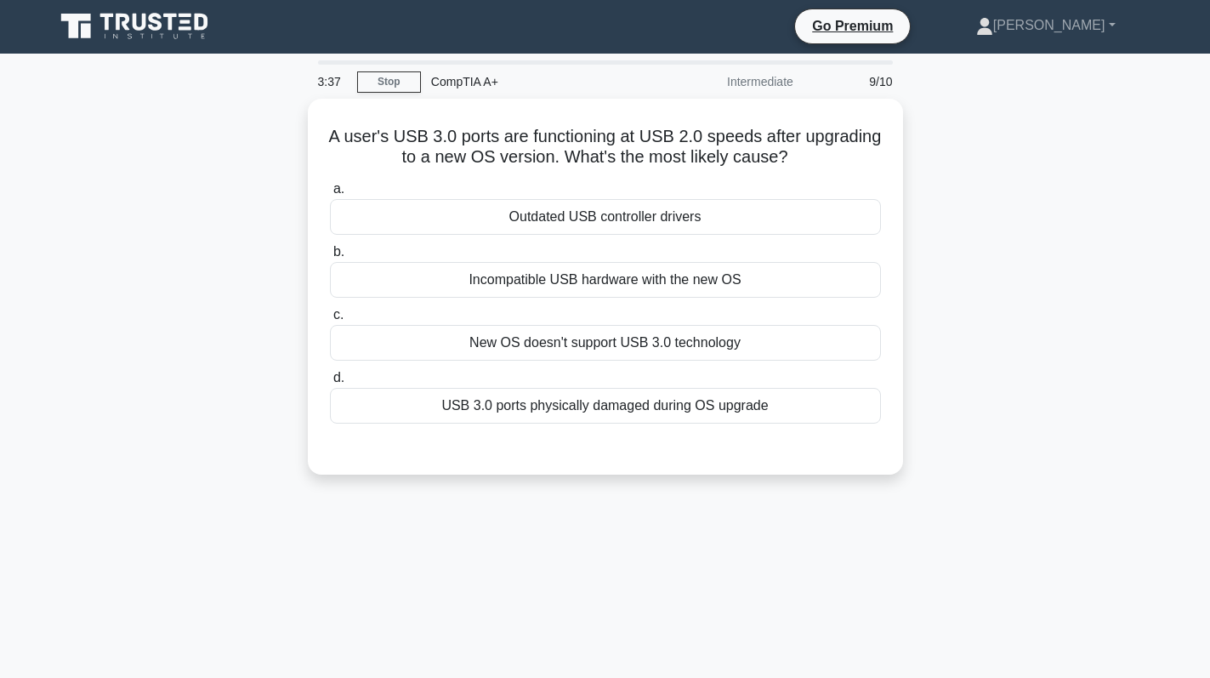
scroll to position [0, 0]
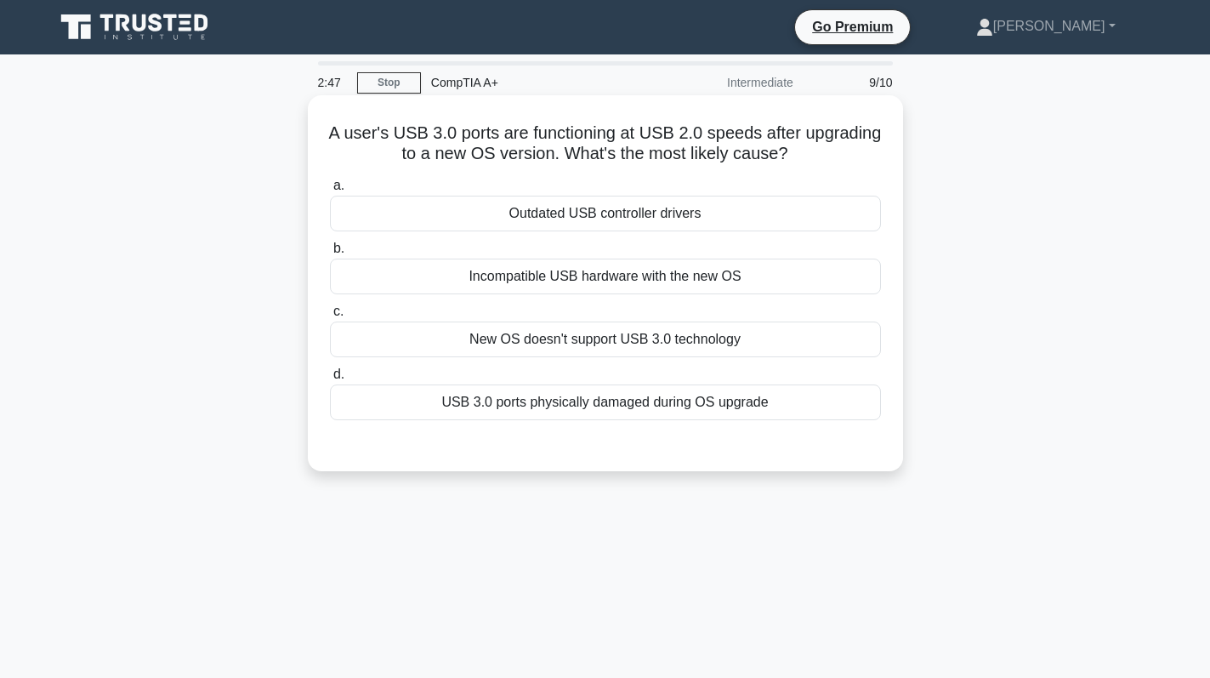
click at [730, 195] on label "a. Outdated USB controller drivers" at bounding box center [605, 203] width 551 height 56
click at [330, 191] on input "a. Outdated USB controller drivers" at bounding box center [330, 185] width 0 height 11
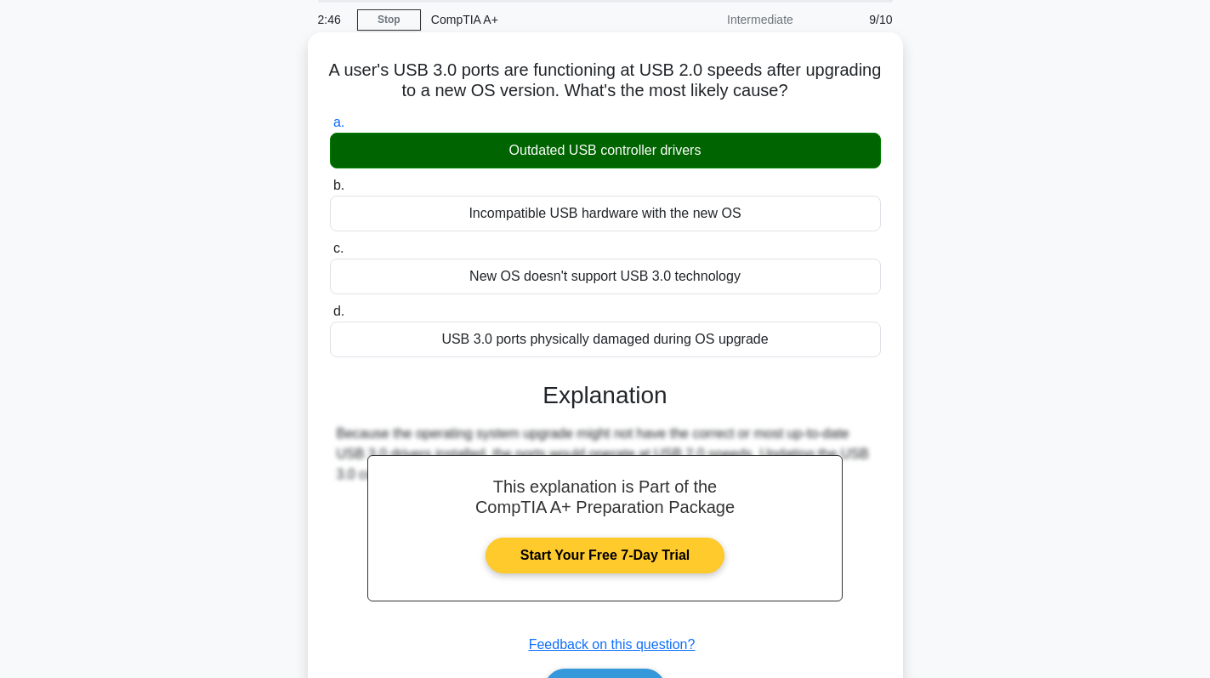
scroll to position [241, 0]
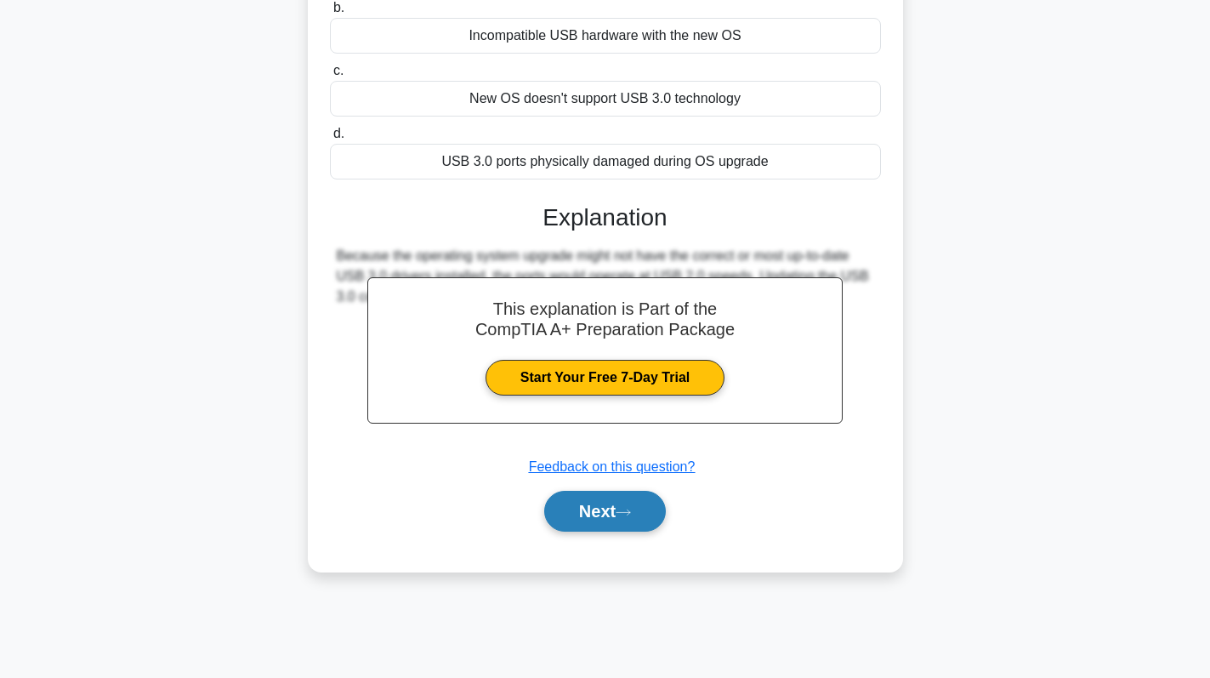
click at [598, 511] on button "Next" at bounding box center [605, 511] width 122 height 41
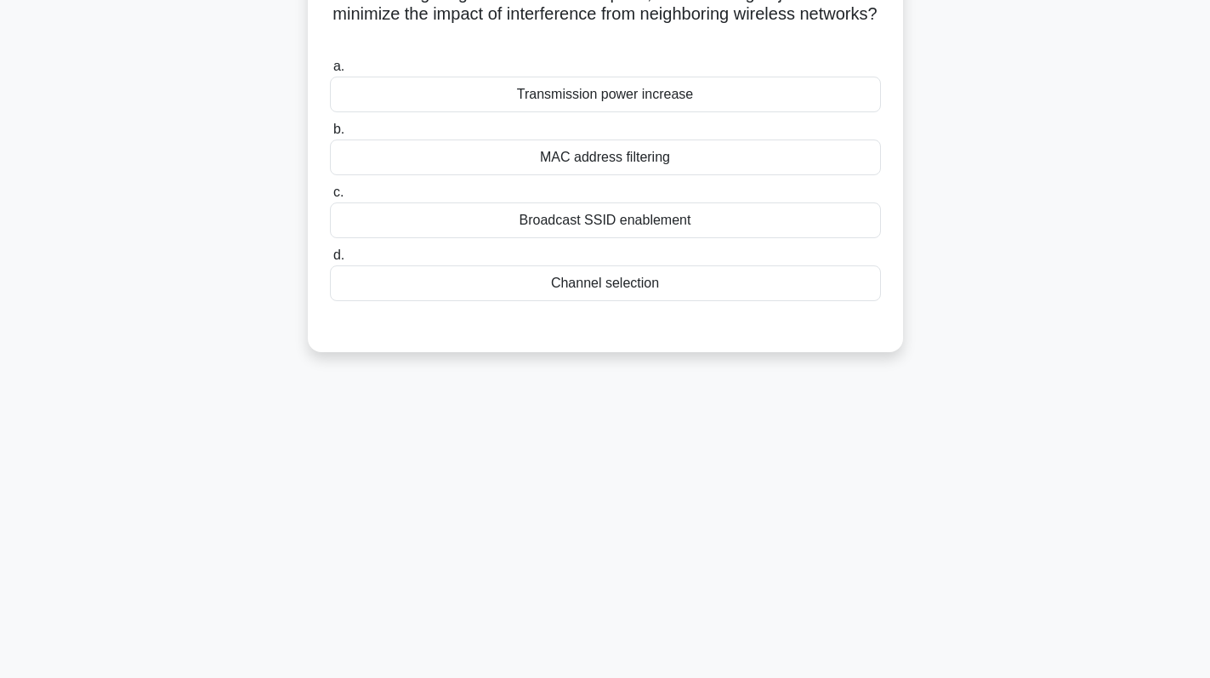
scroll to position [0, 0]
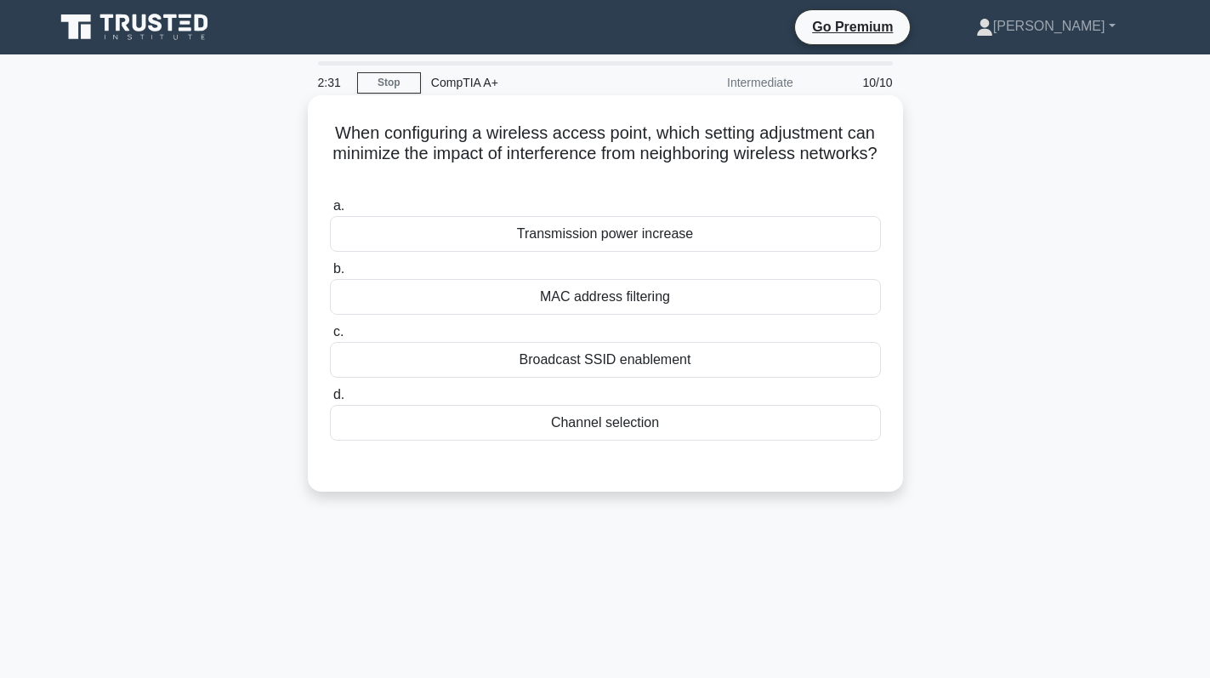
click at [667, 432] on div "Channel selection" at bounding box center [605, 423] width 551 height 36
click at [330, 400] on input "d. Channel selection" at bounding box center [330, 394] width 0 height 11
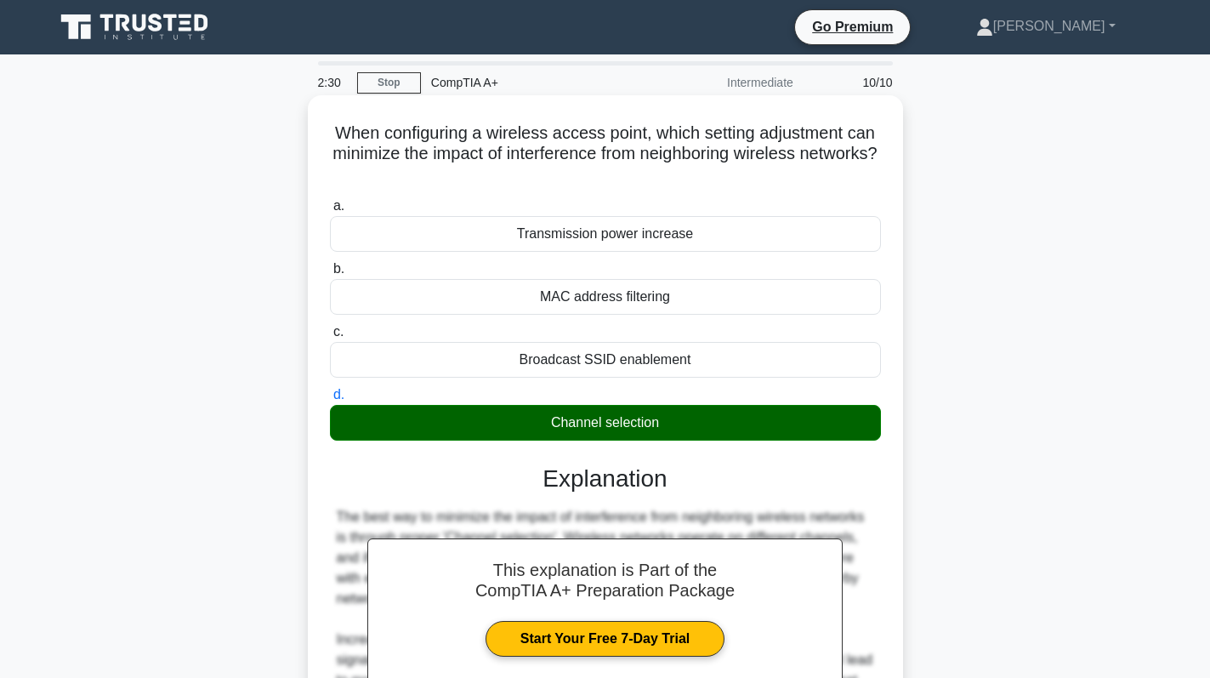
scroll to position [249, 0]
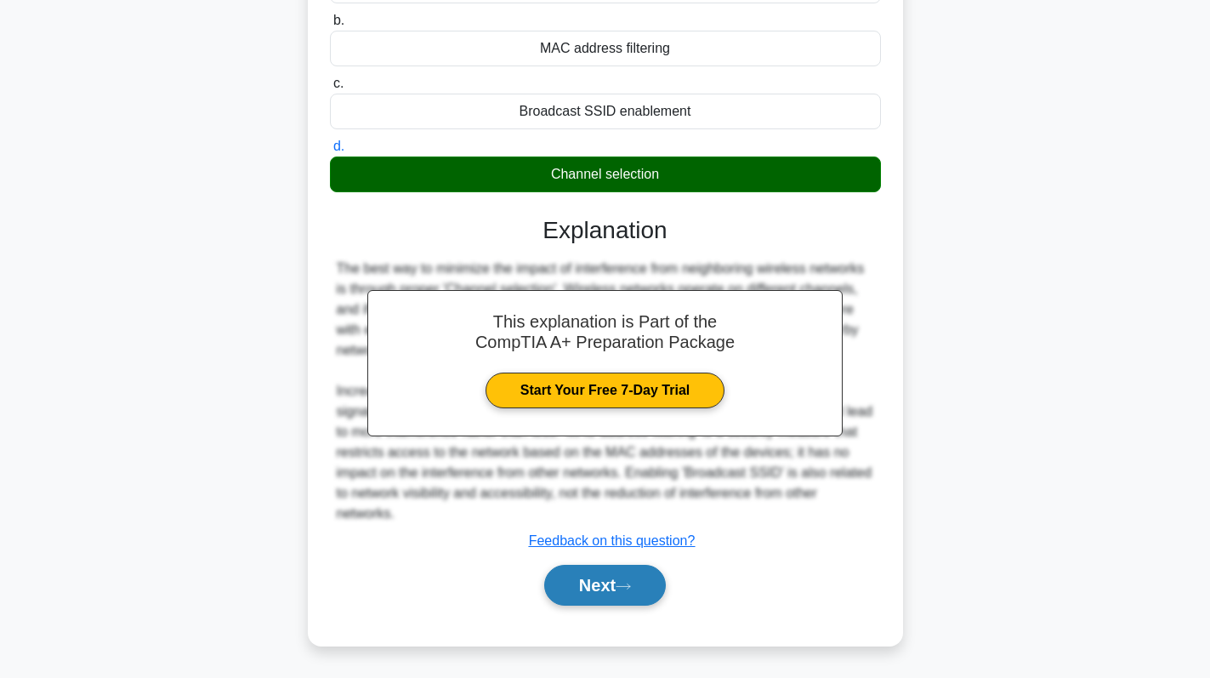
click at [581, 586] on button "Next" at bounding box center [605, 585] width 122 height 41
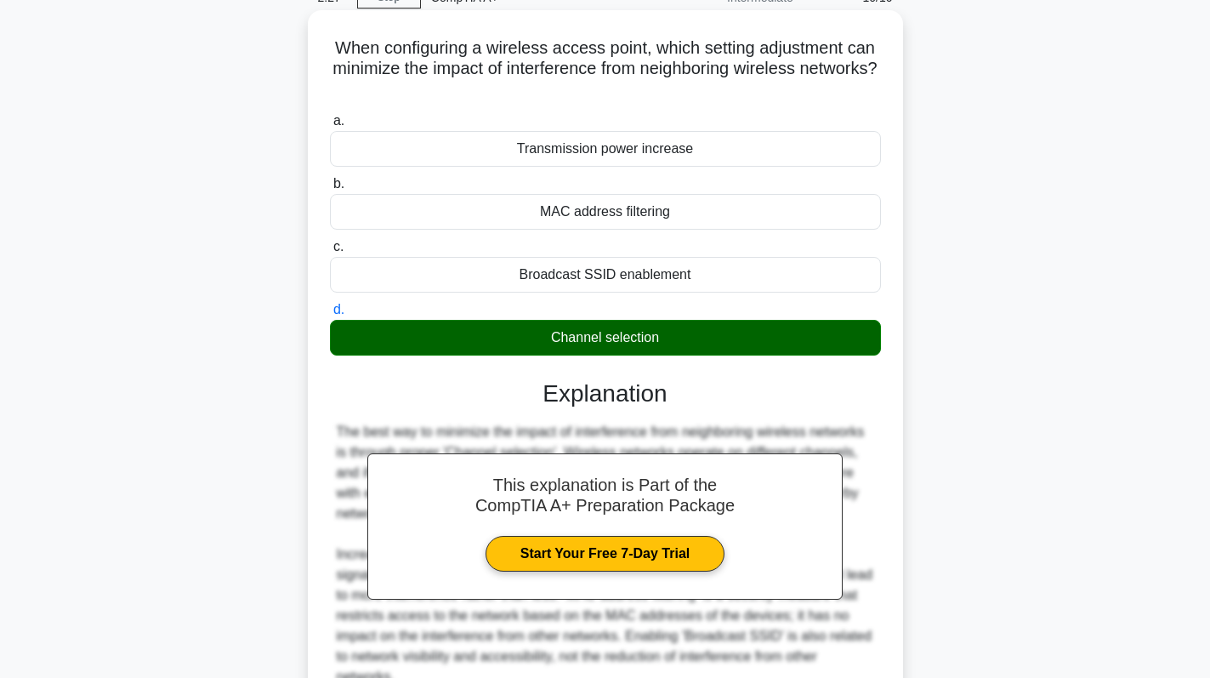
scroll to position [123, 0]
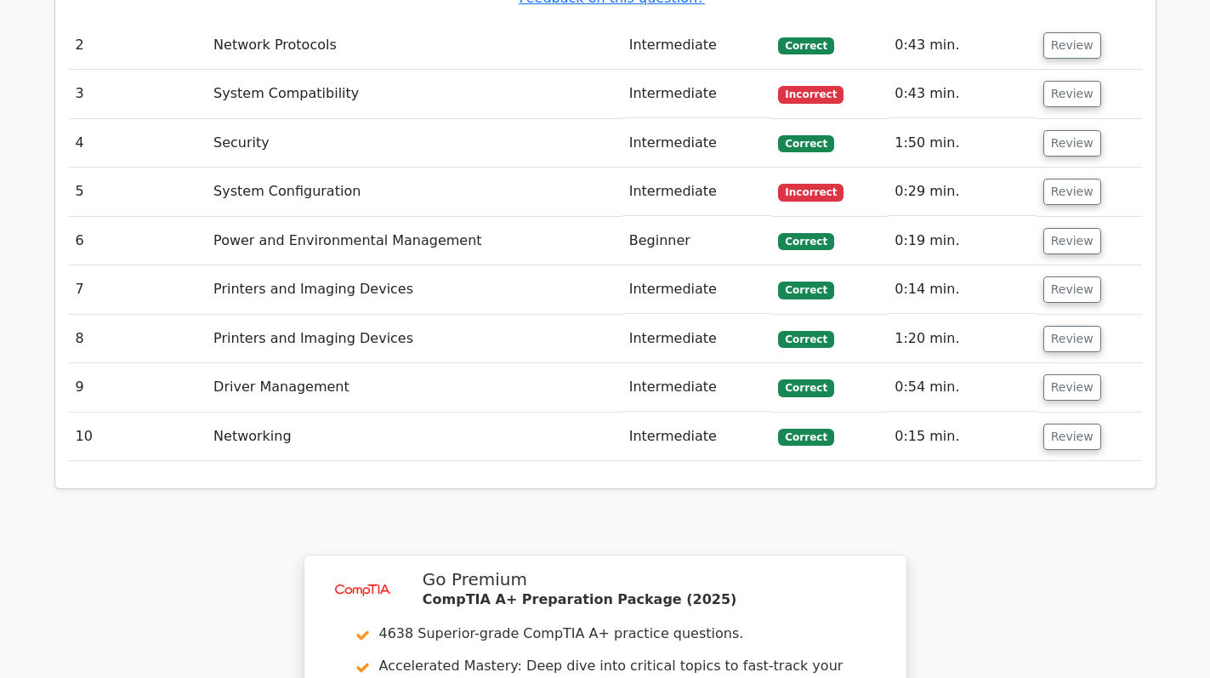
scroll to position [2126, 0]
